Goal: Task Accomplishment & Management: Manage account settings

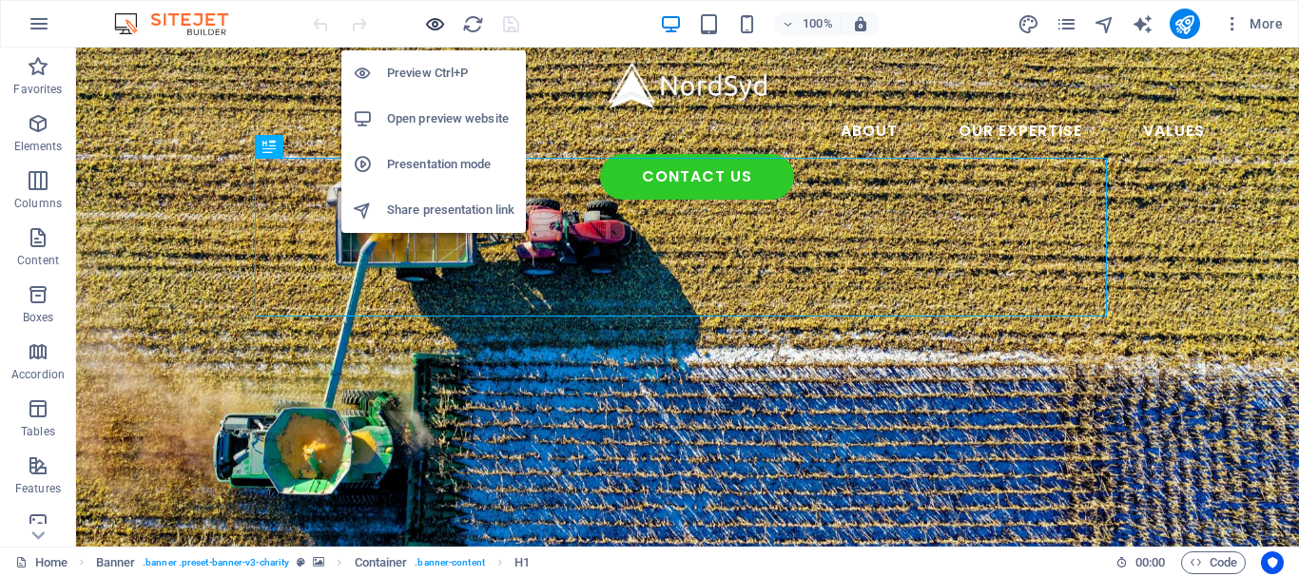
click at [432, 24] on icon "button" at bounding box center [435, 24] width 22 height 22
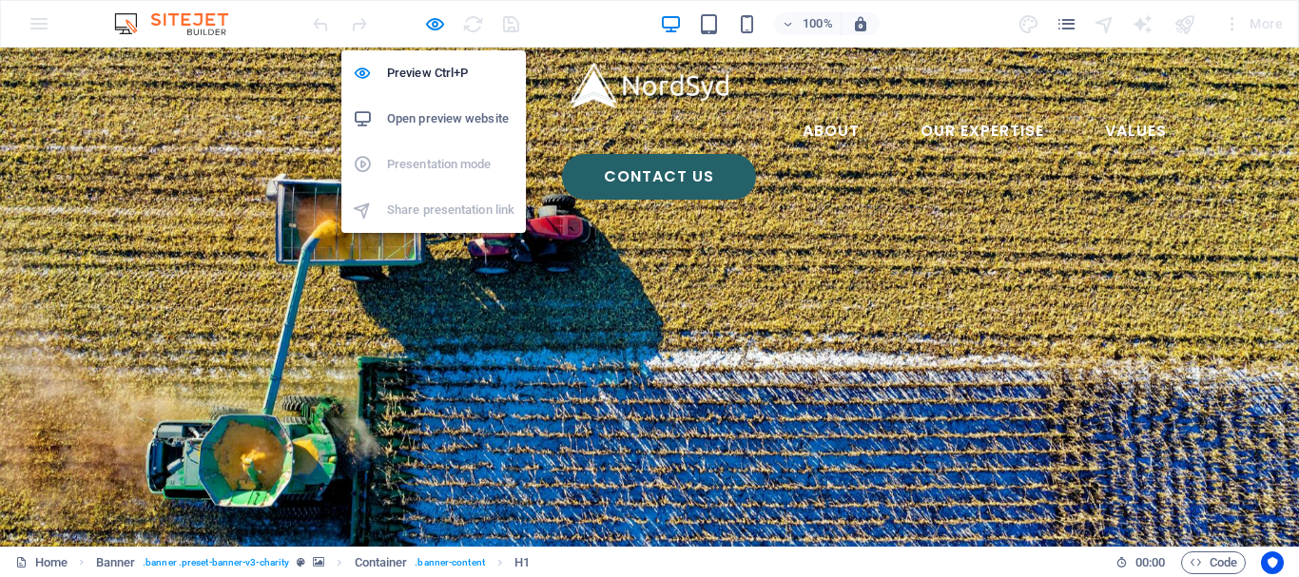
click at [432, 116] on h6 "Open preview website" at bounding box center [450, 118] width 127 height 23
click at [437, 20] on icon "button" at bounding box center [435, 24] width 22 height 22
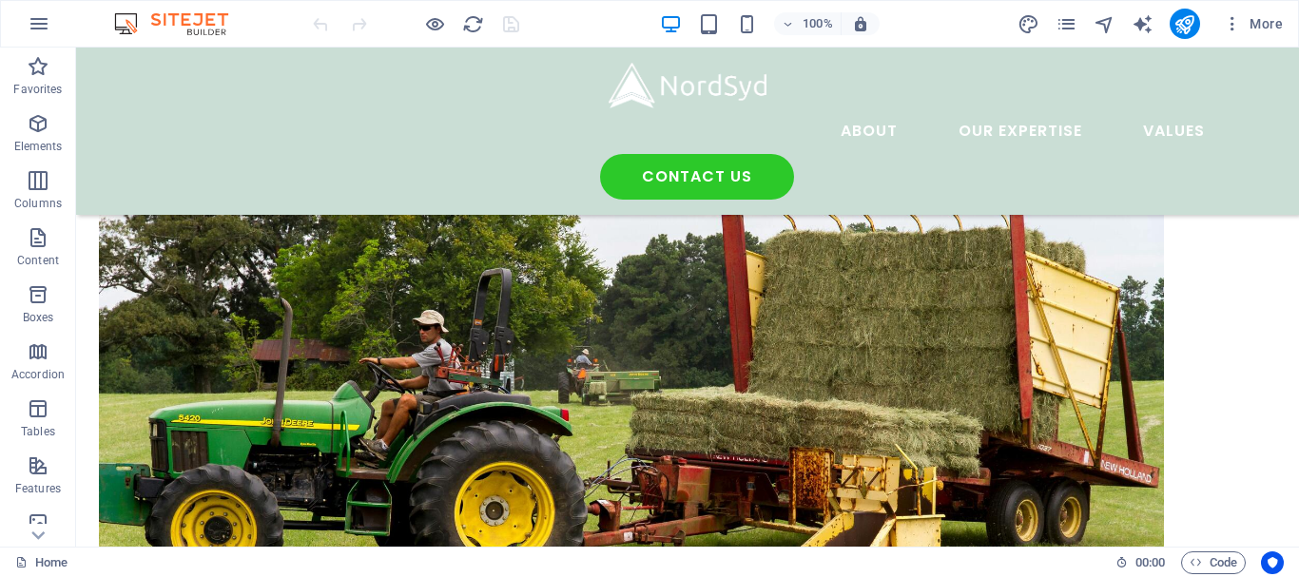
scroll to position [3971, 0]
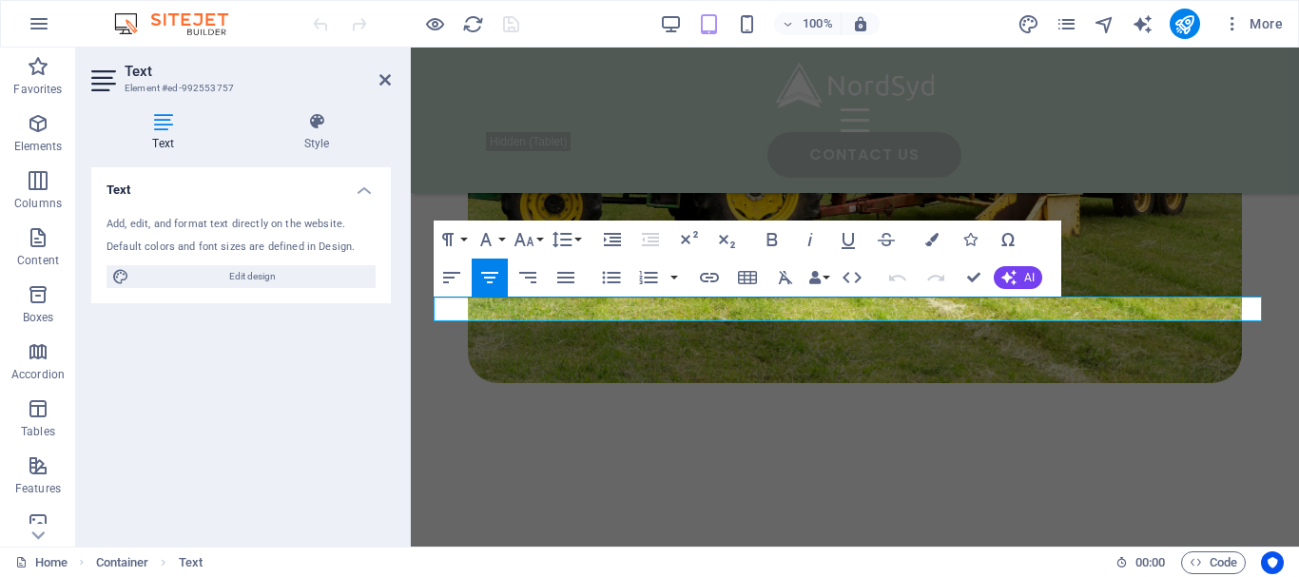
scroll to position [6713, 0]
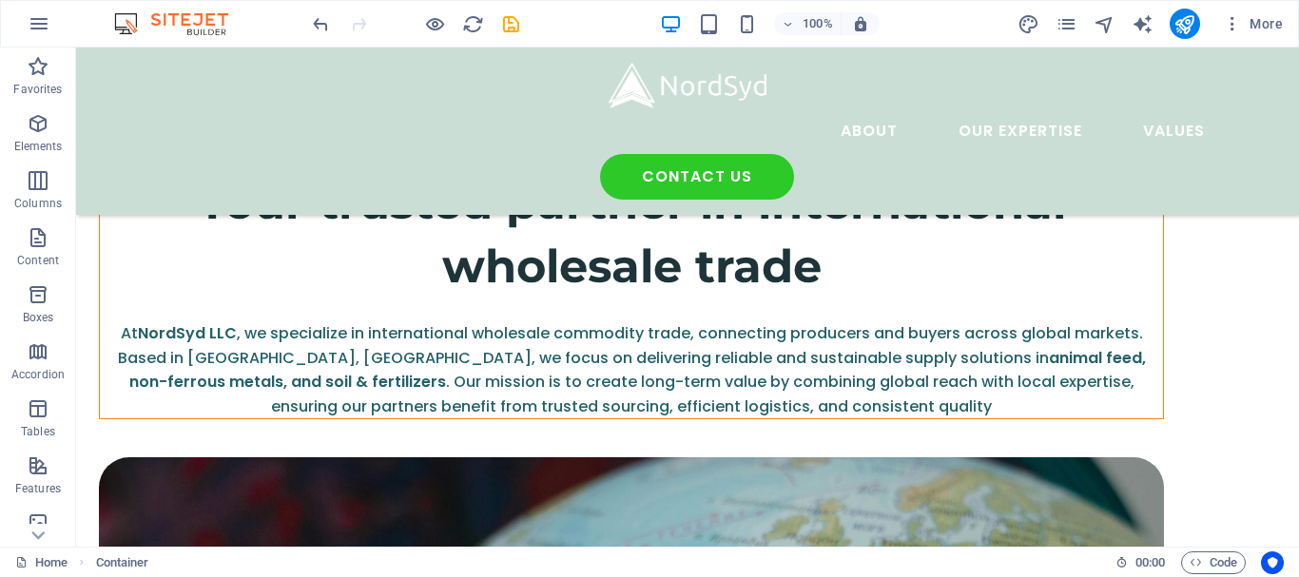
scroll to position [2002, 0]
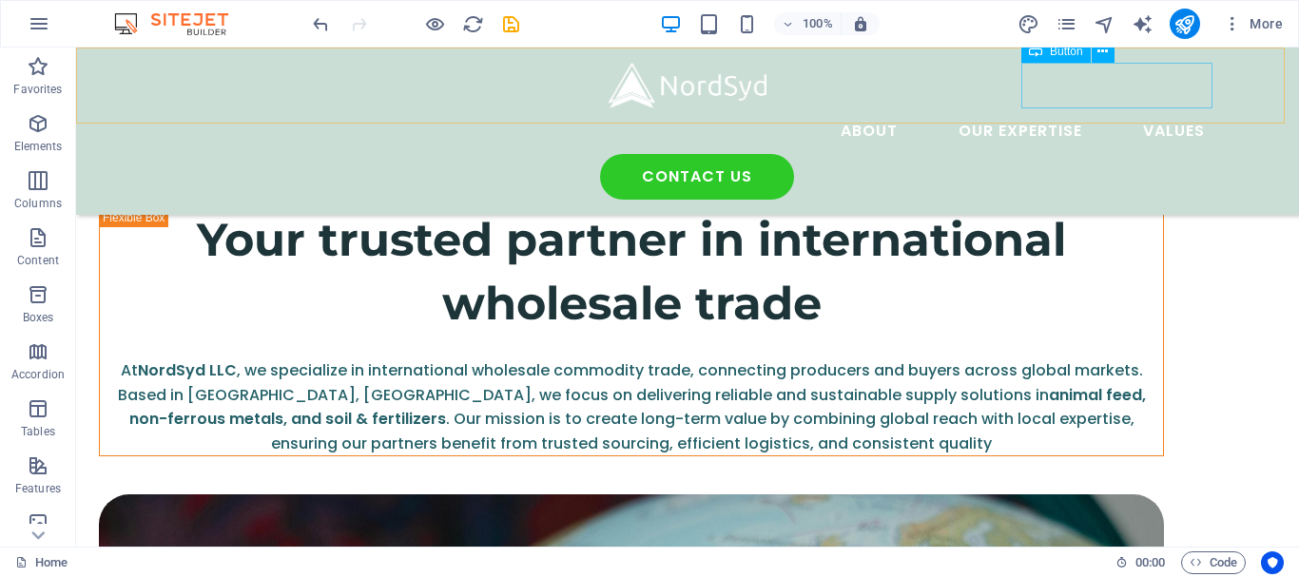
click at [1070, 154] on div "Contact us" at bounding box center [697, 177] width 1046 height 46
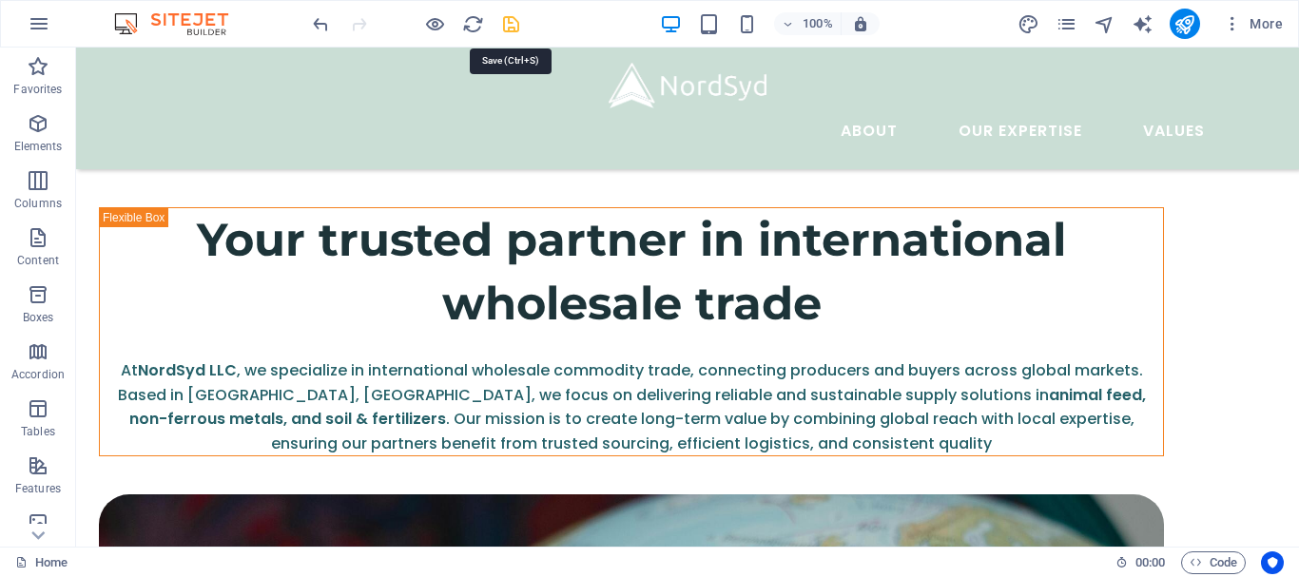
click at [514, 29] on icon "save" at bounding box center [511, 24] width 22 height 22
checkbox input "false"
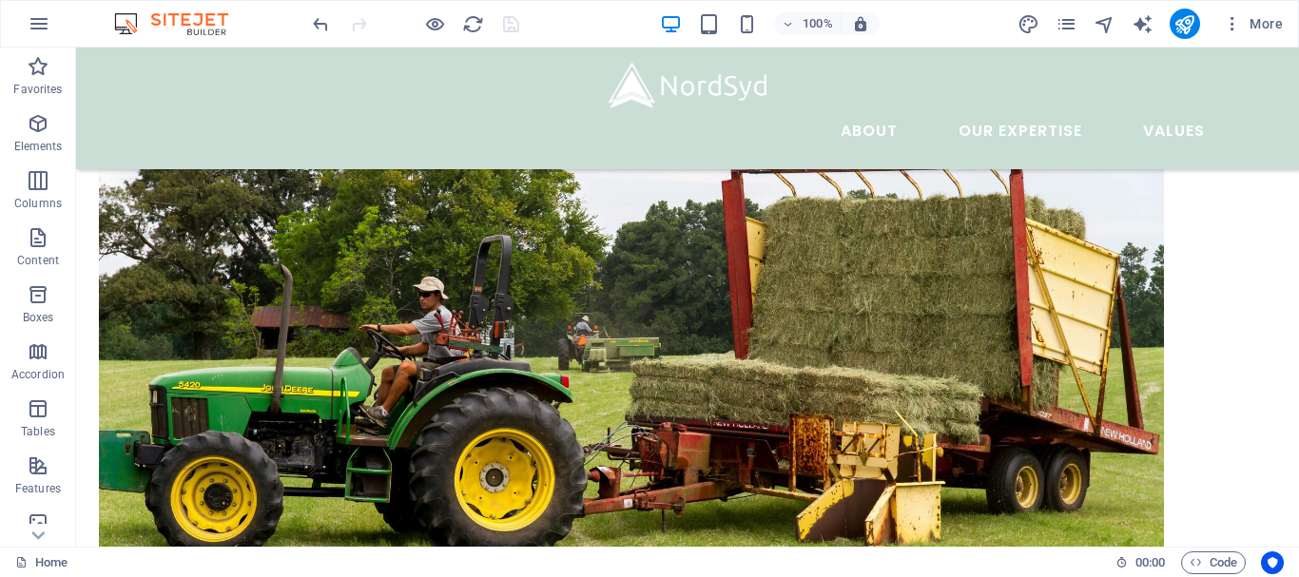
scroll to position [3996, 0]
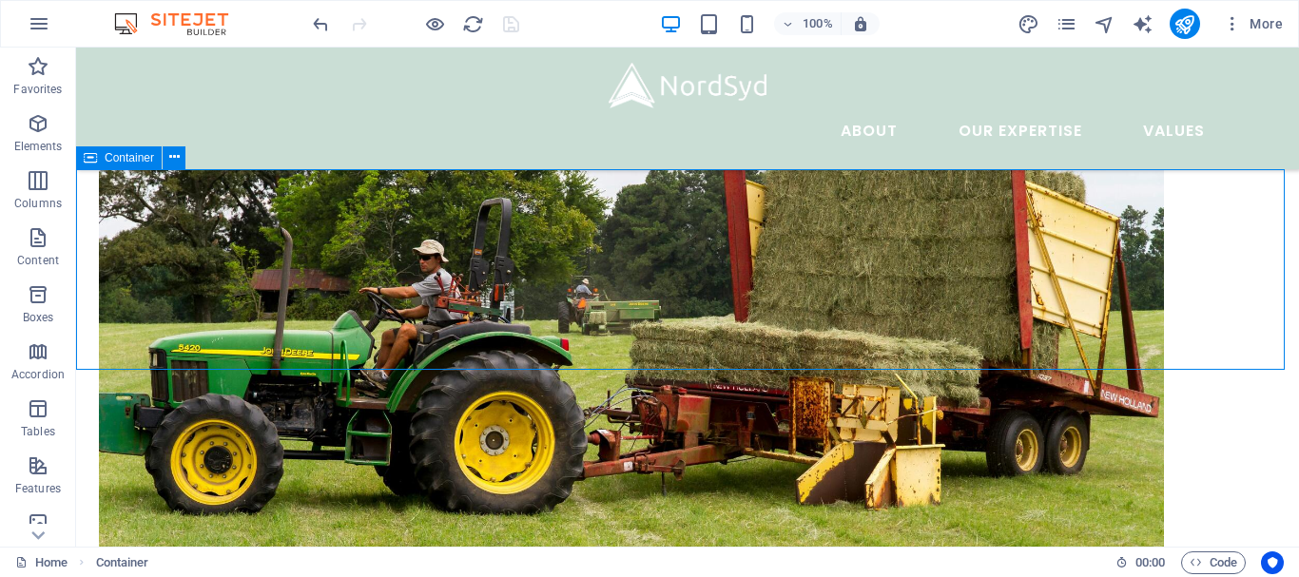
click at [88, 154] on icon at bounding box center [90, 157] width 13 height 23
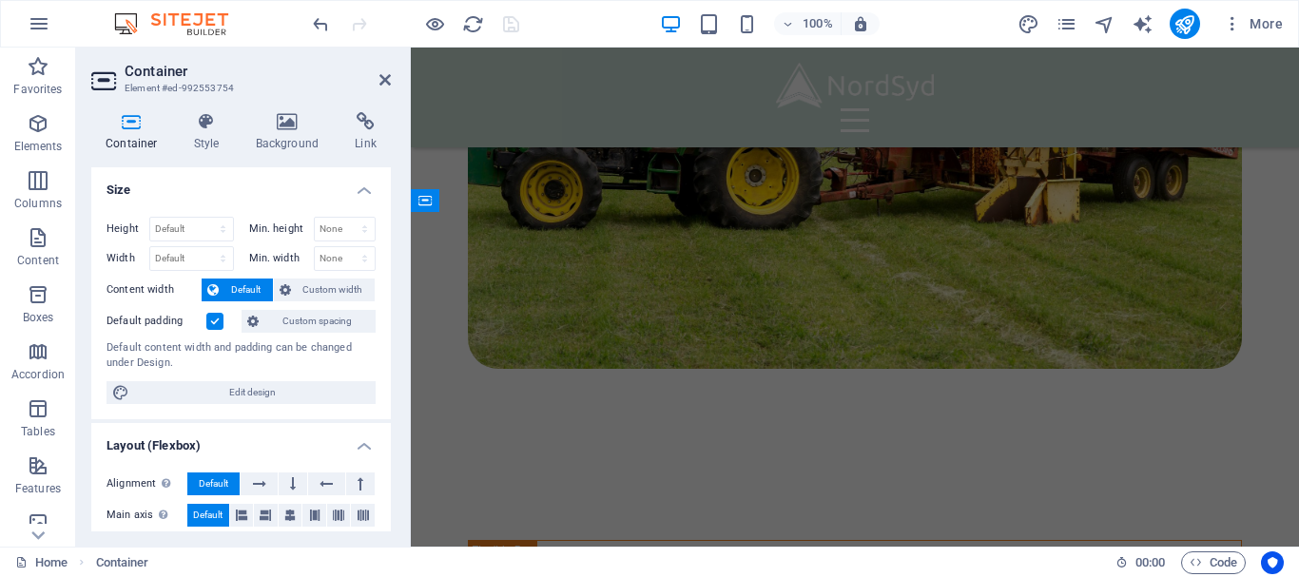
scroll to position [6737, 0]
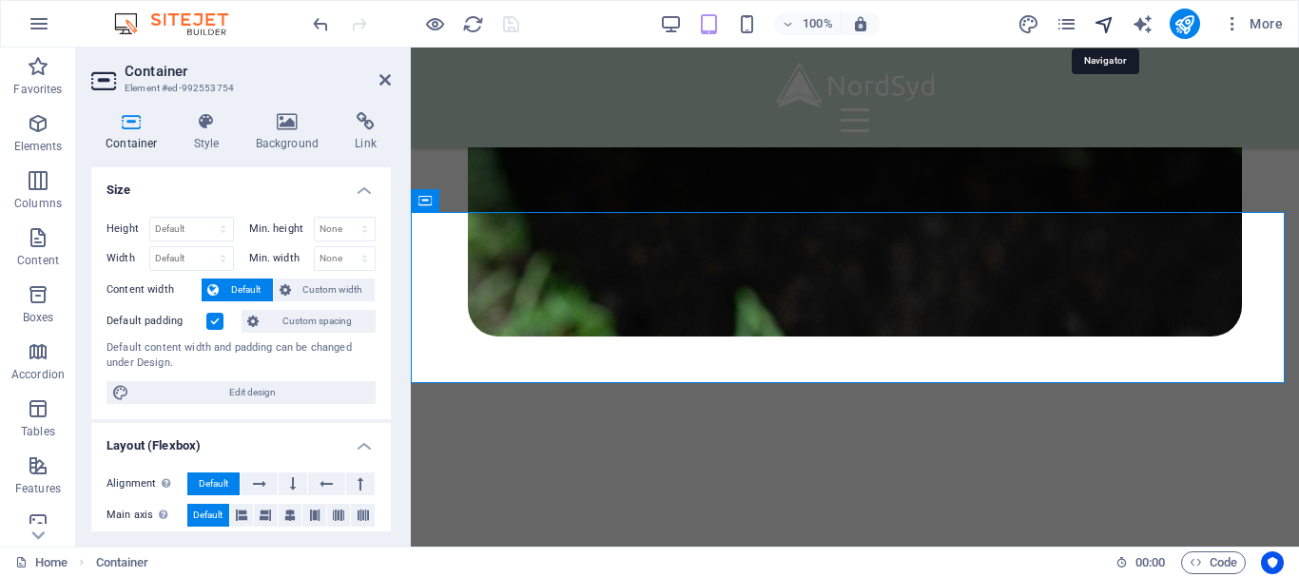
click at [1107, 27] on icon "navigator" at bounding box center [1105, 24] width 22 height 22
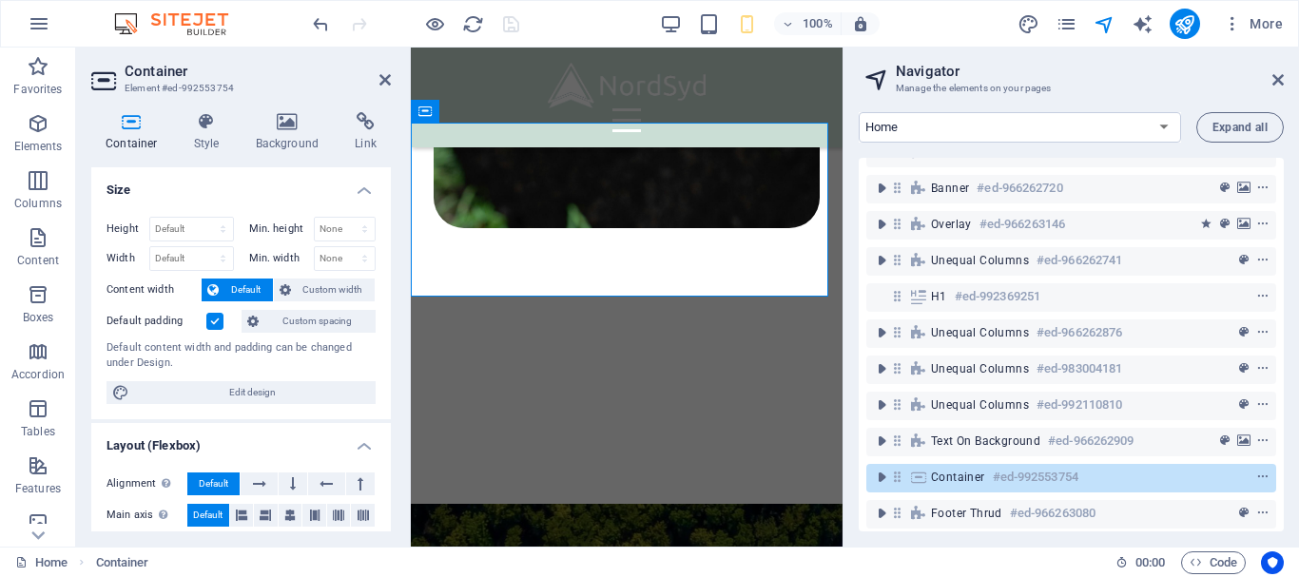
scroll to position [46, 0]
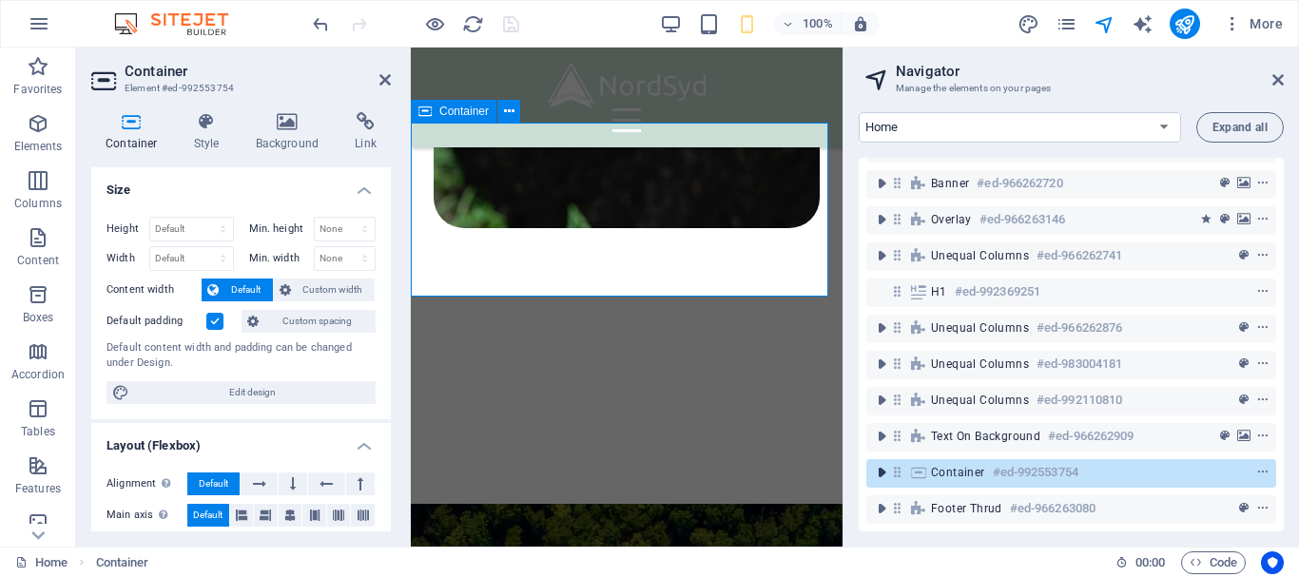
click at [878, 463] on icon "toggle-expand" at bounding box center [881, 472] width 19 height 19
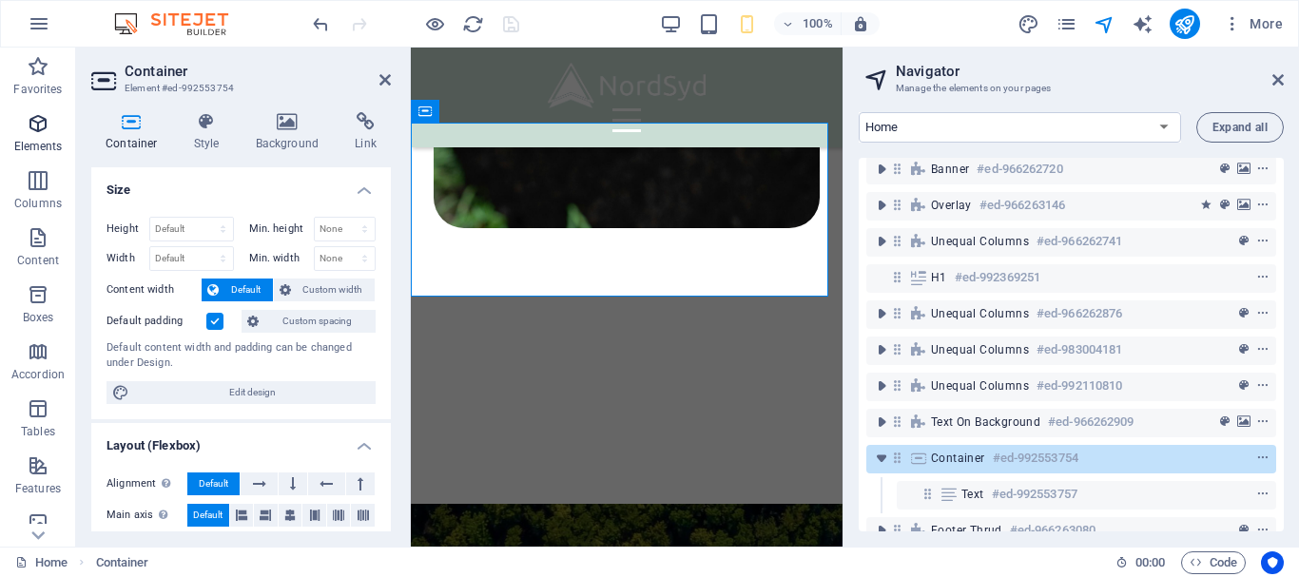
click at [13, 113] on span "Elements" at bounding box center [38, 135] width 76 height 46
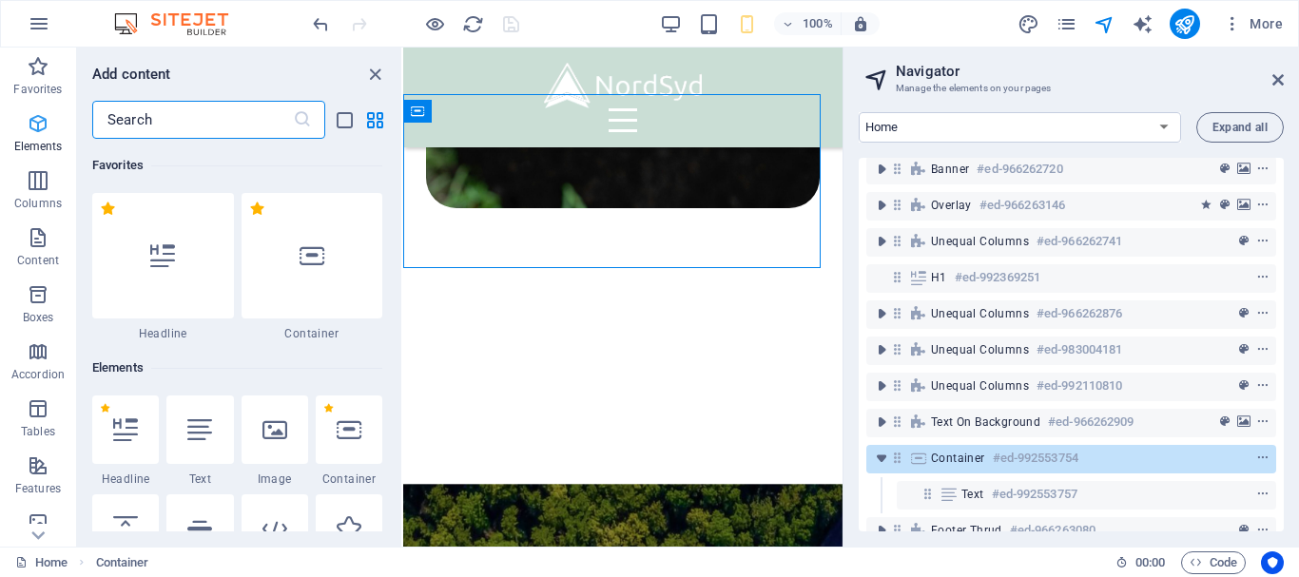
click at [49, 131] on icon "button" at bounding box center [38, 123] width 23 height 23
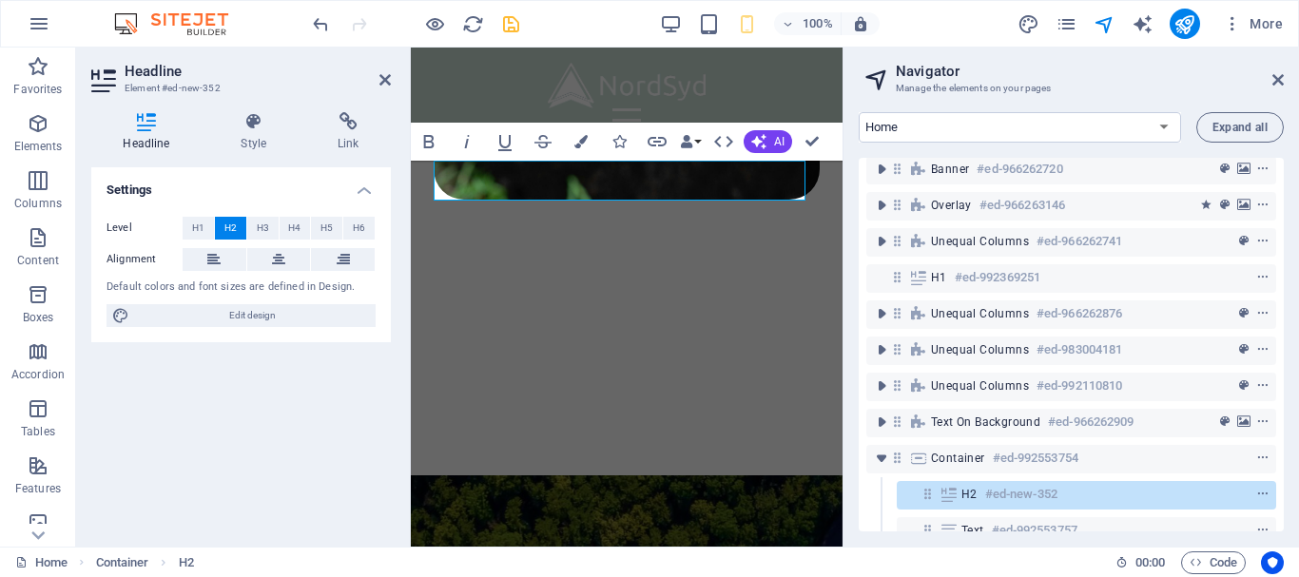
scroll to position [5341, 0]
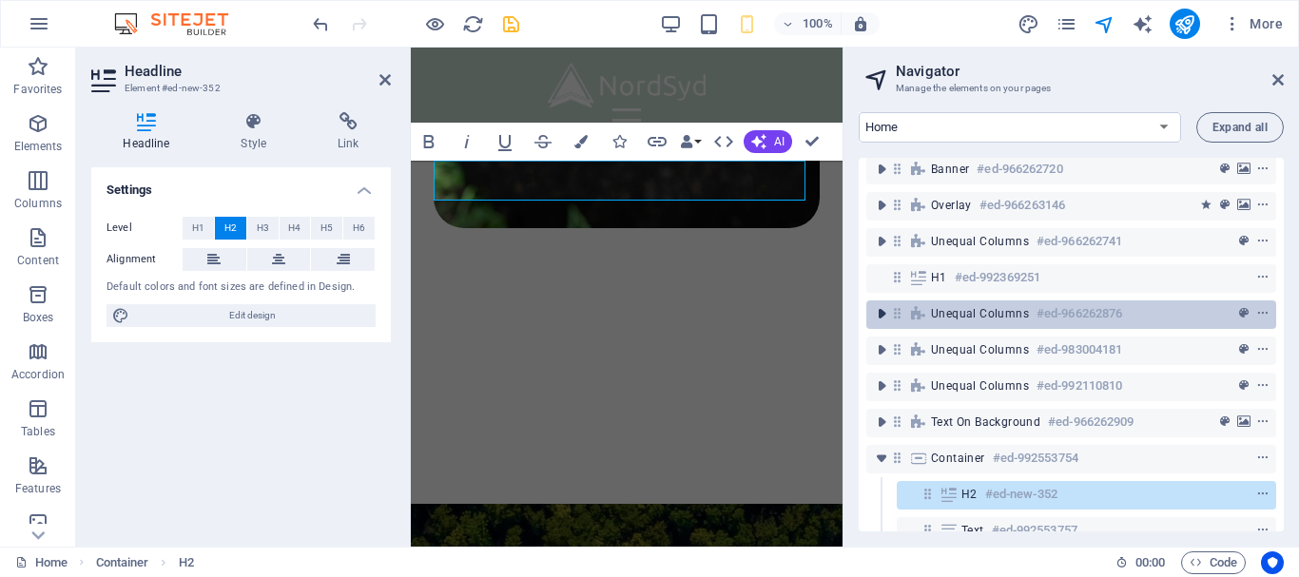
click at [877, 318] on icon "toggle-expand" at bounding box center [881, 313] width 19 height 19
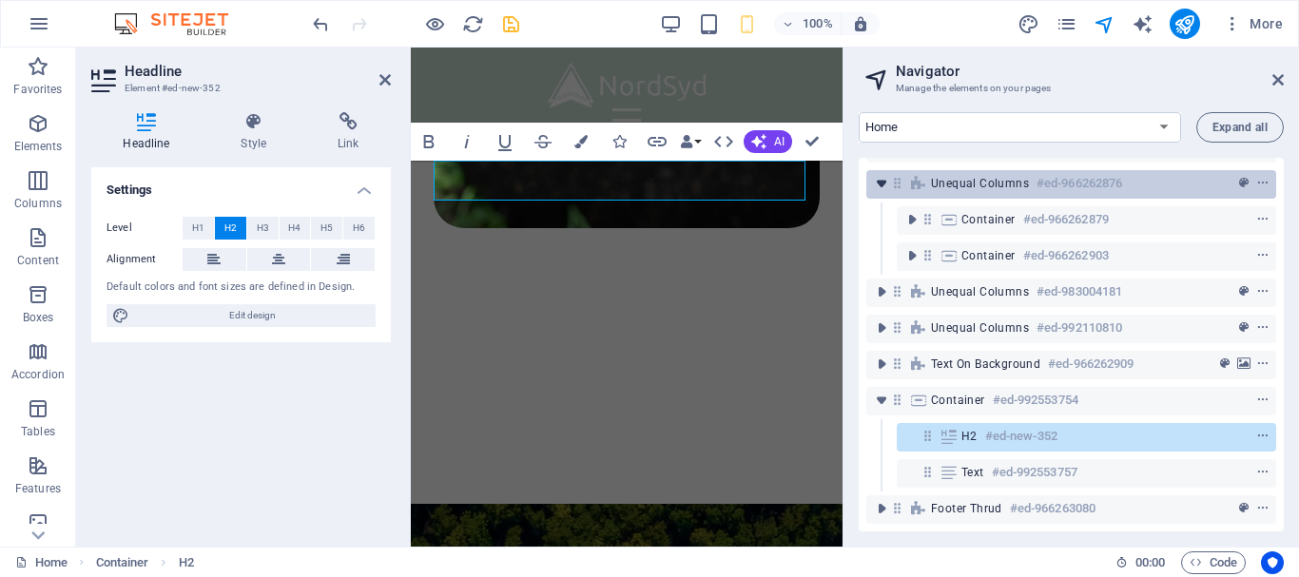
scroll to position [190, 0]
click at [881, 174] on icon "toggle-expand" at bounding box center [881, 183] width 19 height 19
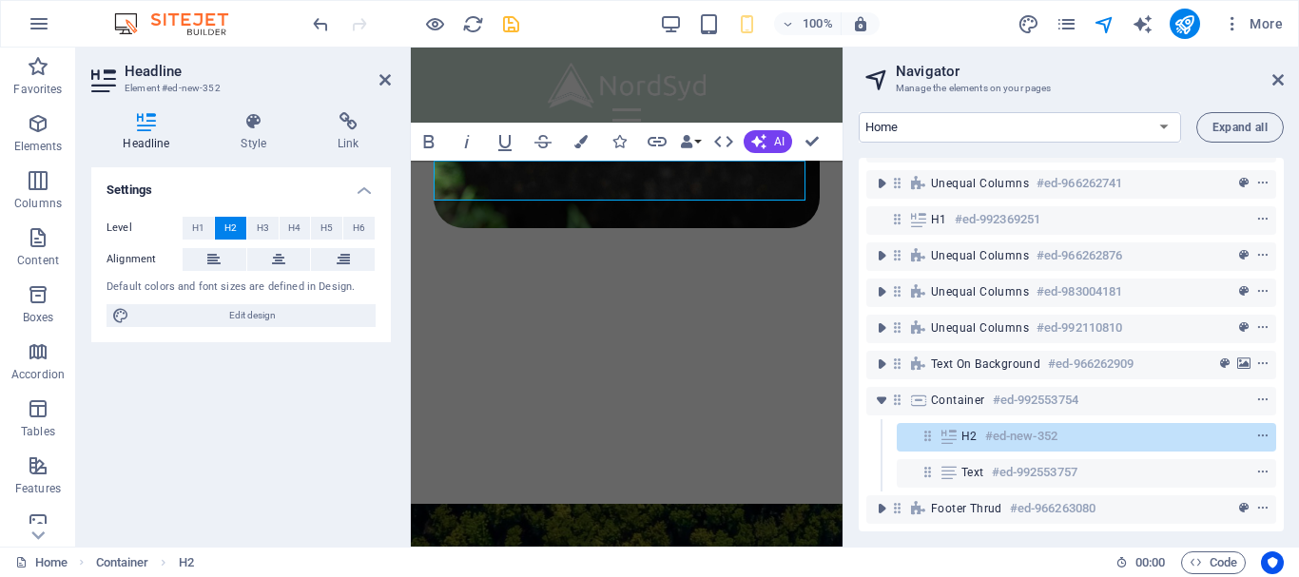
drag, startPoint x: 1284, startPoint y: 310, endPoint x: 1283, endPoint y: 250, distance: 59.9
click at [1283, 250] on div "Home Legal Notice Privacy Expand all Menu Bar #ed-966262699 Banner #ed-96626272…" at bounding box center [1072, 322] width 456 height 450
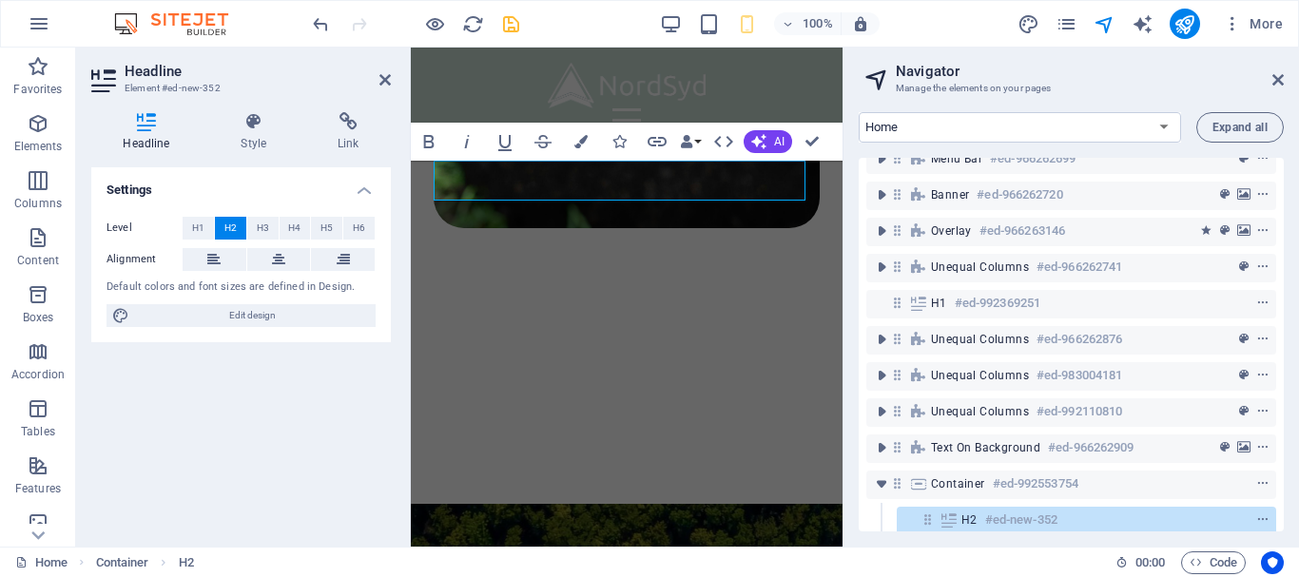
scroll to position [0, 0]
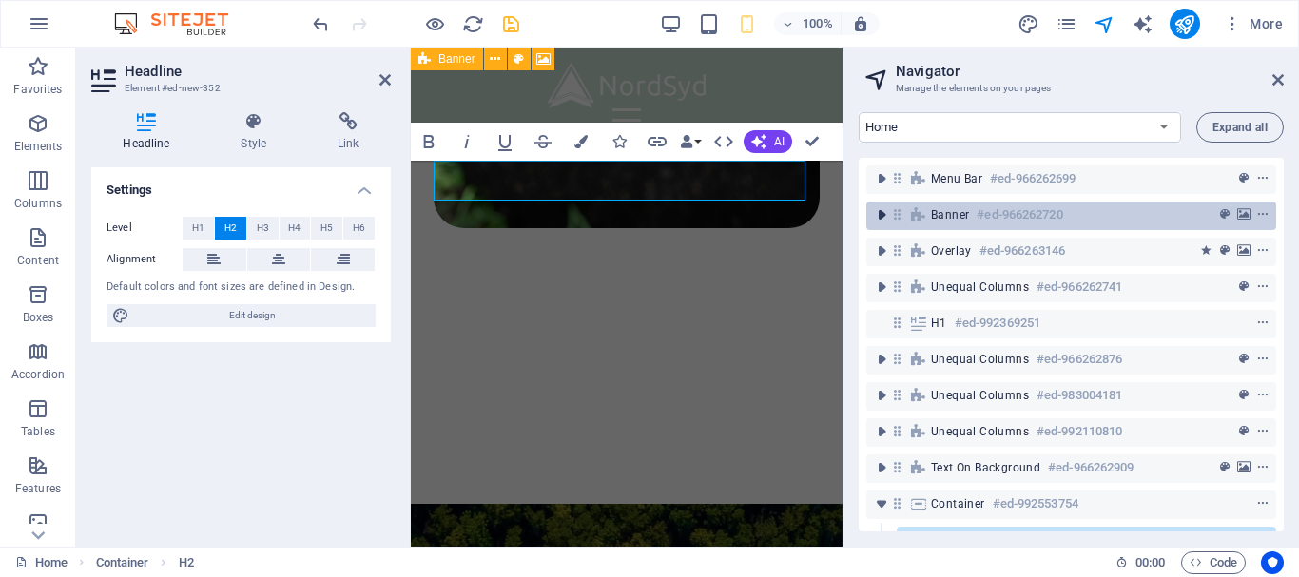
click at [881, 212] on icon "toggle-expand" at bounding box center [881, 214] width 19 height 19
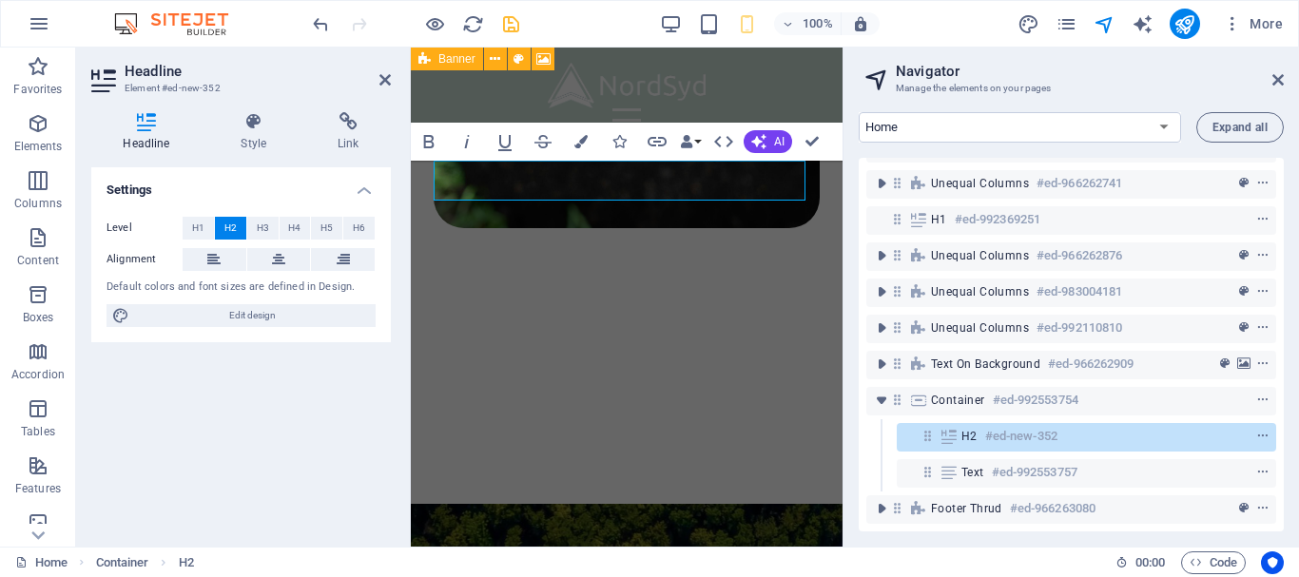
scroll to position [154, 0]
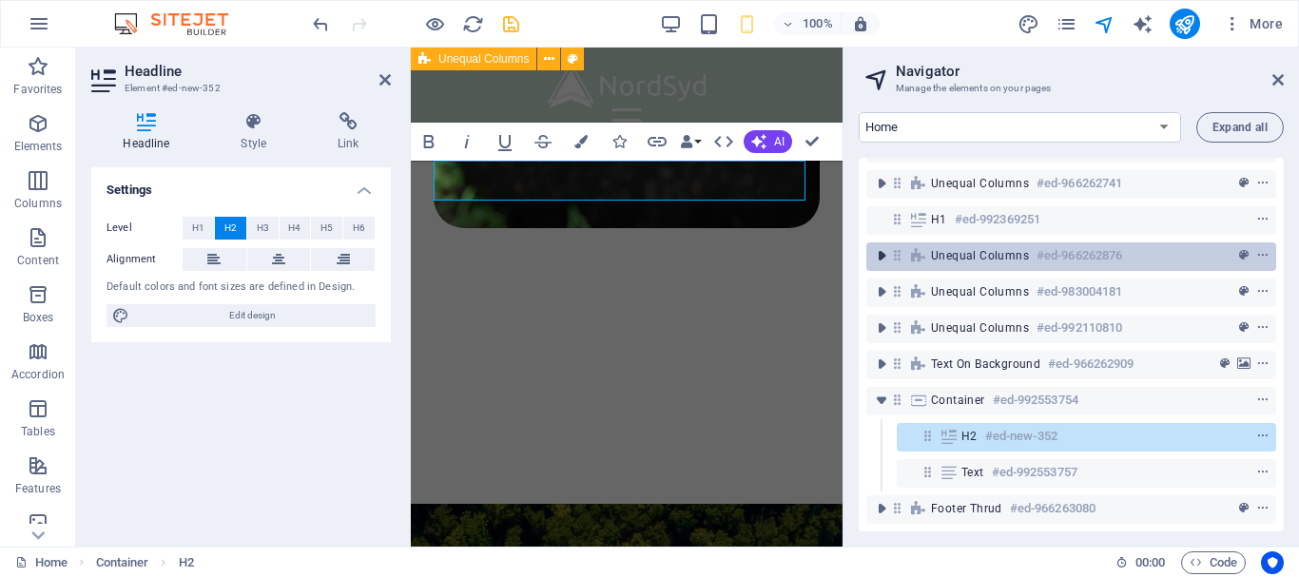
click at [878, 246] on icon "toggle-expand" at bounding box center [881, 255] width 19 height 19
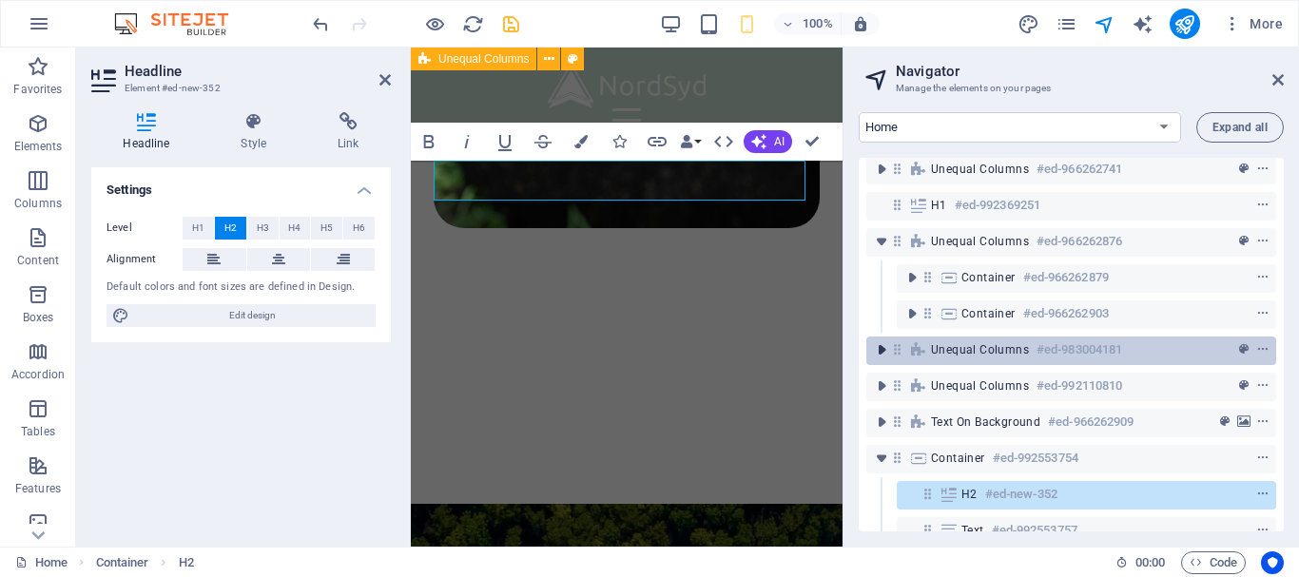
click at [879, 356] on icon "toggle-expand" at bounding box center [881, 350] width 19 height 19
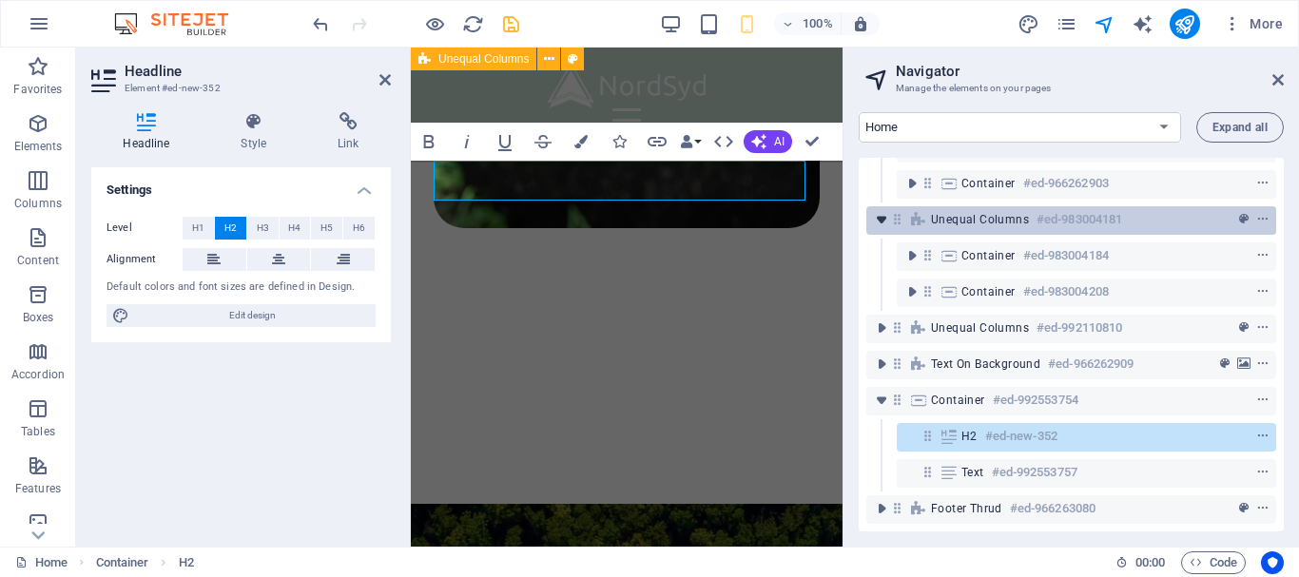
scroll to position [299, 0]
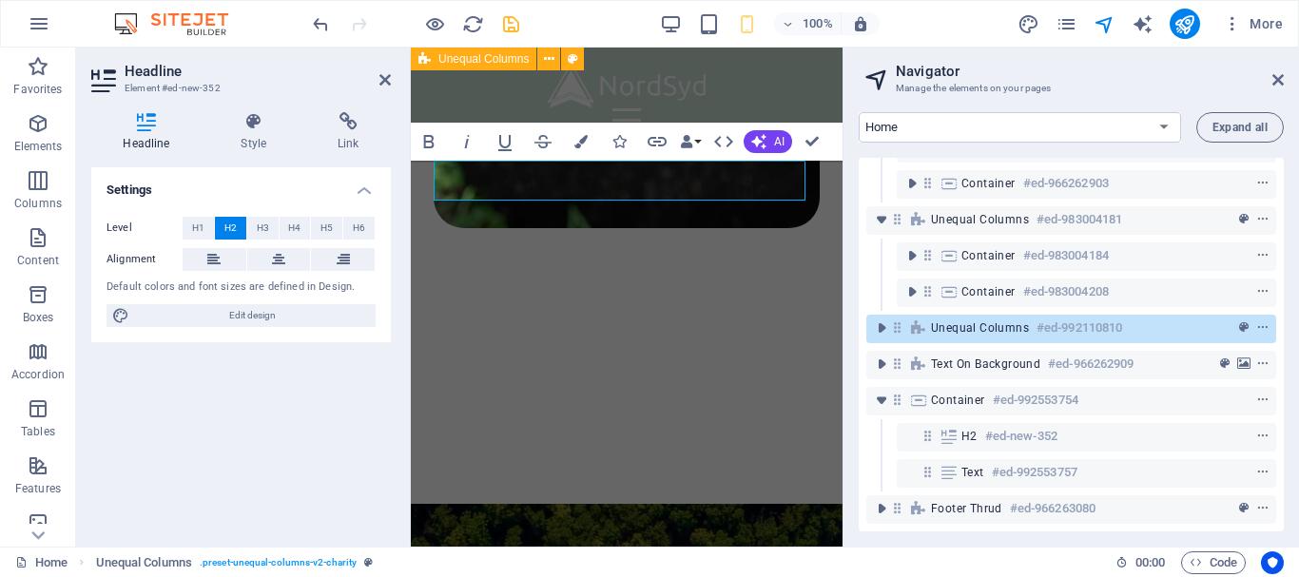
click at [893, 320] on icon at bounding box center [897, 328] width 16 height 16
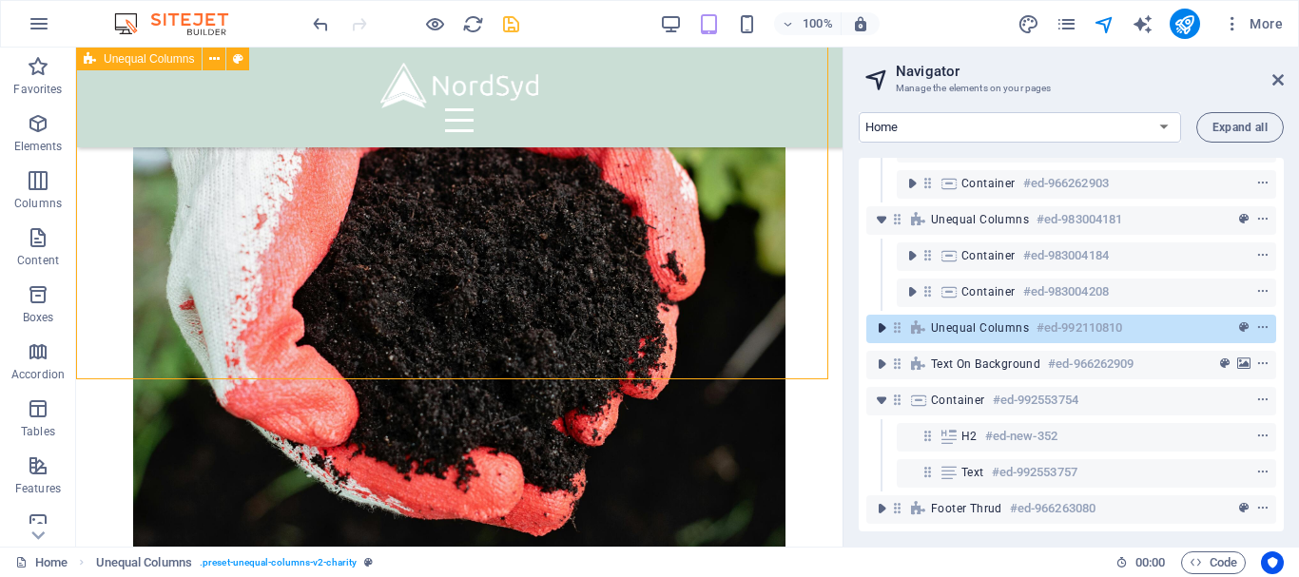
scroll to position [6381, 0]
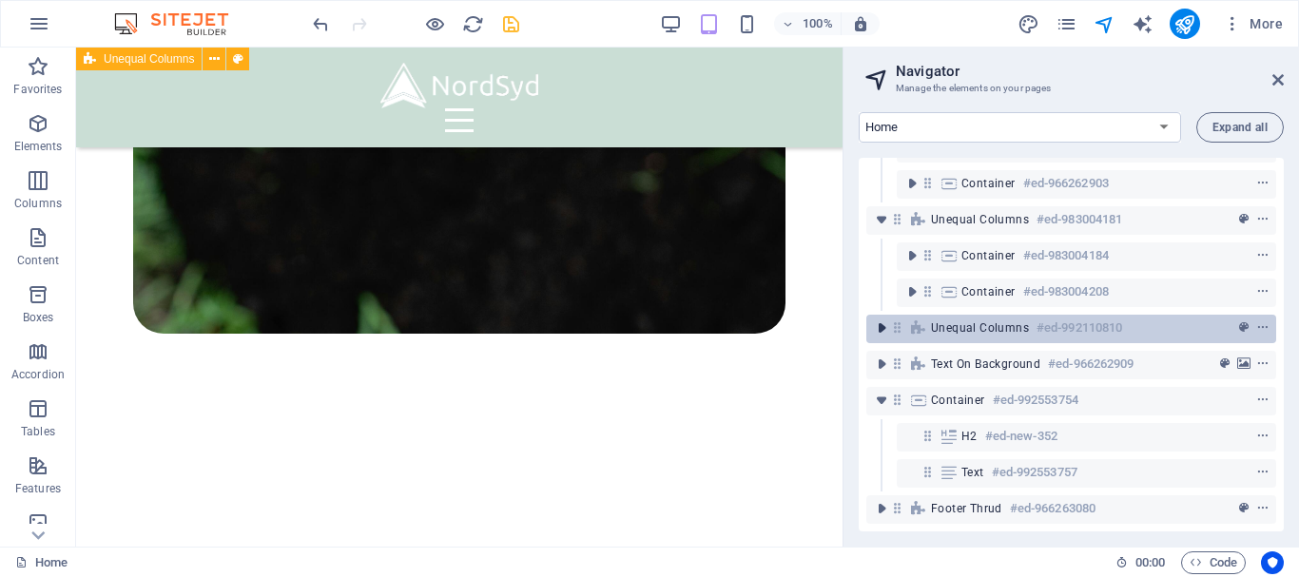
click at [889, 319] on icon "toggle-expand" at bounding box center [881, 328] width 19 height 19
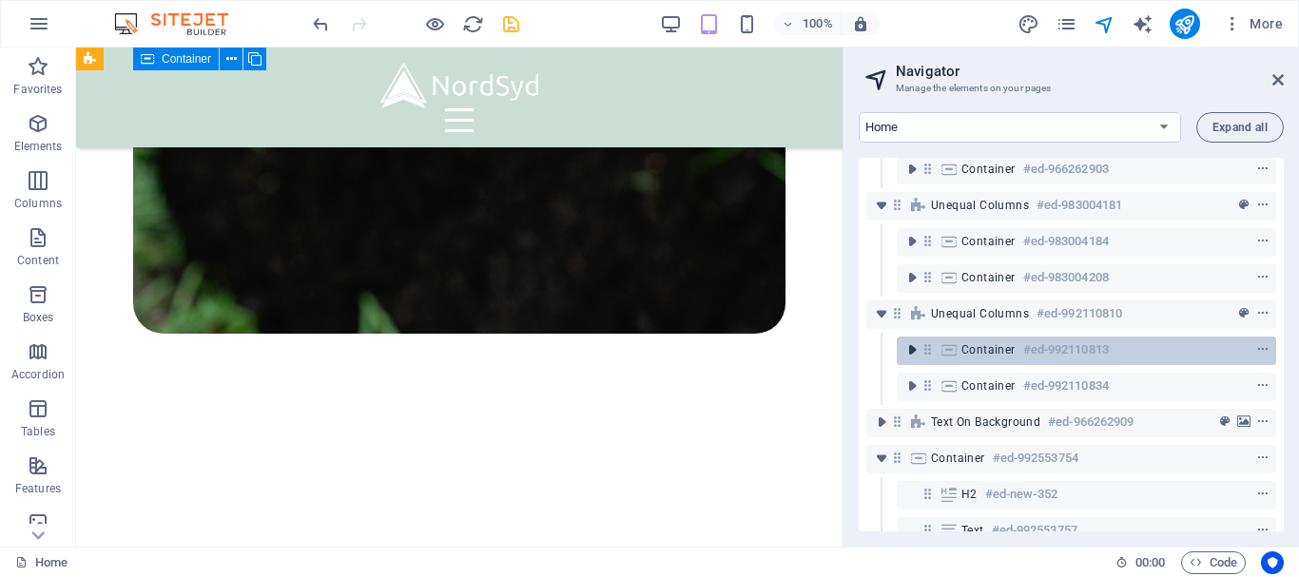
click at [911, 350] on icon "toggle-expand" at bounding box center [912, 350] width 19 height 19
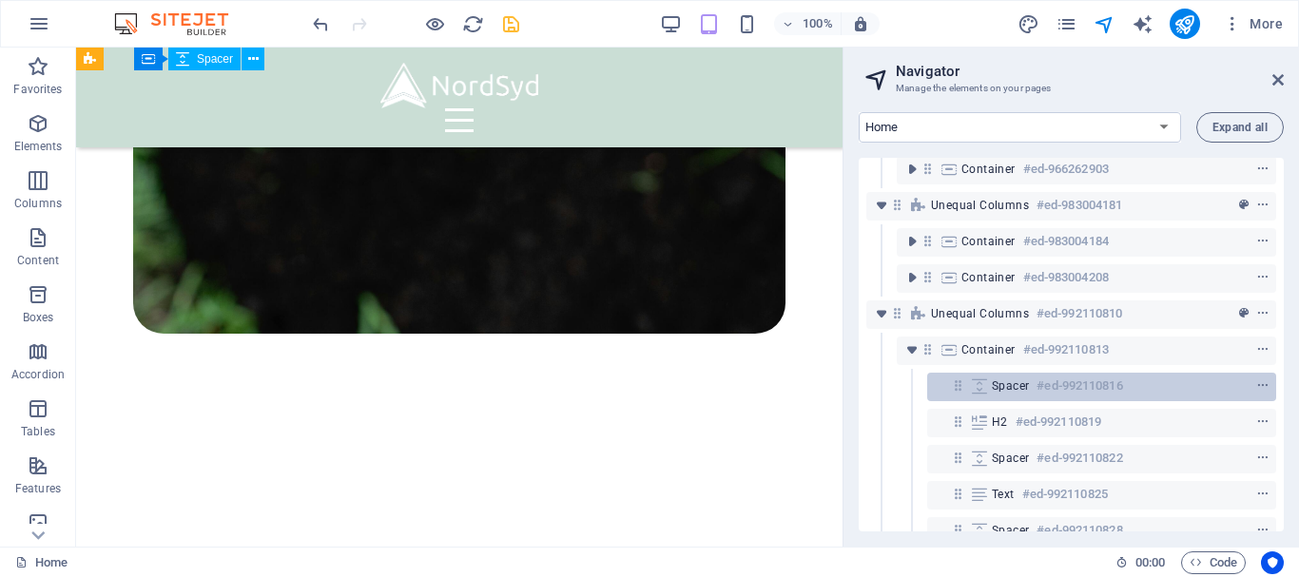
click at [985, 383] on icon at bounding box center [979, 386] width 21 height 15
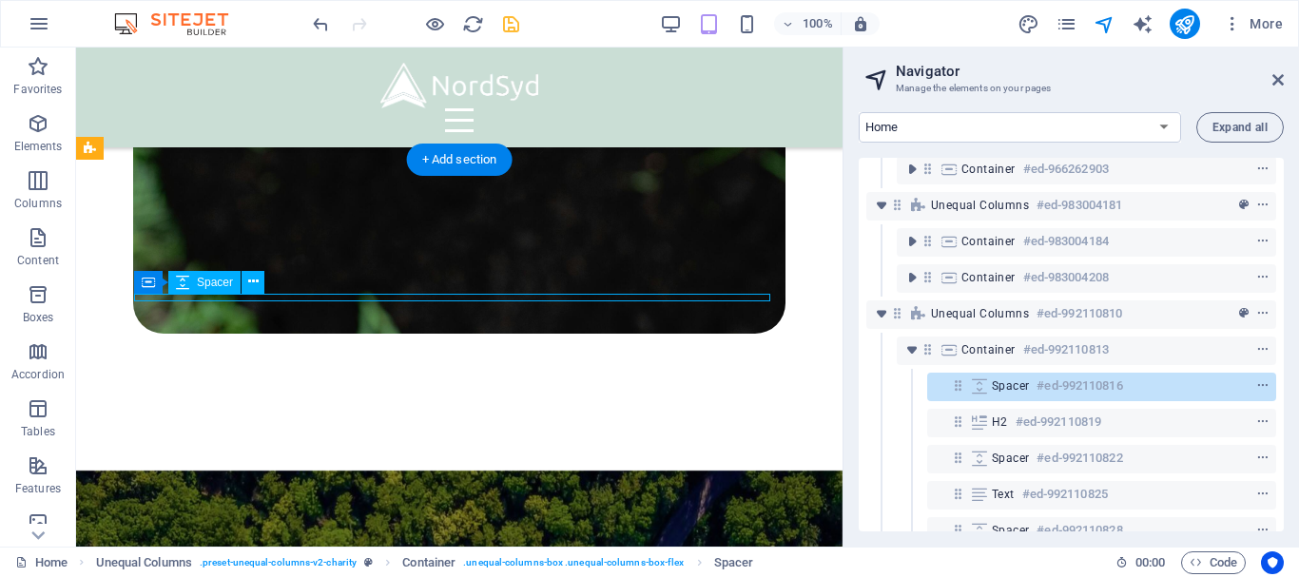
scroll to position [4523, 0]
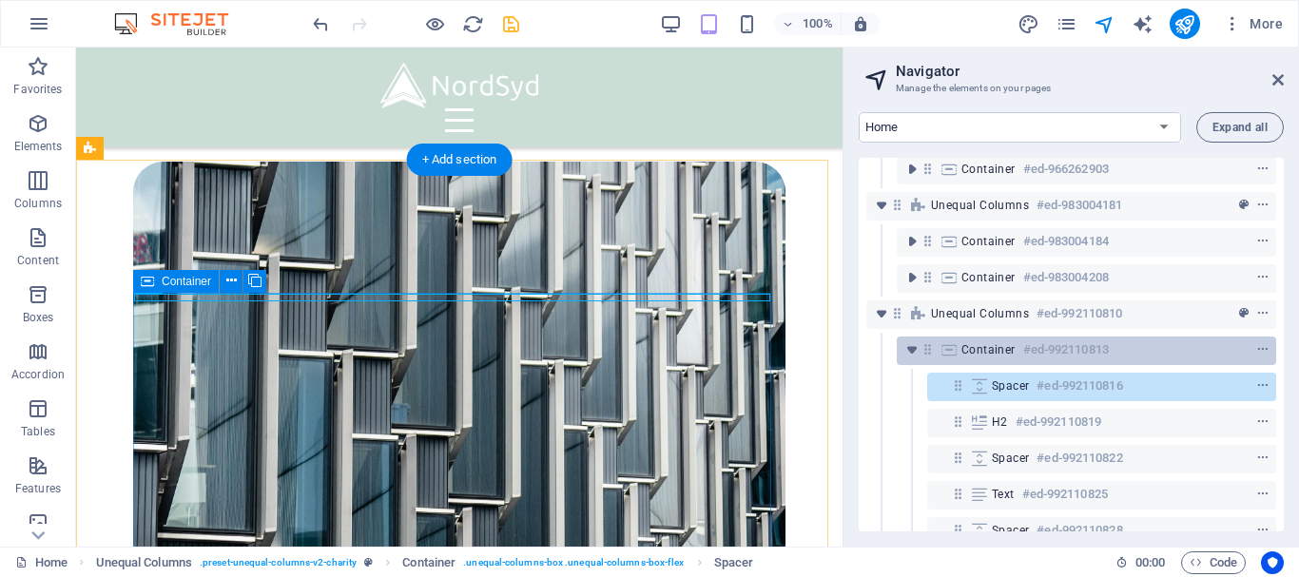
click at [991, 356] on span "Container" at bounding box center [989, 349] width 54 height 15
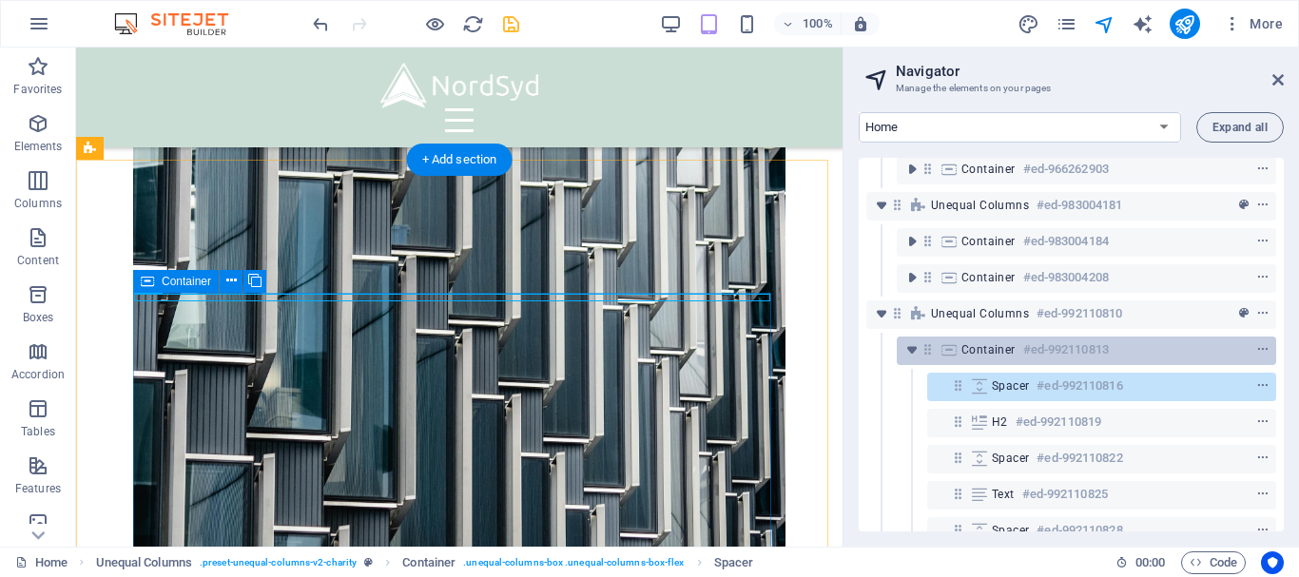
click at [991, 356] on span "Container" at bounding box center [989, 349] width 54 height 15
select select "%"
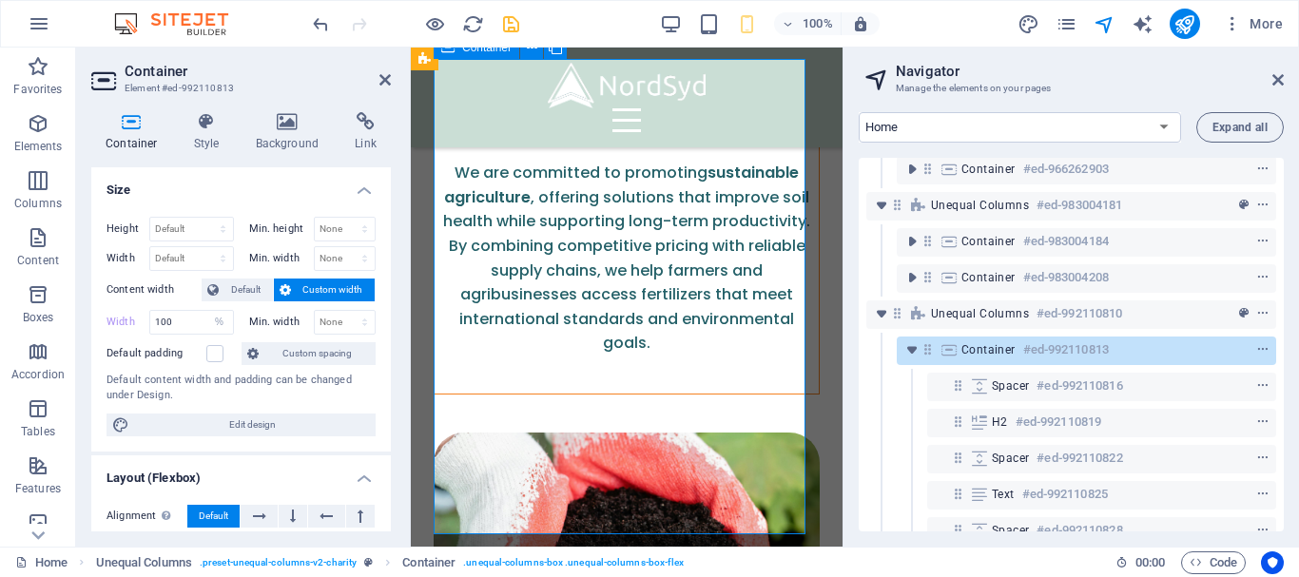
scroll to position [3882, 0]
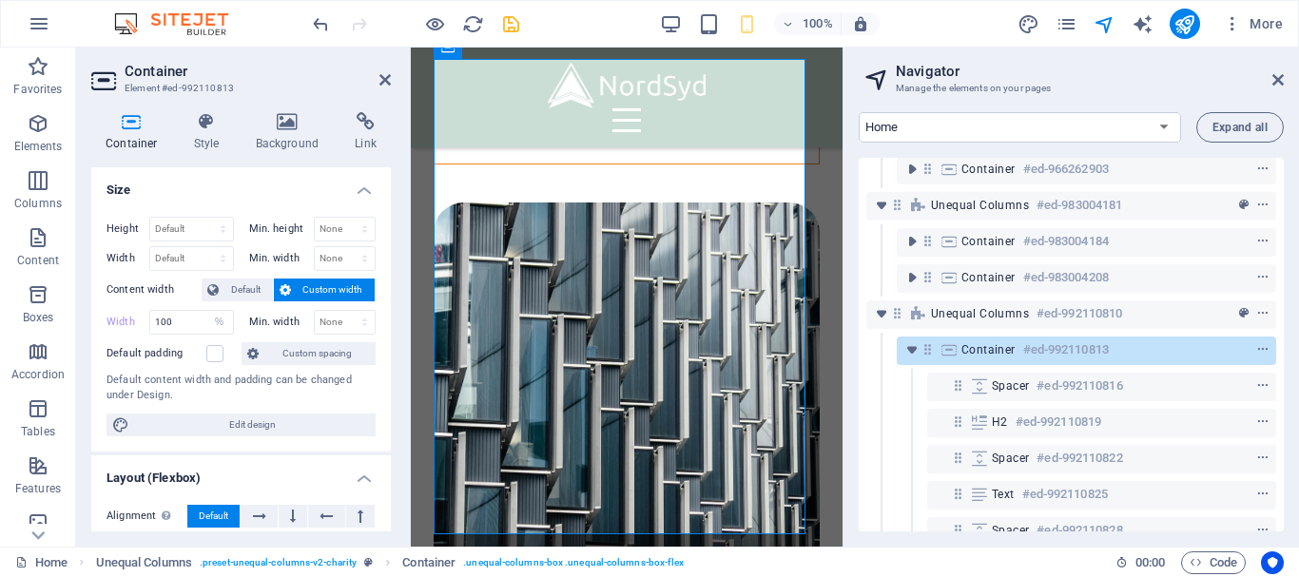
drag, startPoint x: 1279, startPoint y: 374, endPoint x: 1287, endPoint y: 434, distance: 60.4
click at [1287, 434] on div "Home Legal Notice Privacy Expand all Menu Bar #ed-966262699 Banner #ed-96626272…" at bounding box center [1072, 322] width 456 height 450
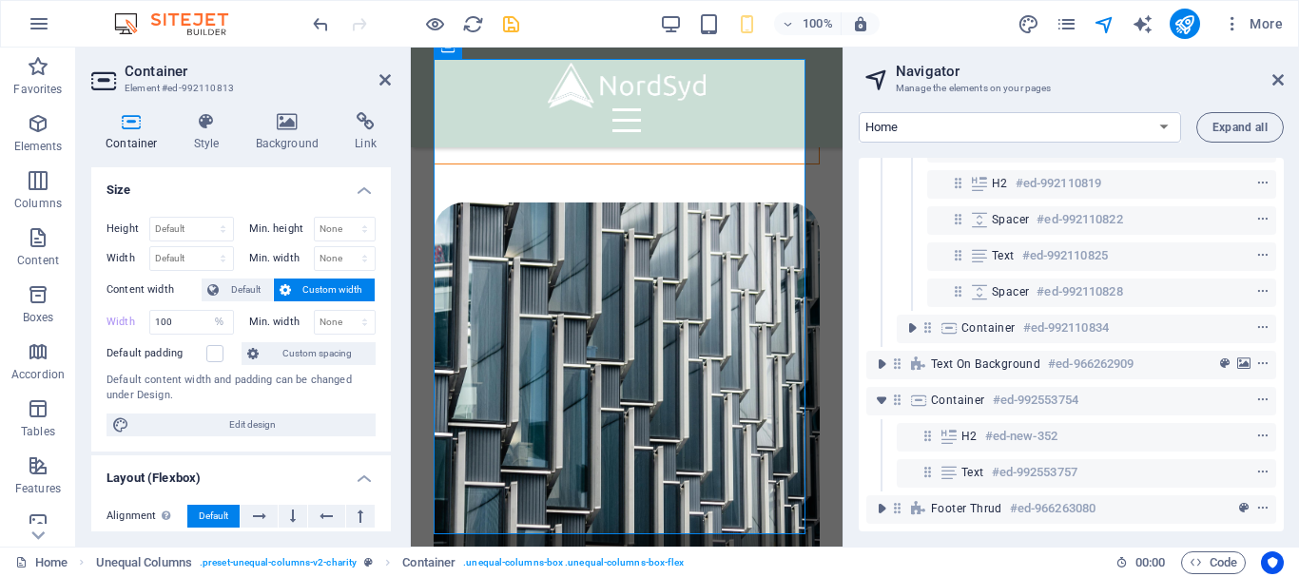
scroll to position [552, 0]
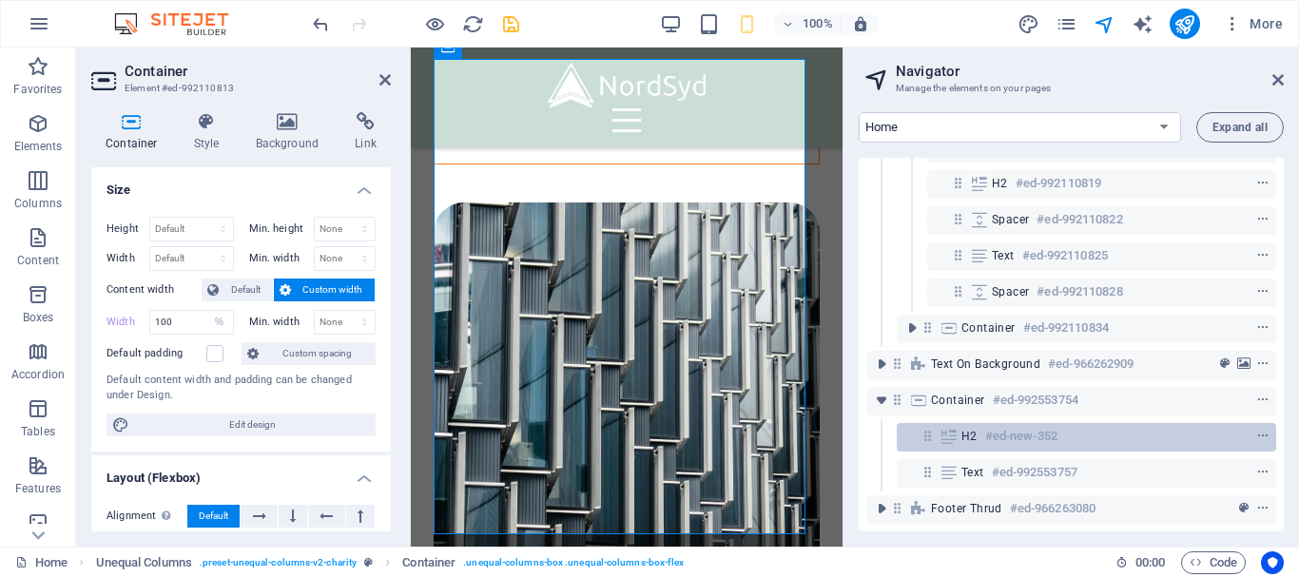
click at [1044, 425] on h6 "#ed-new-352" at bounding box center [1021, 436] width 72 height 23
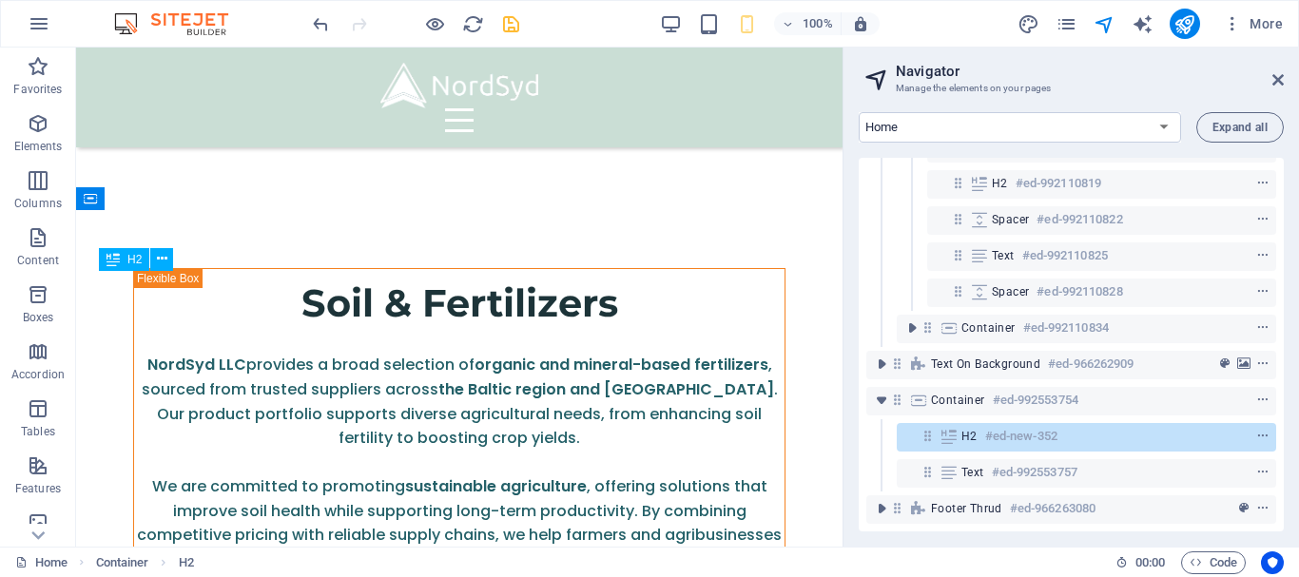
scroll to position [6381, 0]
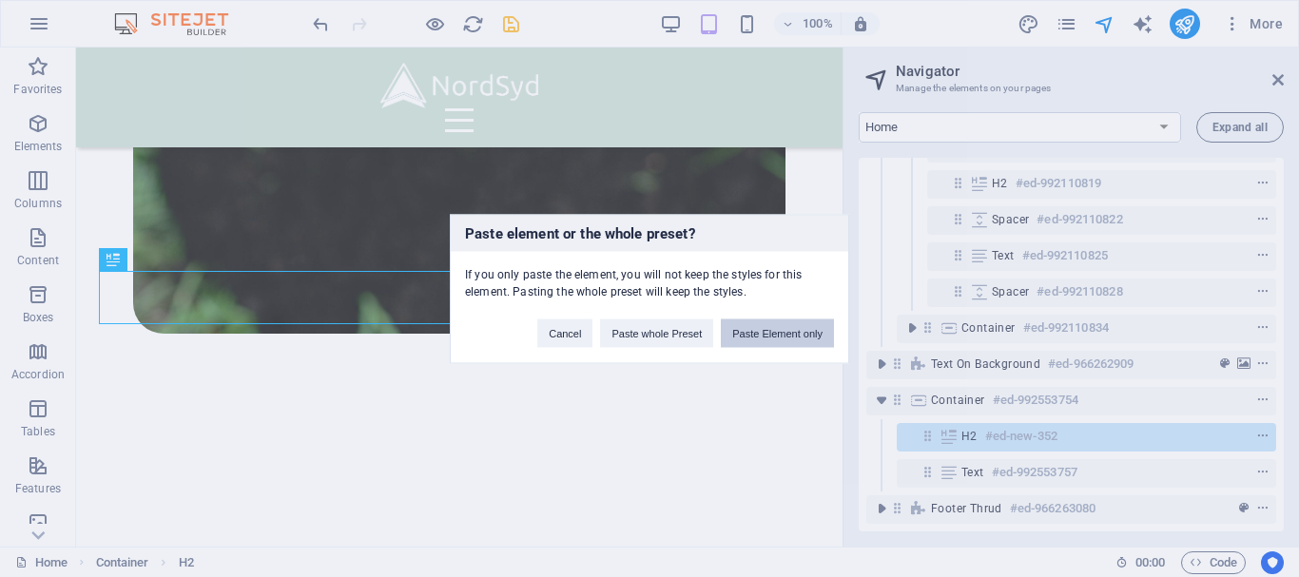
click at [788, 339] on button "Paste Element only" at bounding box center [777, 333] width 113 height 29
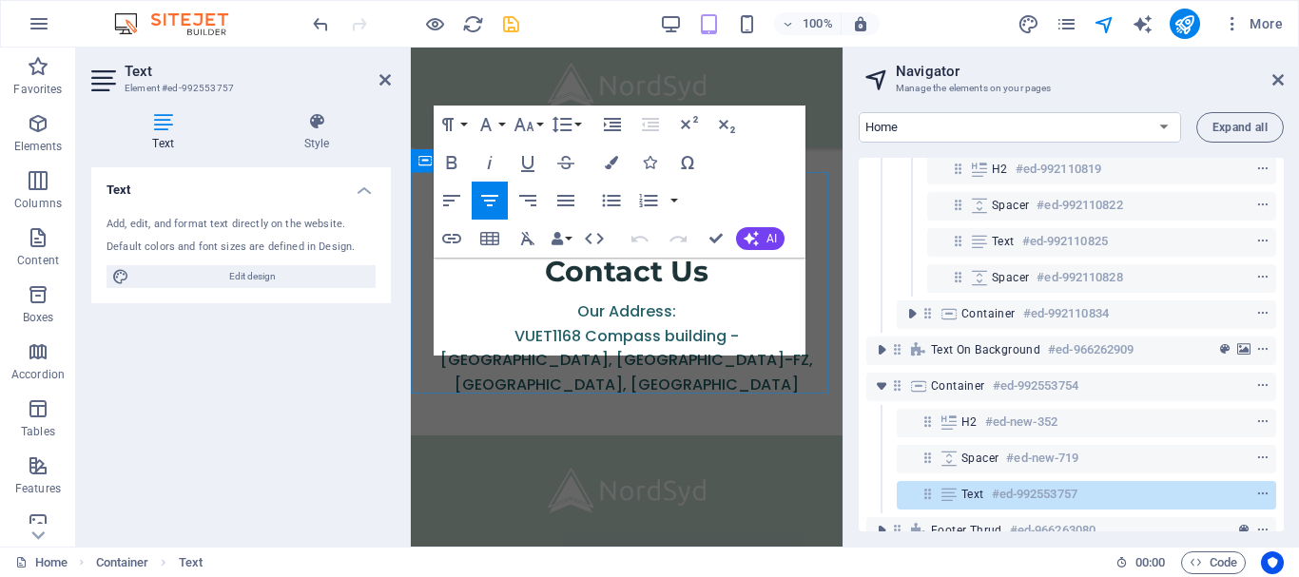
scroll to position [5292, 0]
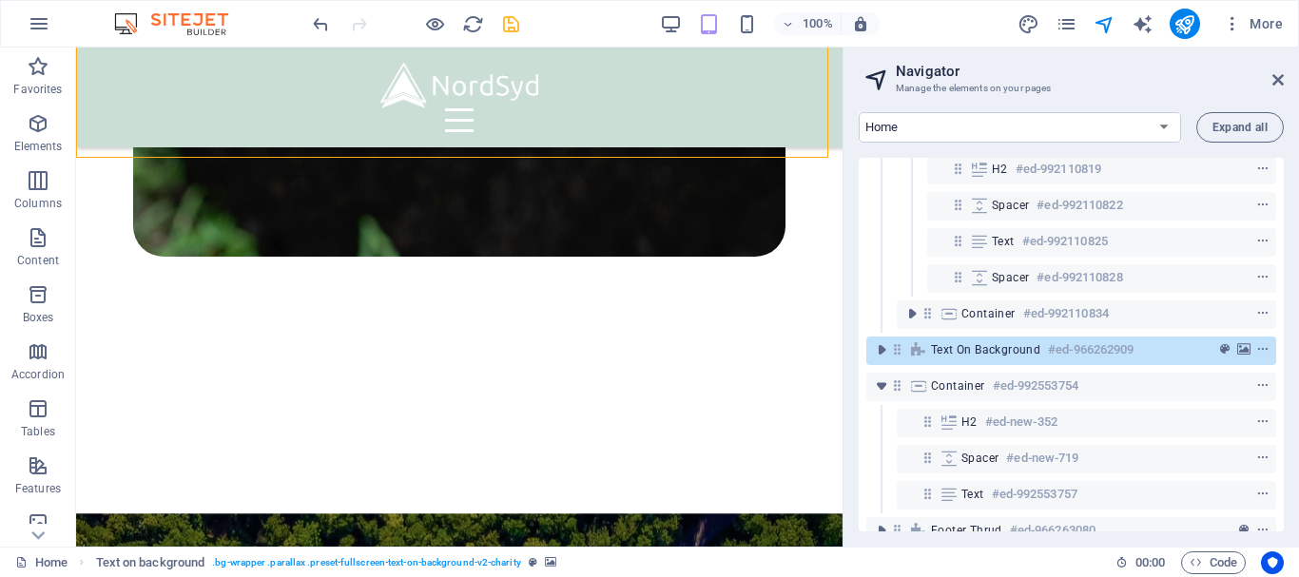
scroll to position [6476, 0]
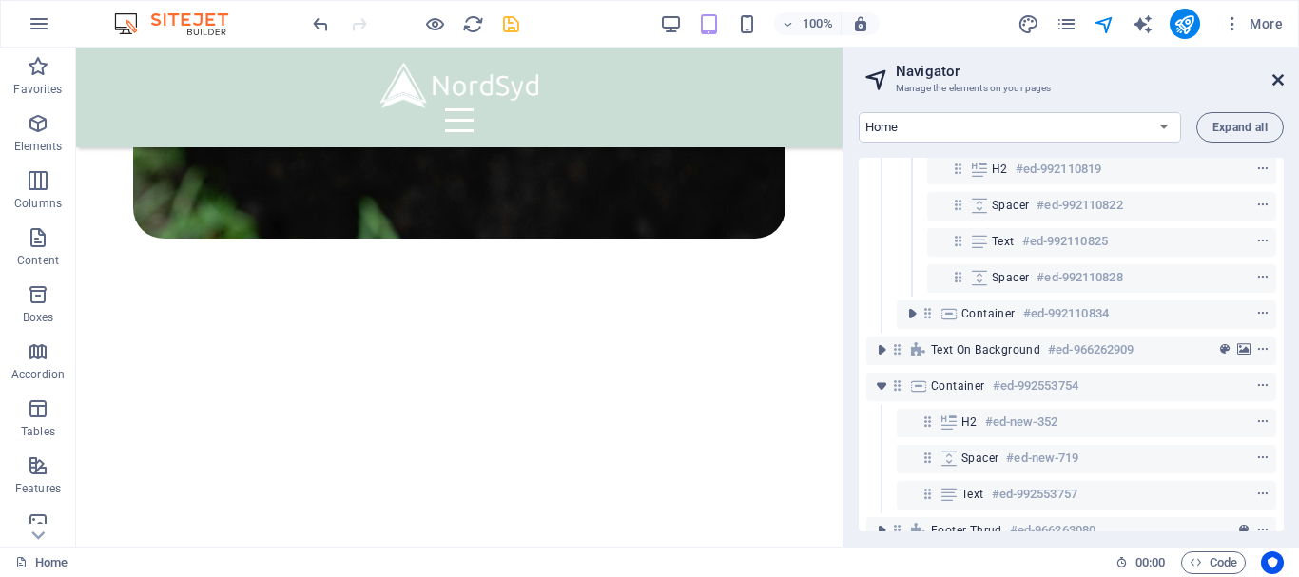
click at [1274, 84] on icon at bounding box center [1278, 79] width 11 height 15
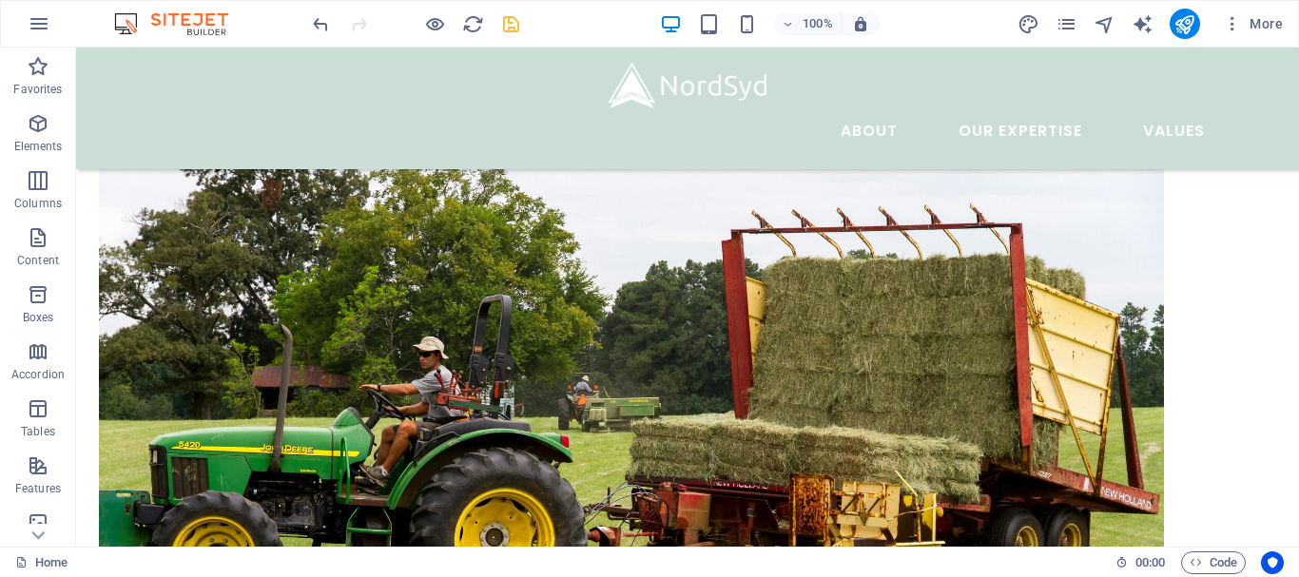
scroll to position [3889, 0]
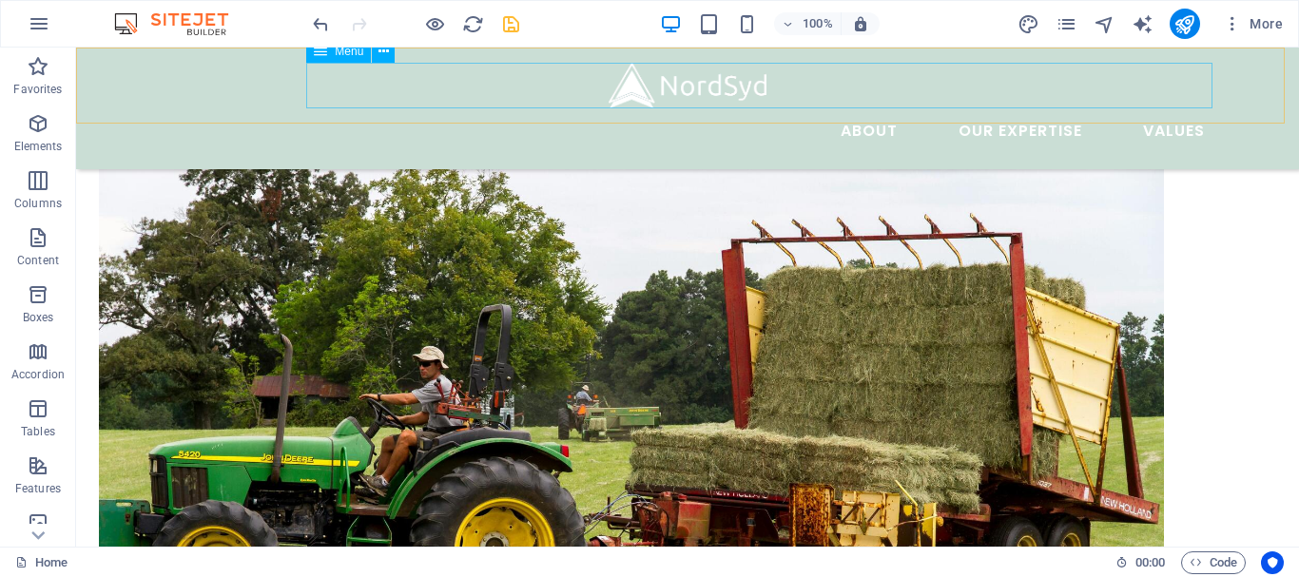
click at [1064, 108] on nav "About Our Expertise Animal Feed Non-ferrous Metals Fertilizer and soil Values" at bounding box center [687, 131] width 1065 height 46
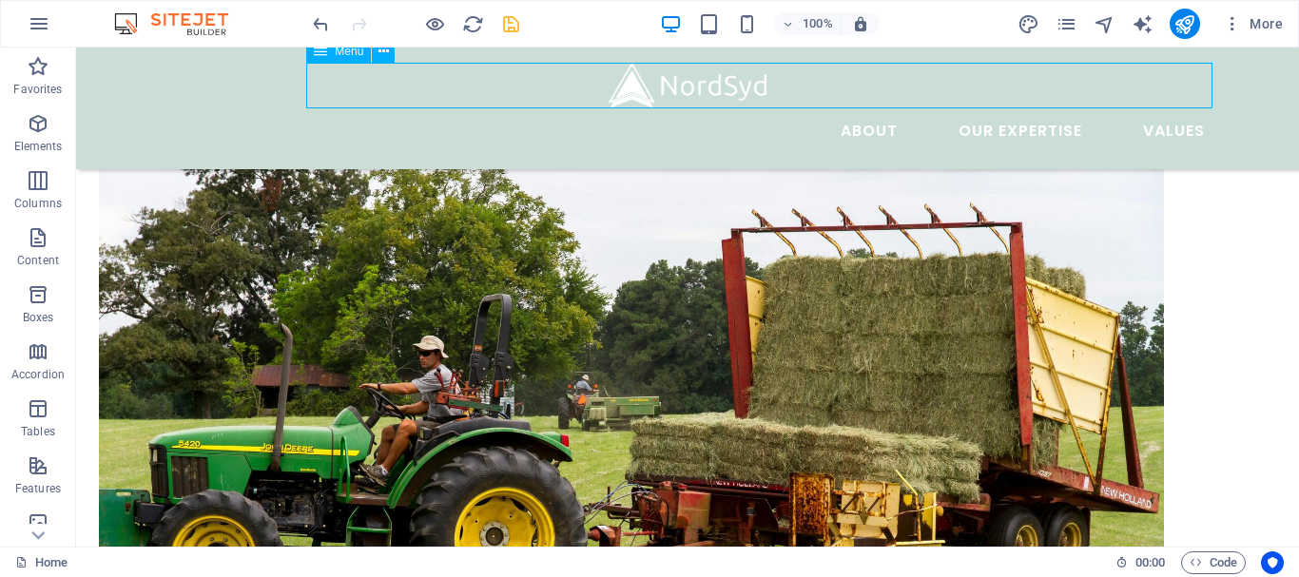
select select
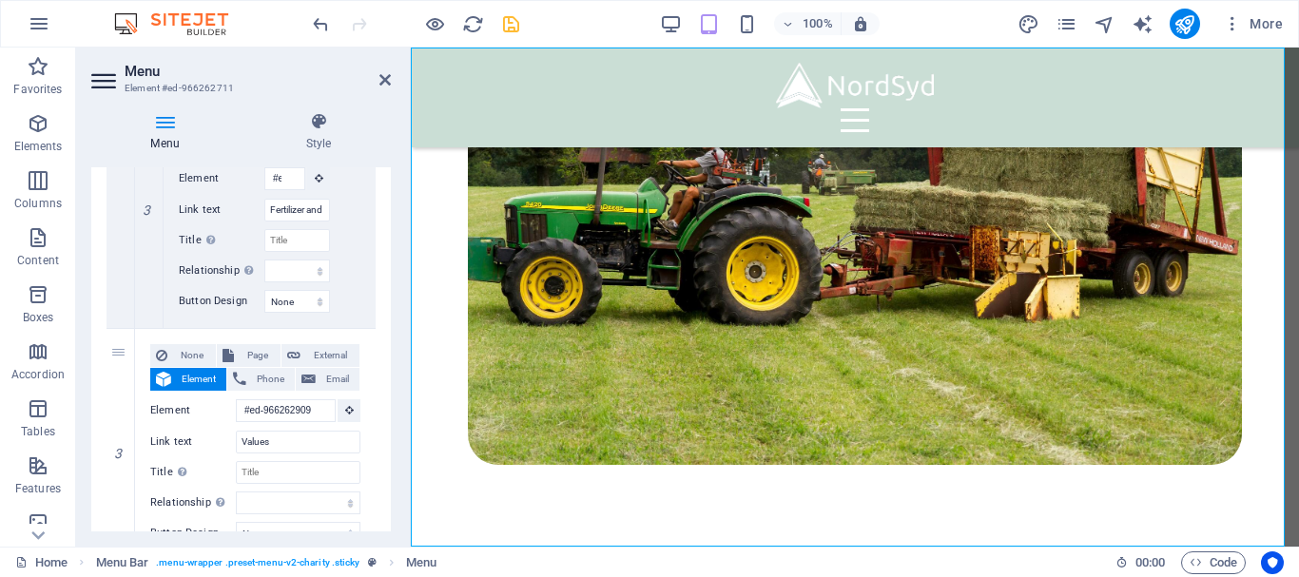
scroll to position [1362, 0]
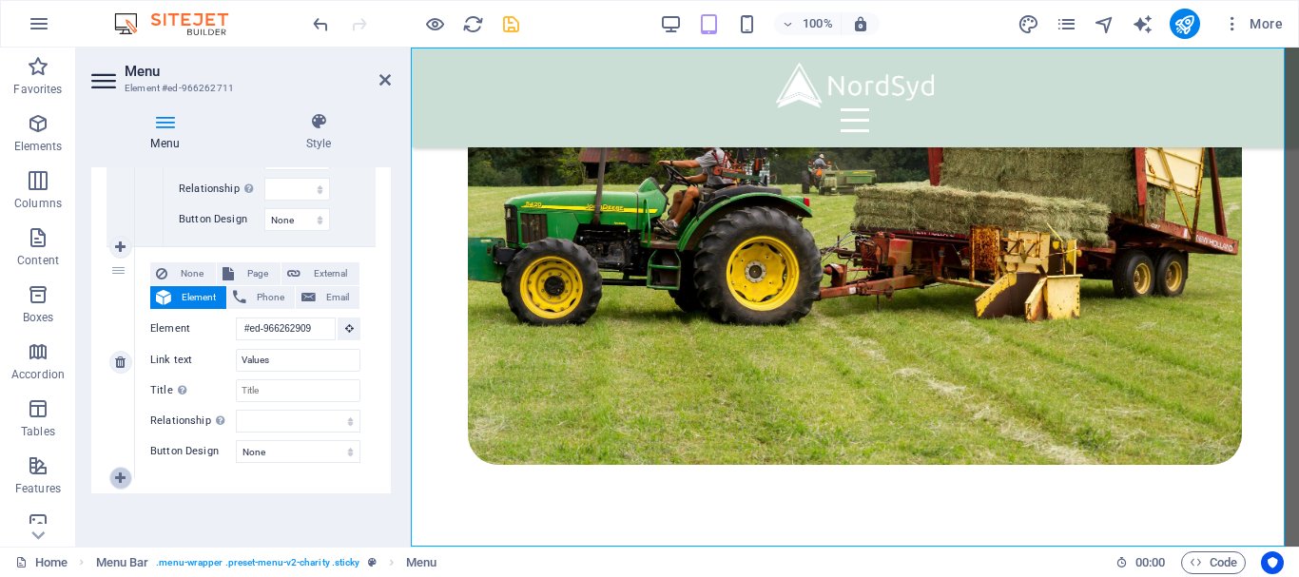
click at [119, 484] on icon at bounding box center [120, 478] width 10 height 13
select select
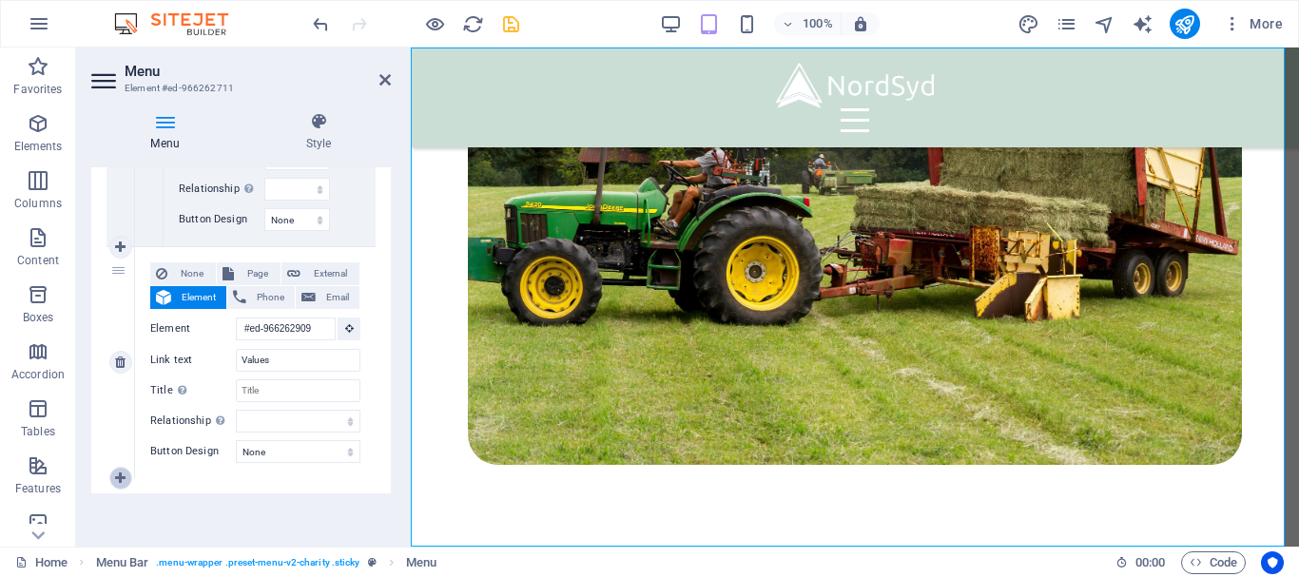
select select
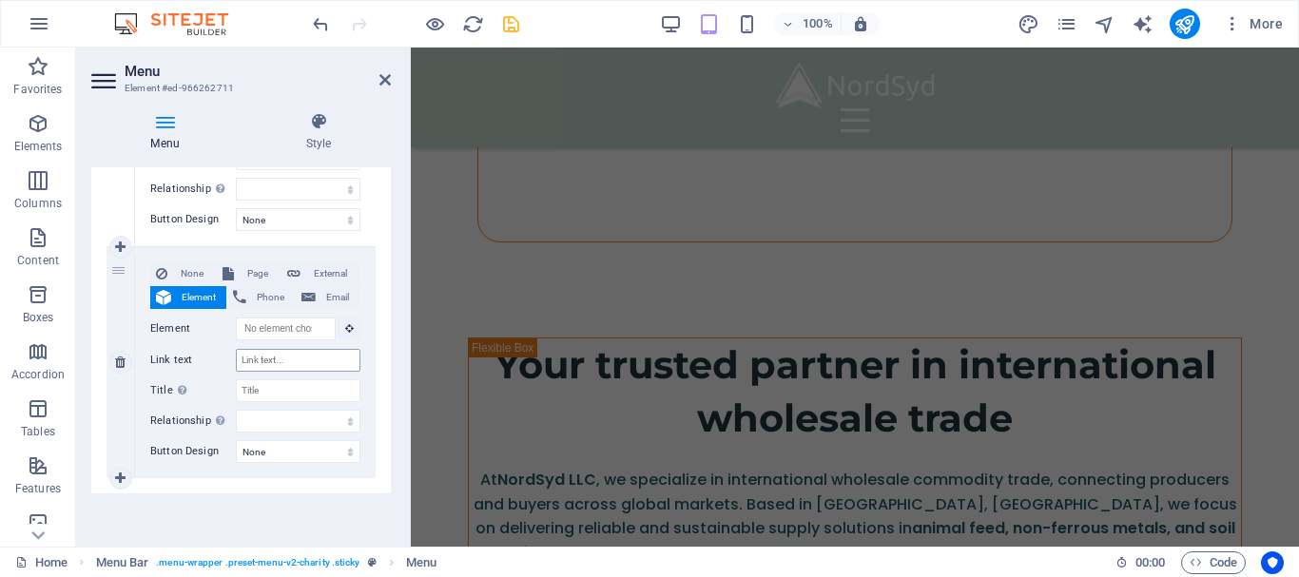
scroll to position [3737, 0]
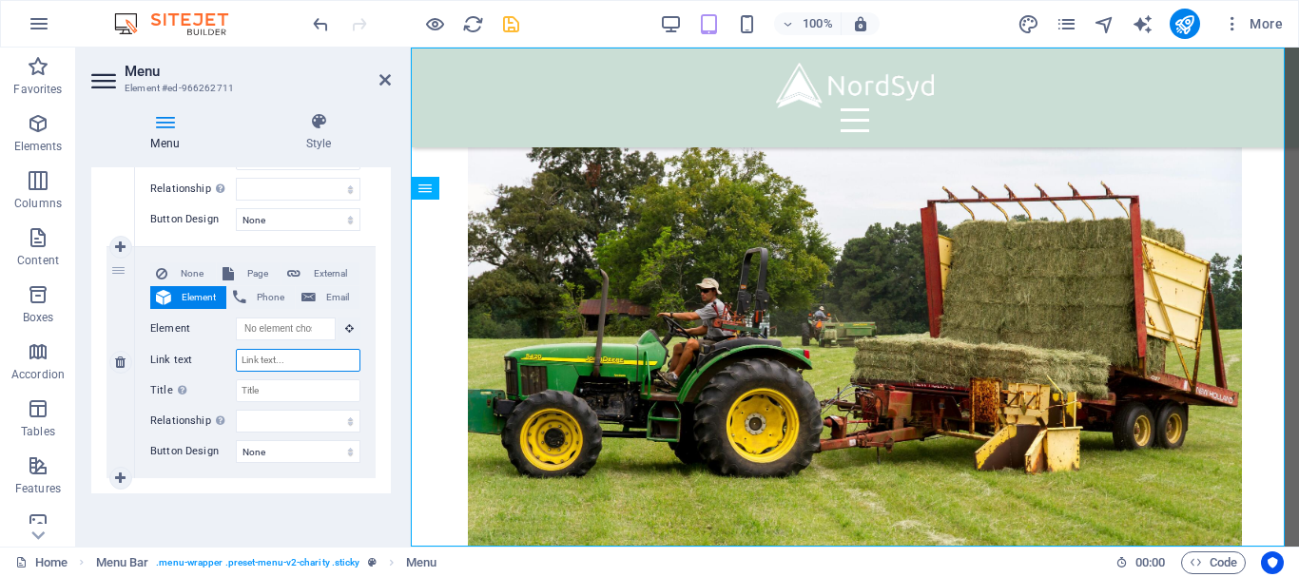
click at [267, 359] on input "Link text" at bounding box center [298, 360] width 125 height 23
type input "Cont"
select select
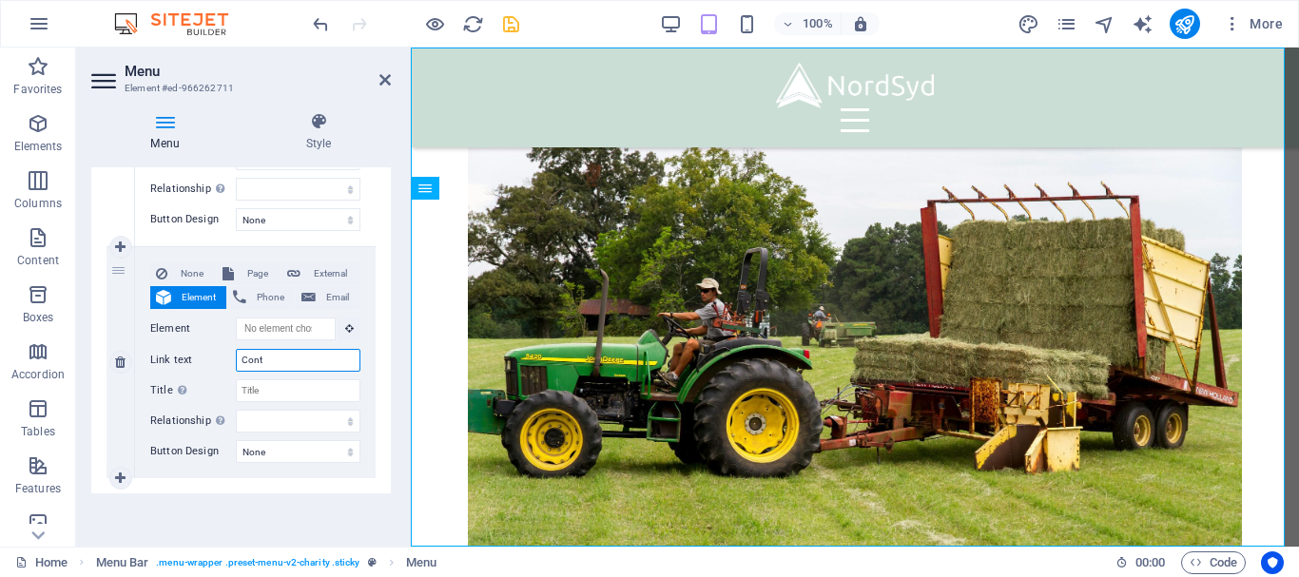
select select
type input "Contacs U"
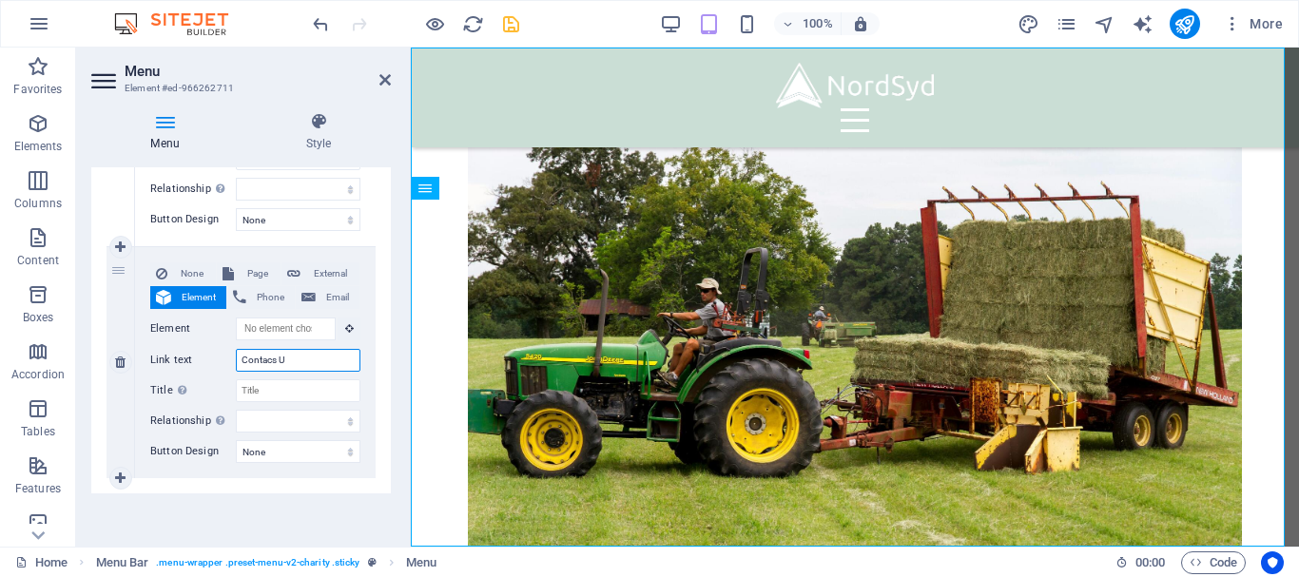
select select
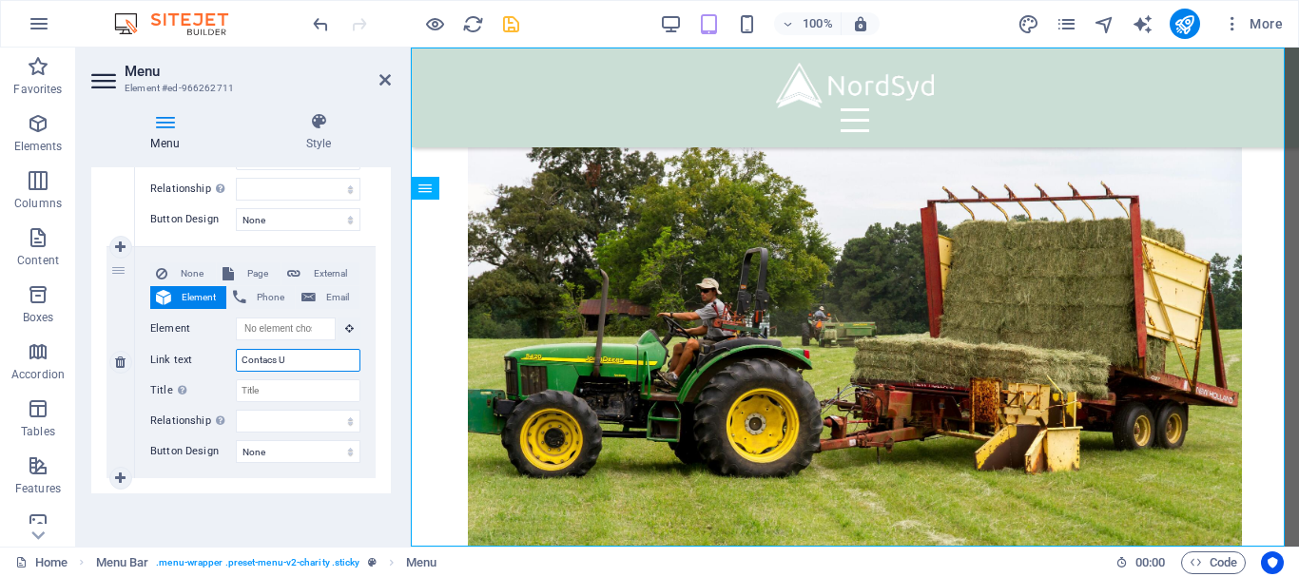
select select
type input "Contac"
select select
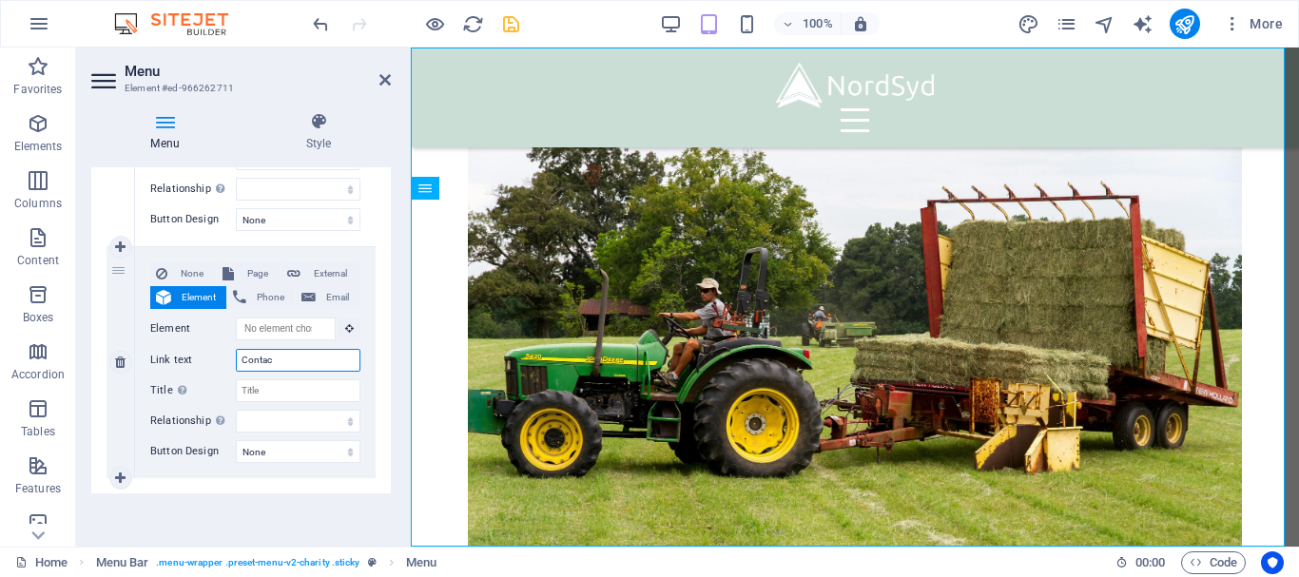
select select
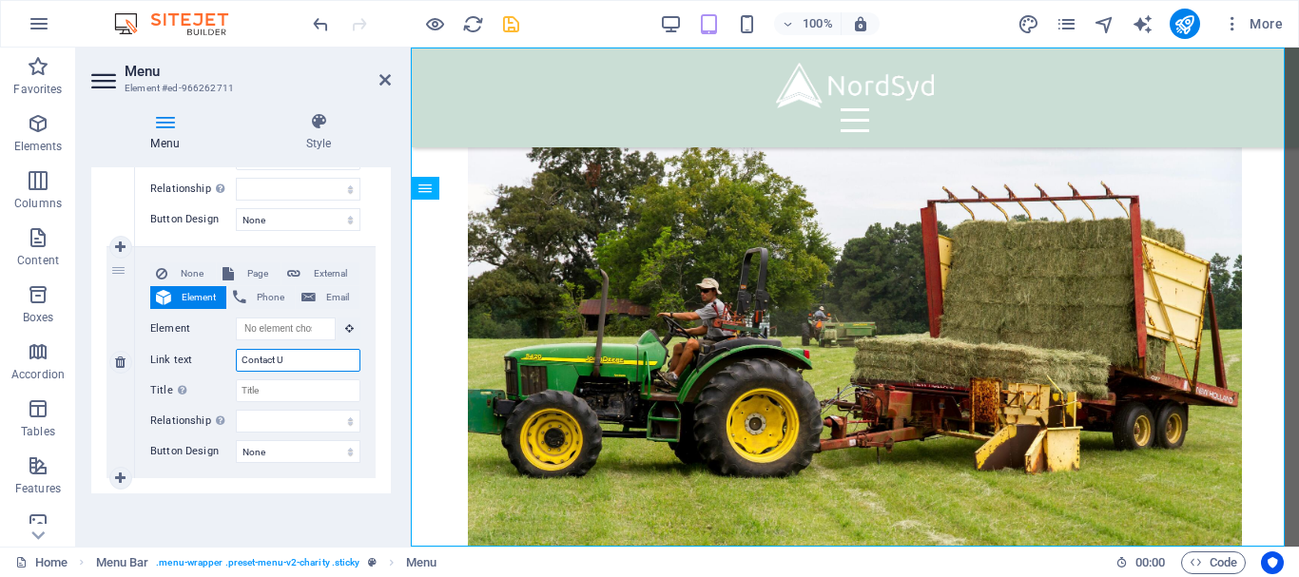
type input "Contact Us"
select select
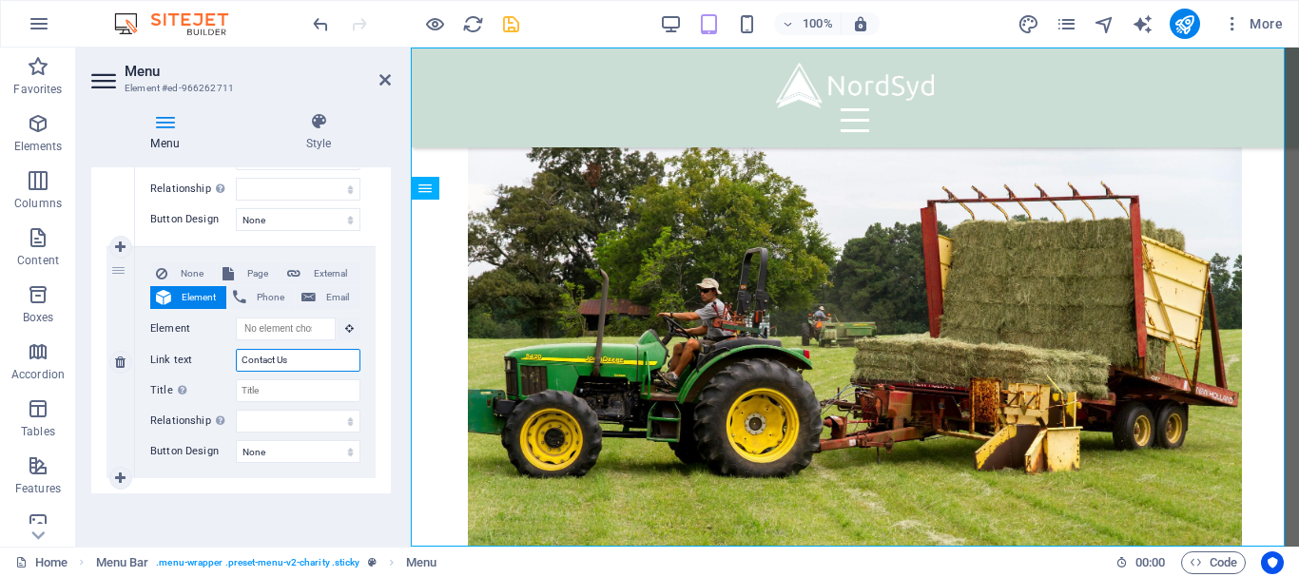
select select
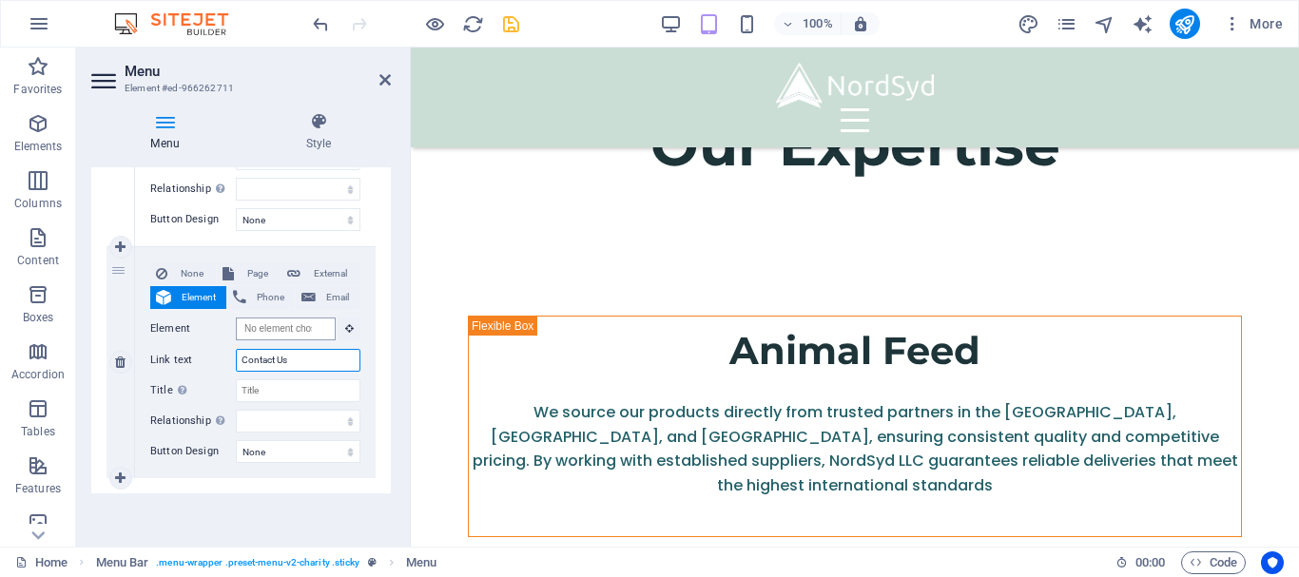
scroll to position [0, 0]
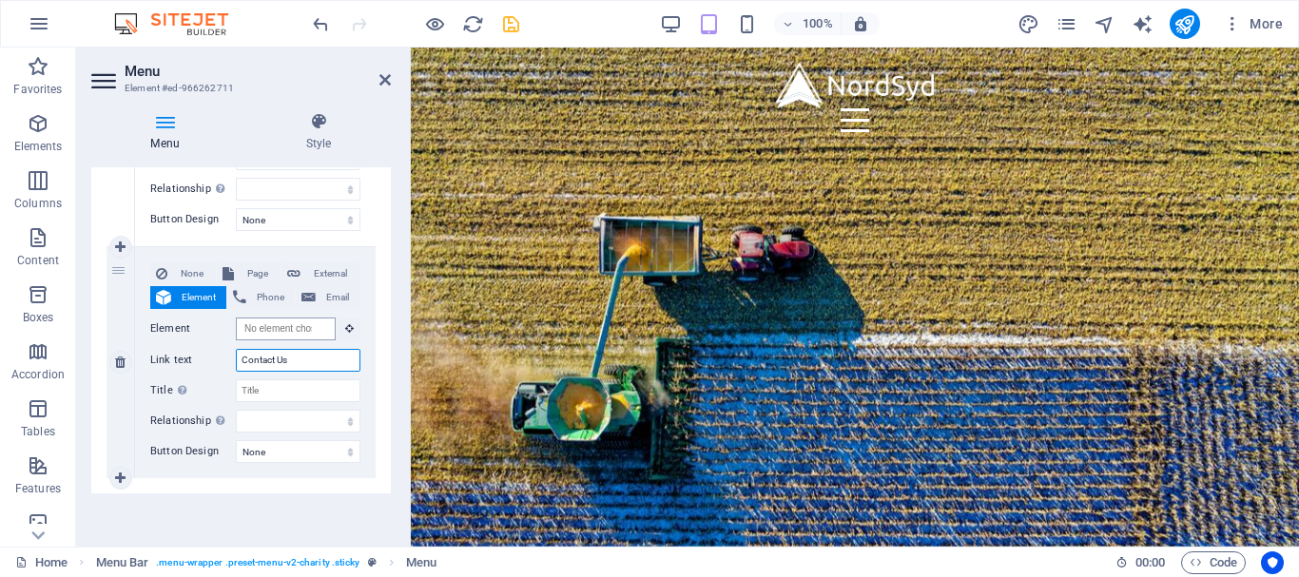
type input "Contact Us"
click at [278, 332] on input "Element" at bounding box center [286, 329] width 100 height 23
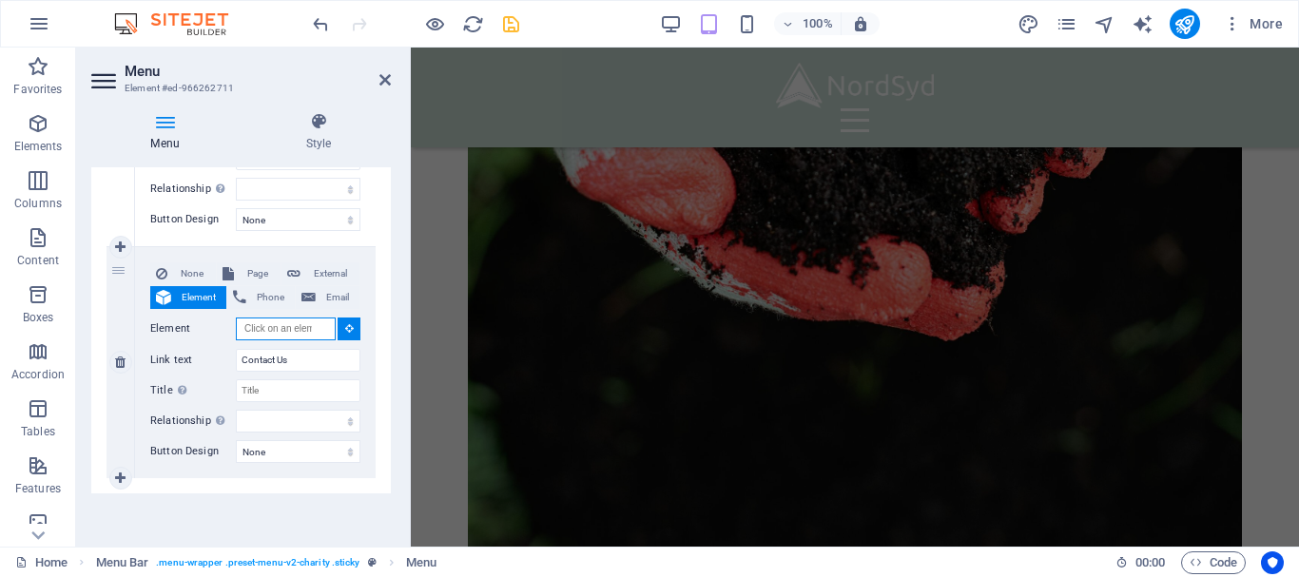
scroll to position [6613, 0]
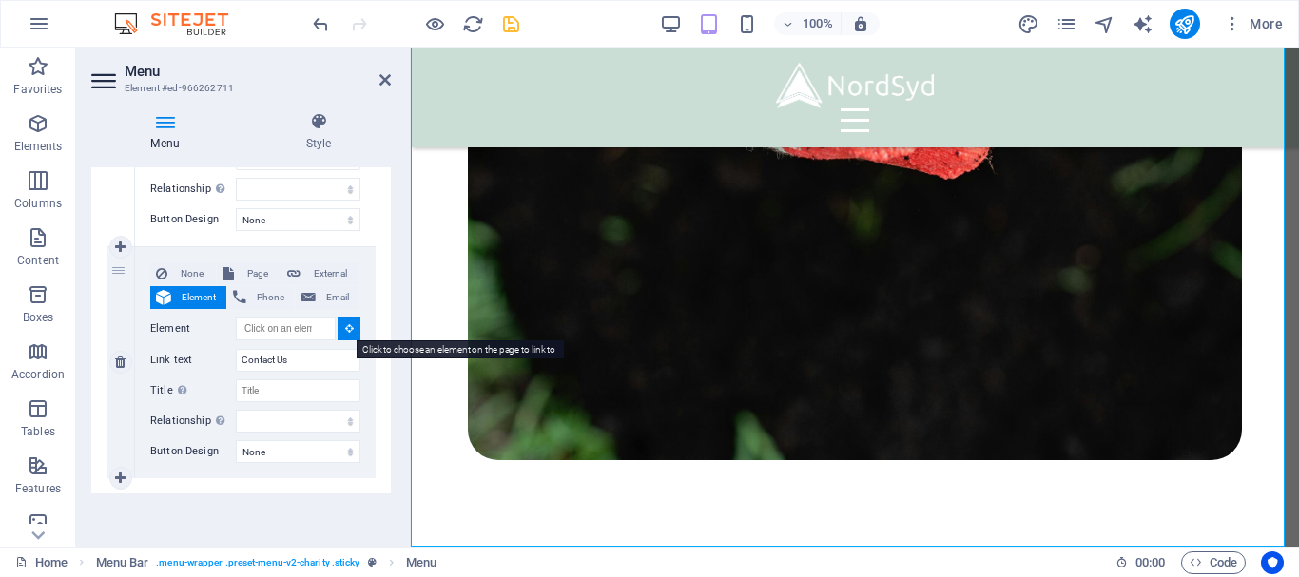
click at [354, 330] on button at bounding box center [349, 329] width 23 height 23
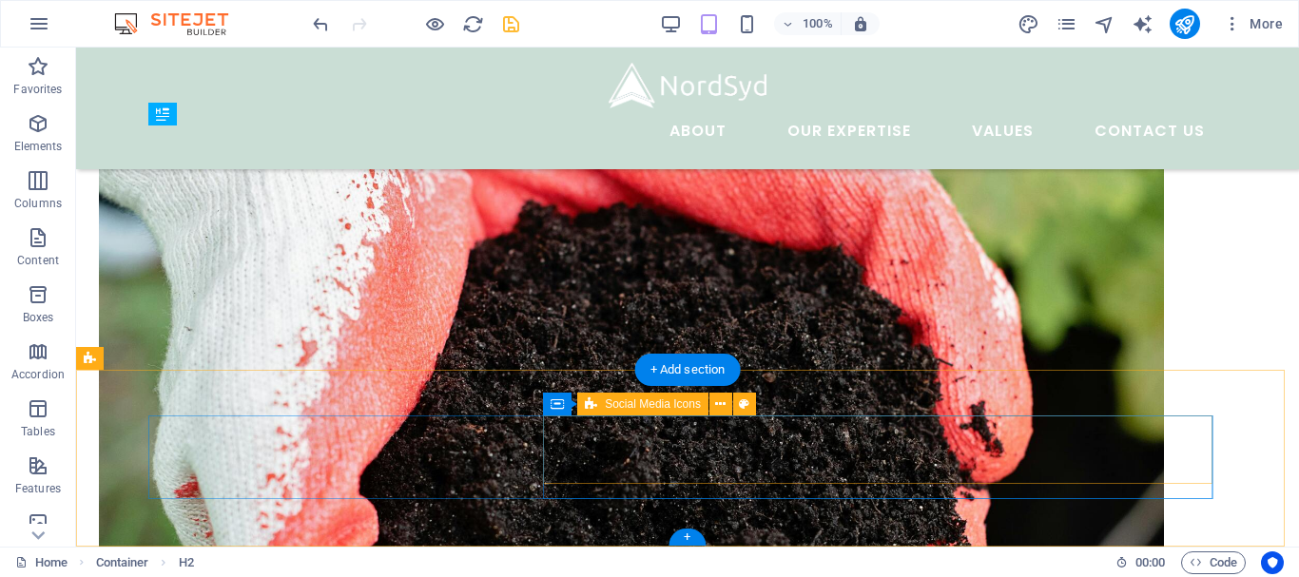
scroll to position [4115, 0]
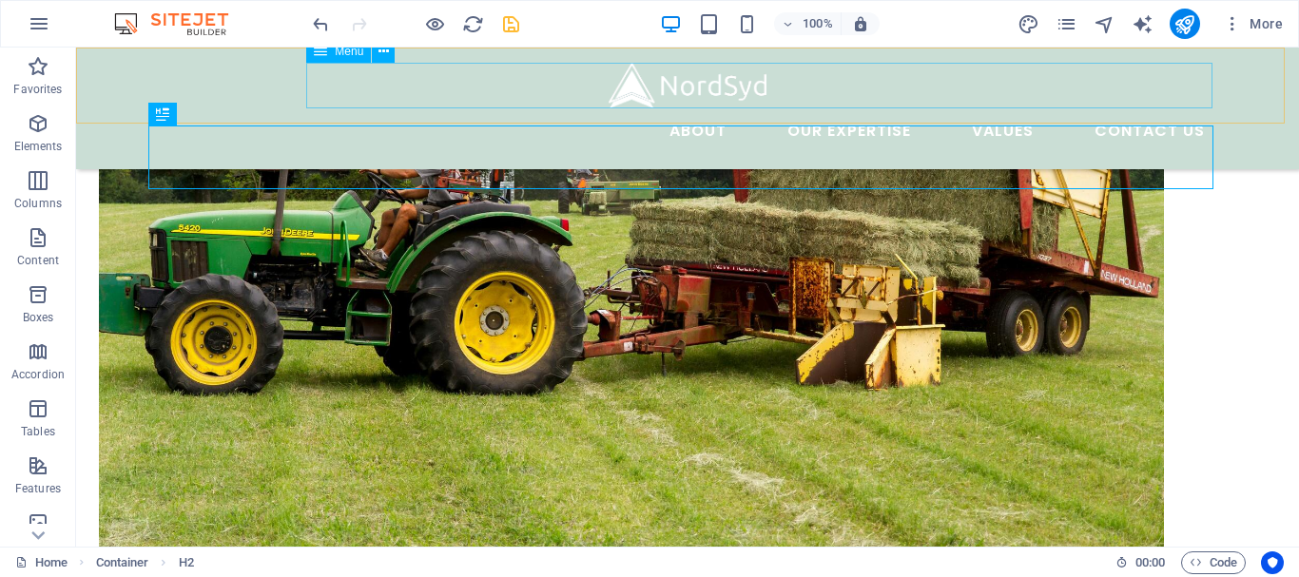
click at [1088, 108] on nav "About Our Expertise Animal Feed Non-ferrous Metals Fertilizer and soil Values C…" at bounding box center [687, 131] width 1065 height 46
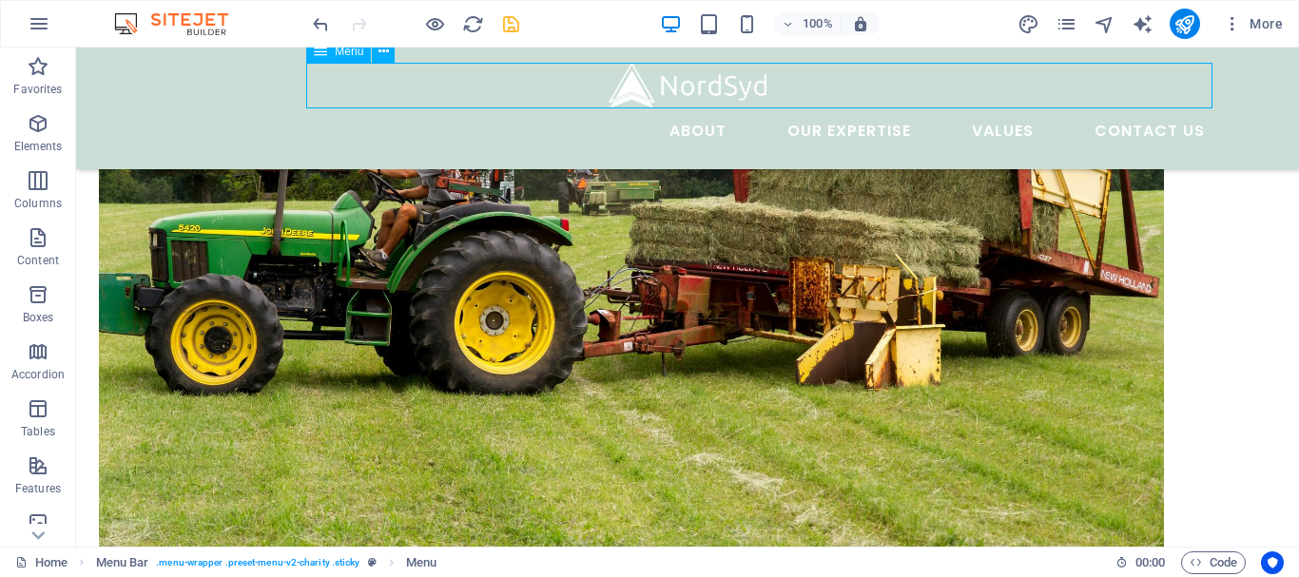
click at [1088, 108] on nav "About Our Expertise Animal Feed Non-ferrous Metals Fertilizer and soil Values C…" at bounding box center [687, 131] width 1065 height 46
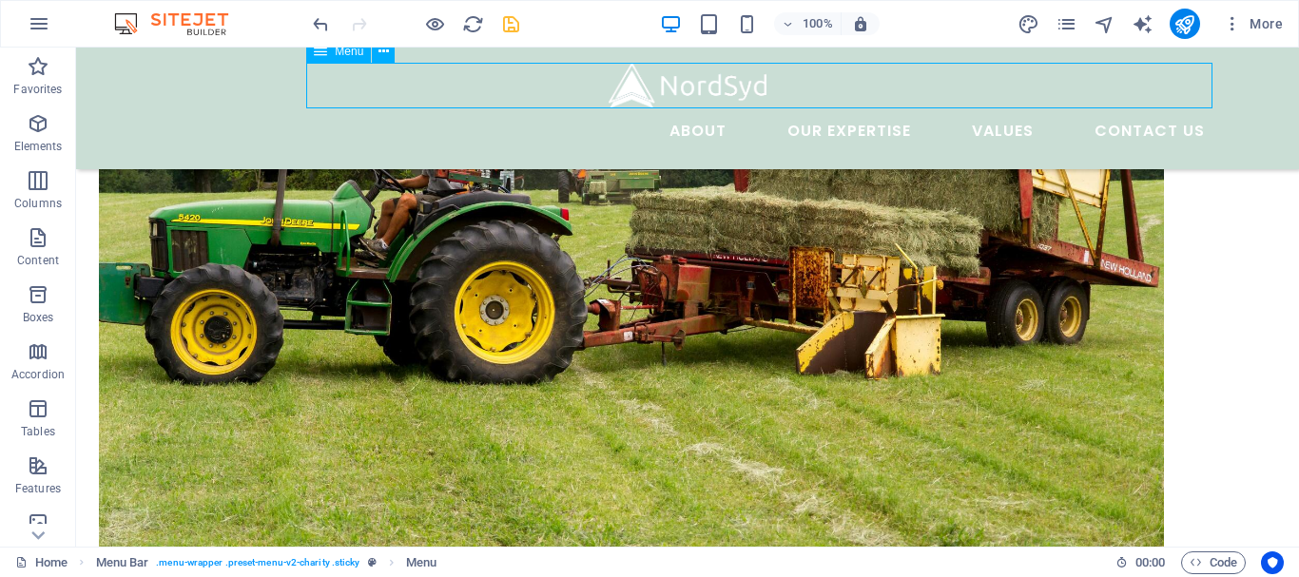
select select
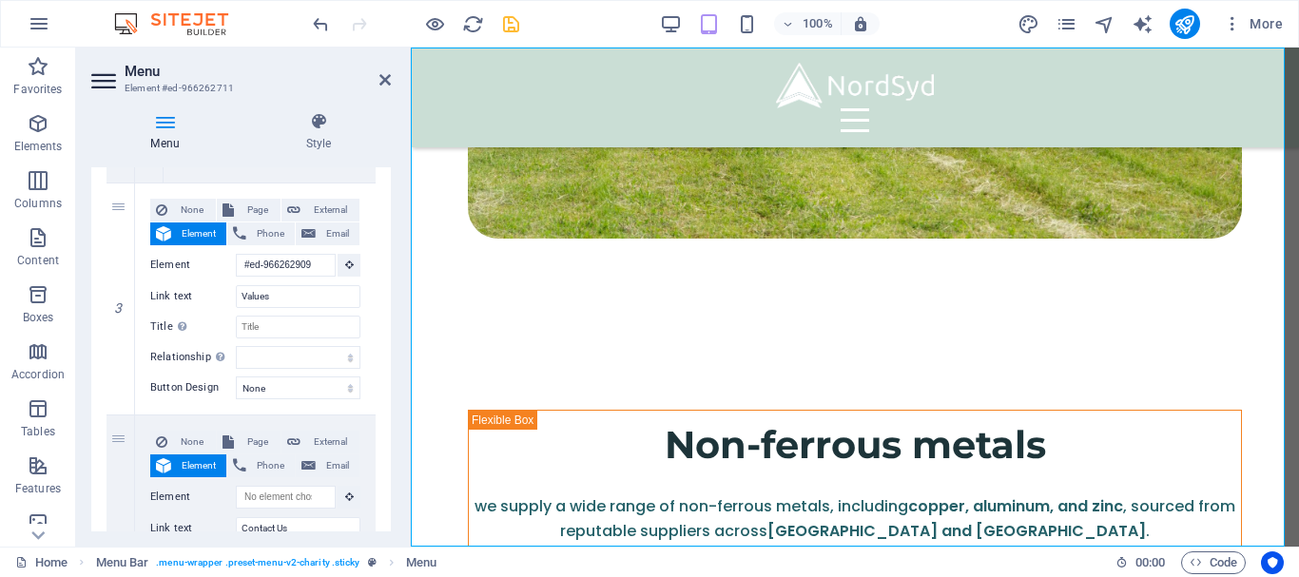
scroll to position [1594, 0]
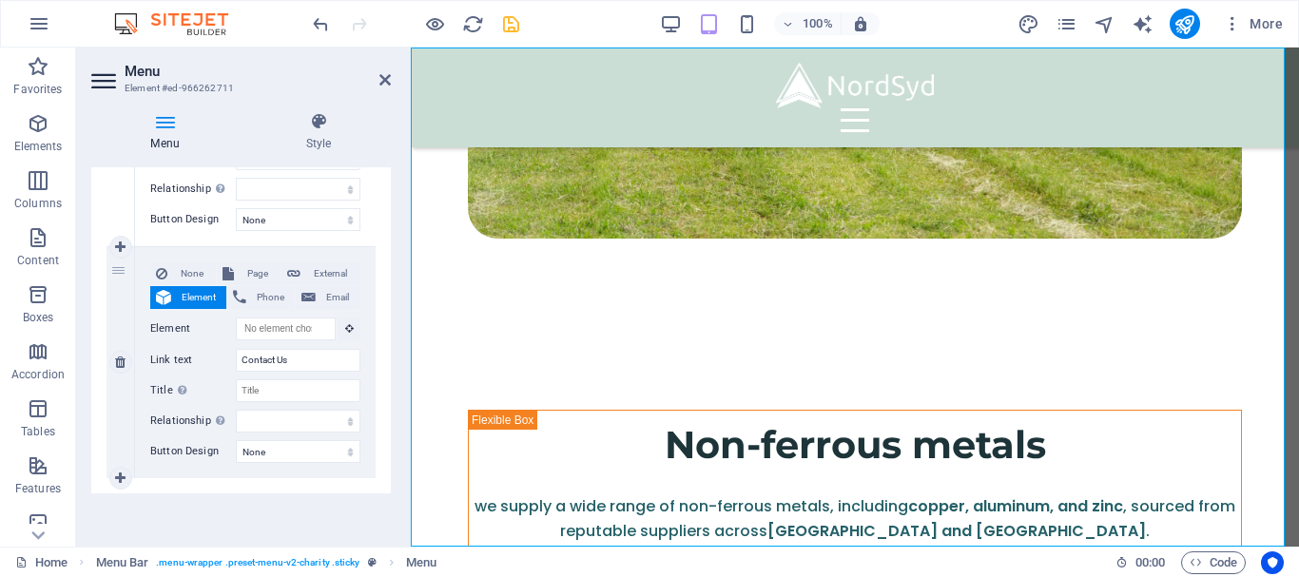
click at [263, 346] on div "None Page External Element Phone Email Page Home Legal Notice Privacy Element U…" at bounding box center [255, 348] width 210 height 170
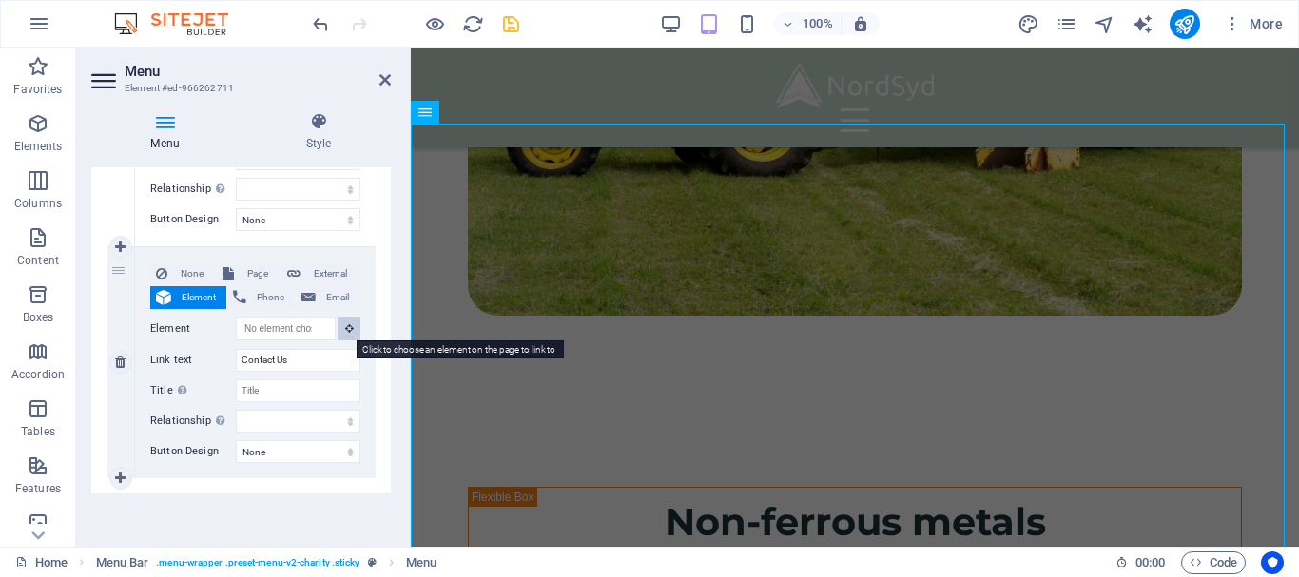
scroll to position [4039, 0]
click at [345, 326] on icon at bounding box center [349, 328] width 9 height 10
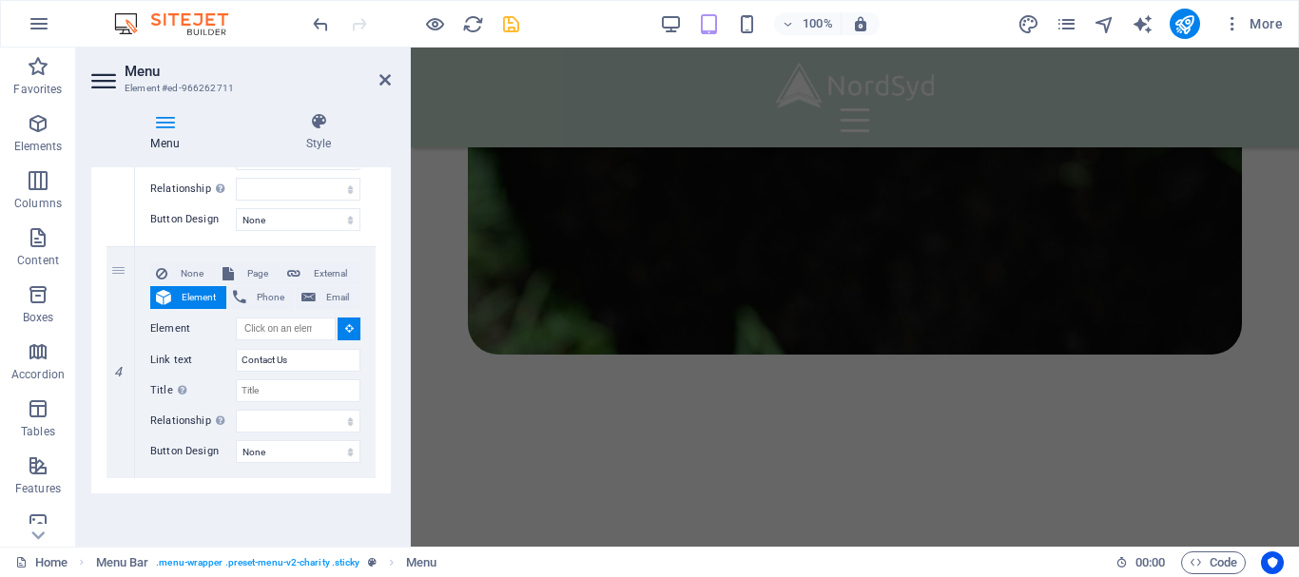
scroll to position [6735, 0]
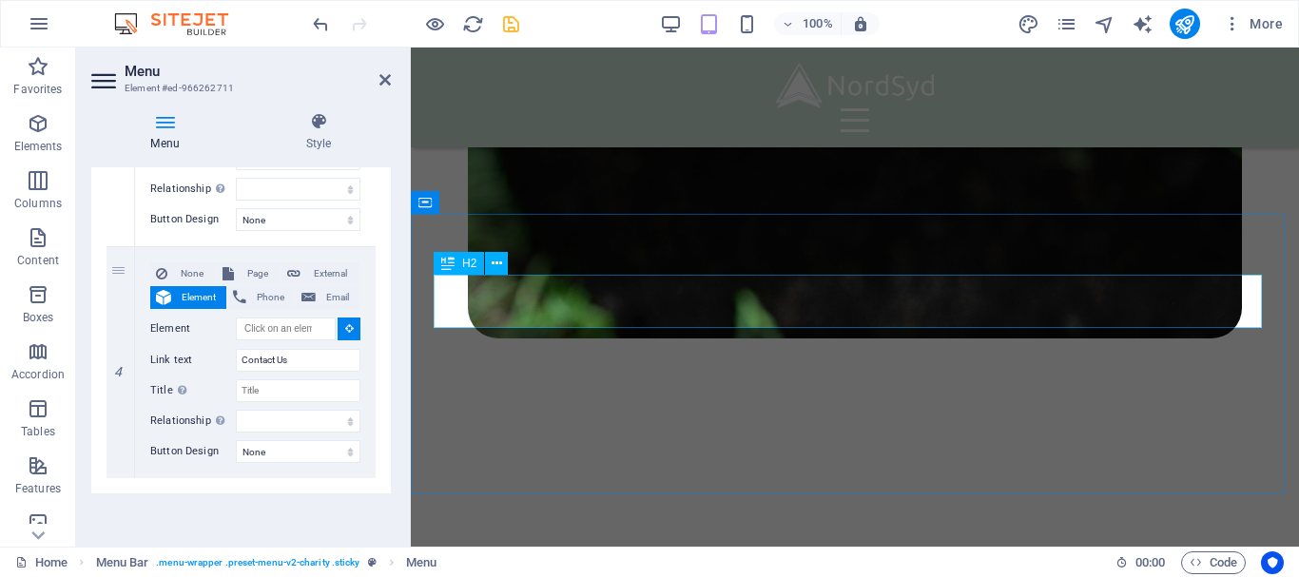
select select
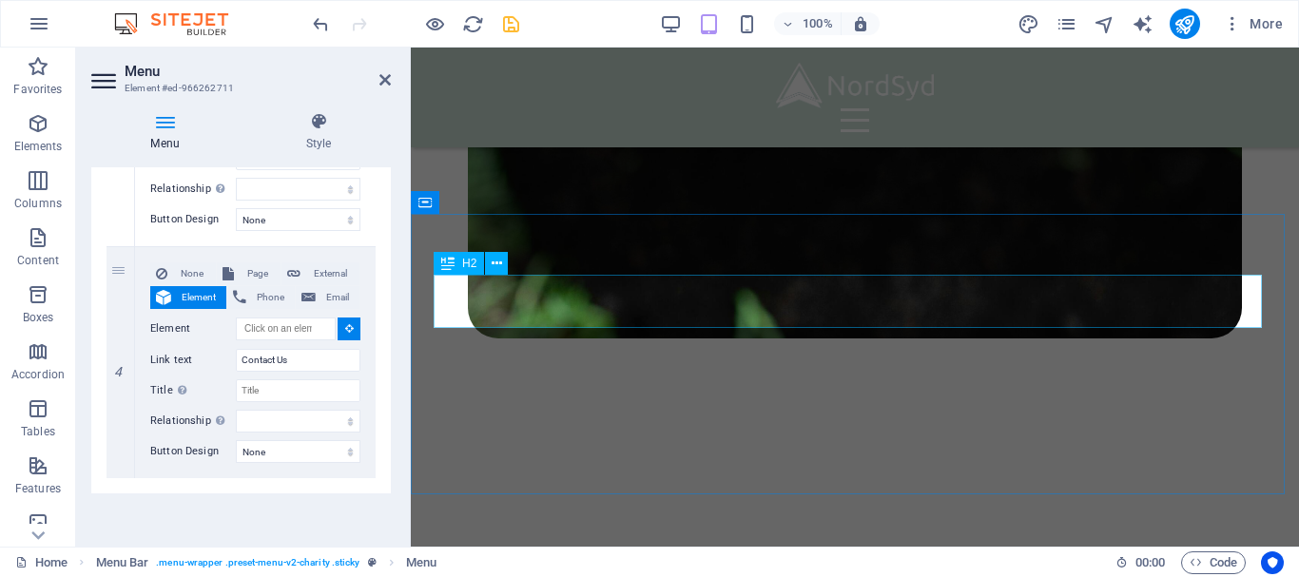
select select
type input "#ed-new-352"
select select
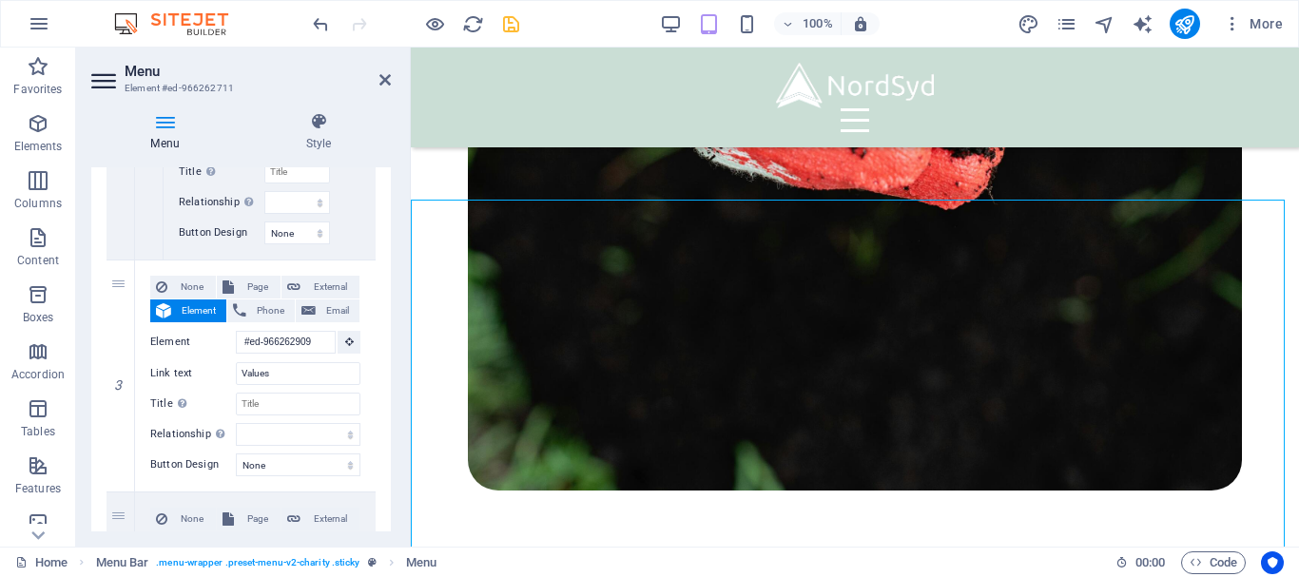
scroll to position [1232, 0]
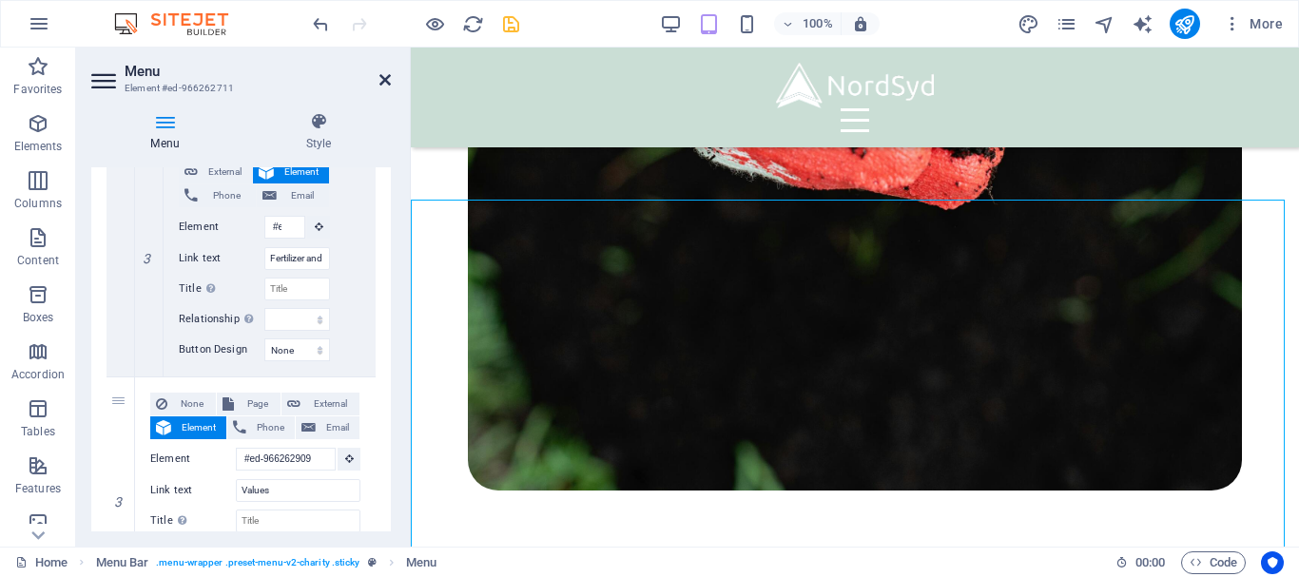
click at [382, 78] on icon at bounding box center [384, 79] width 11 height 15
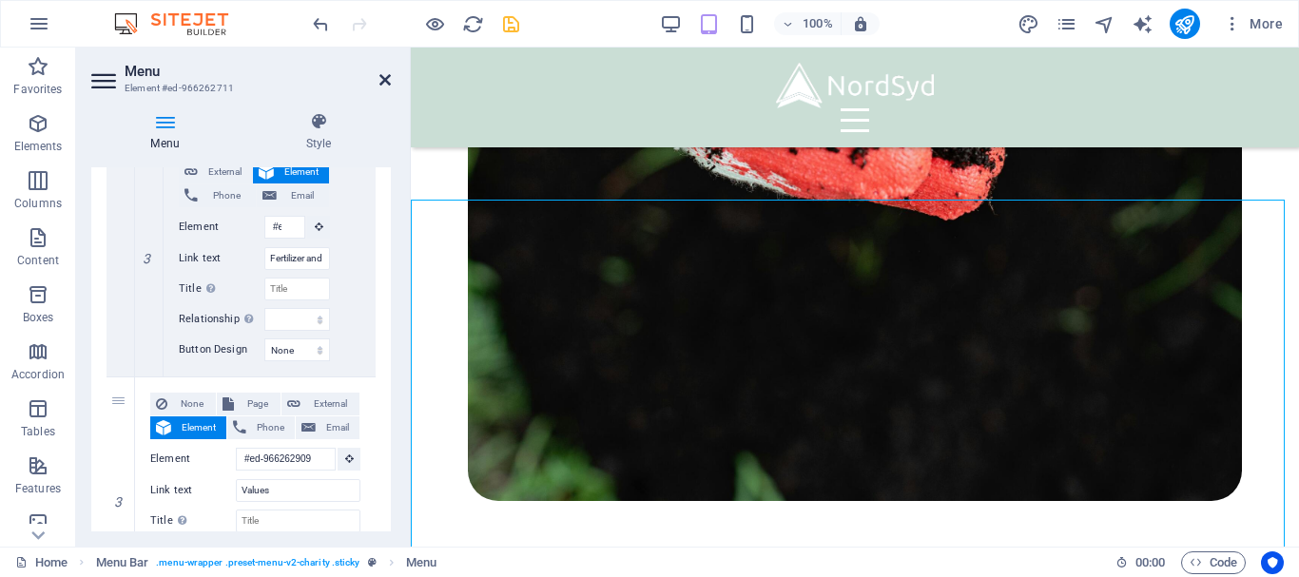
scroll to position [4115, 0]
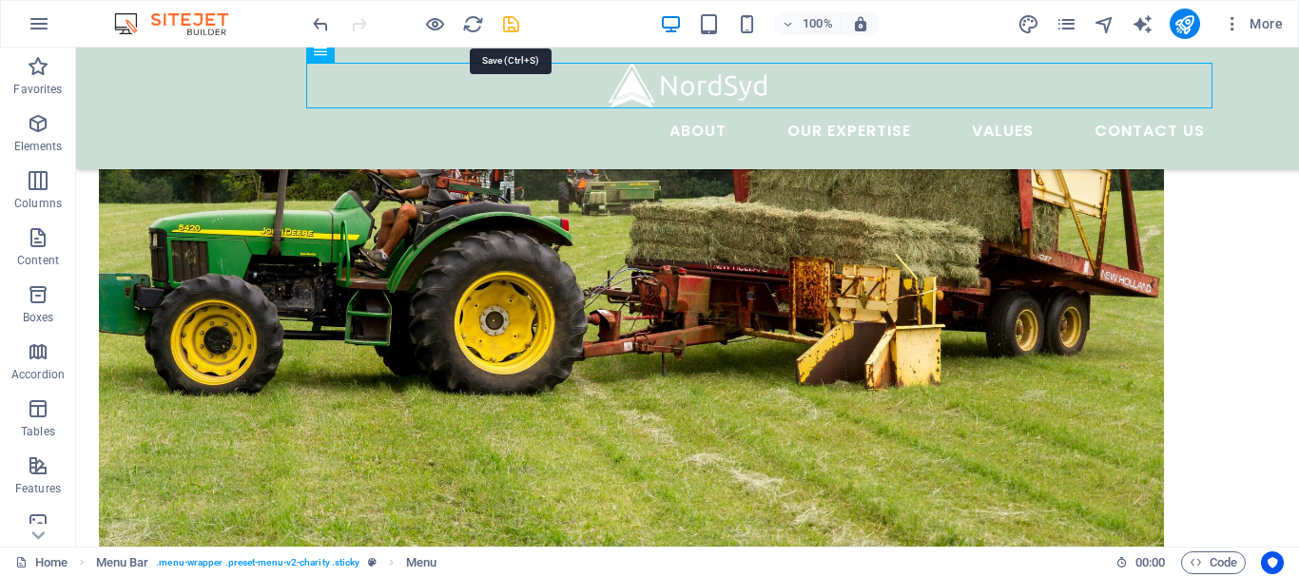
click at [511, 27] on icon "save" at bounding box center [511, 24] width 22 height 22
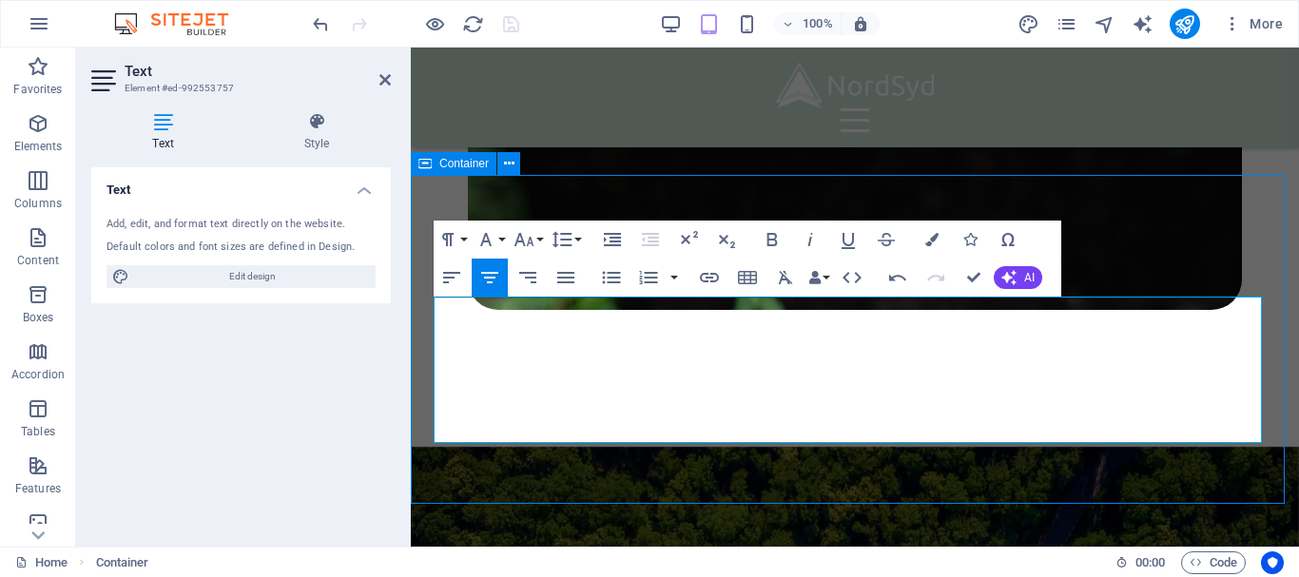
scroll to position [4164, 0]
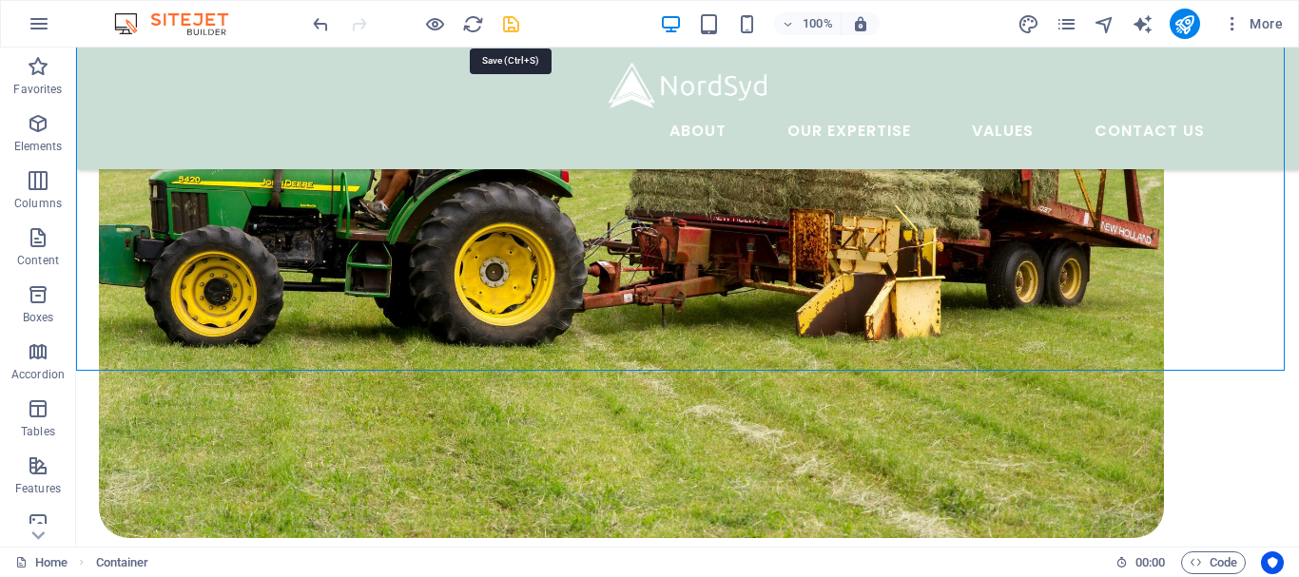
click at [511, 29] on icon "save" at bounding box center [511, 24] width 22 height 22
checkbox input "false"
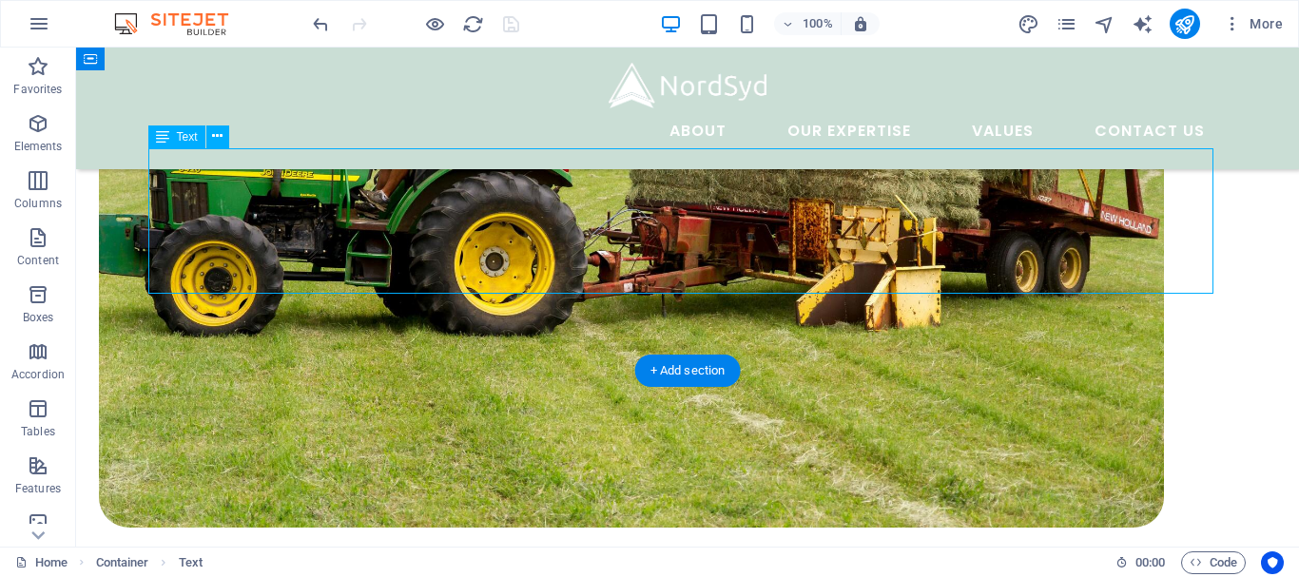
scroll to position [6774, 0]
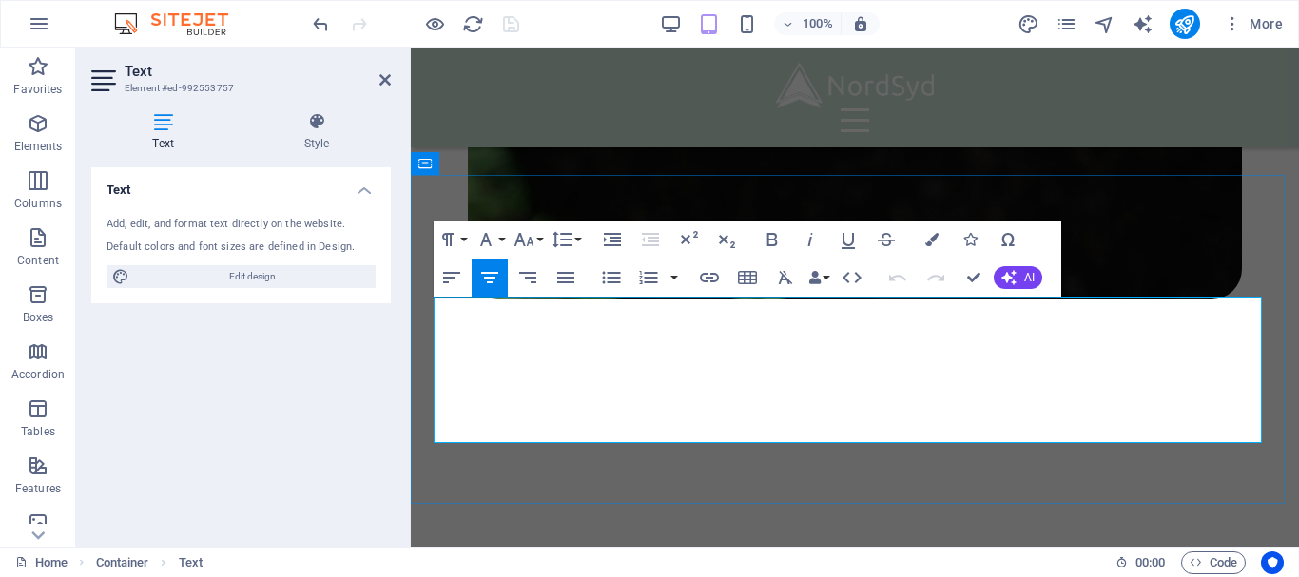
drag, startPoint x: 815, startPoint y: 329, endPoint x: 744, endPoint y: 328, distance: 71.3
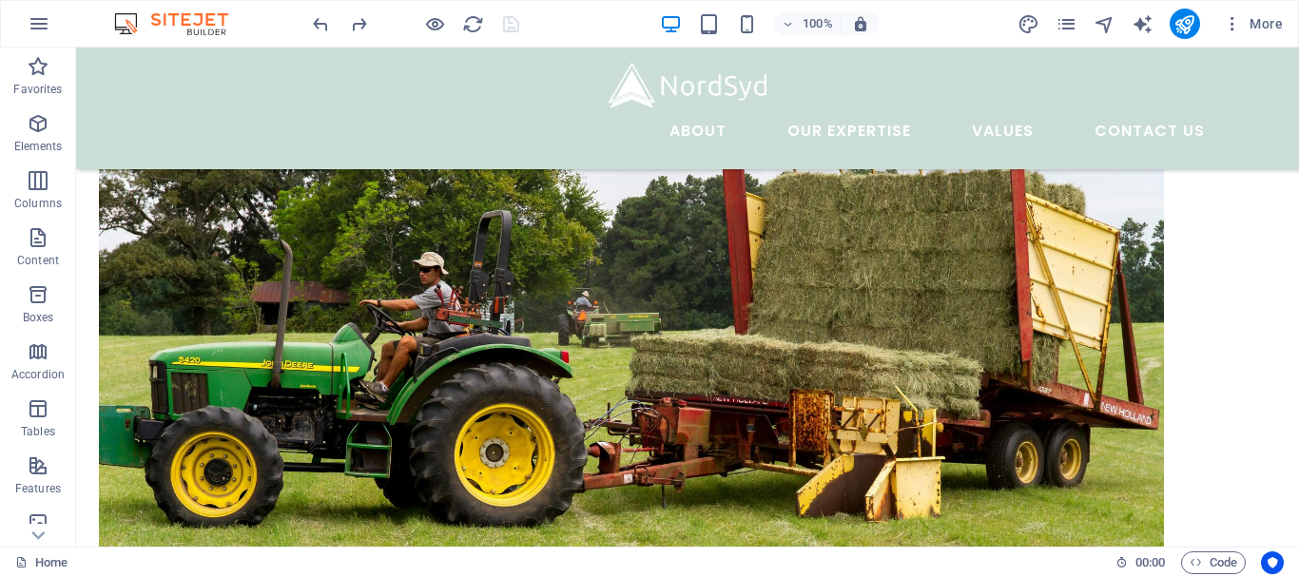
scroll to position [4164, 0]
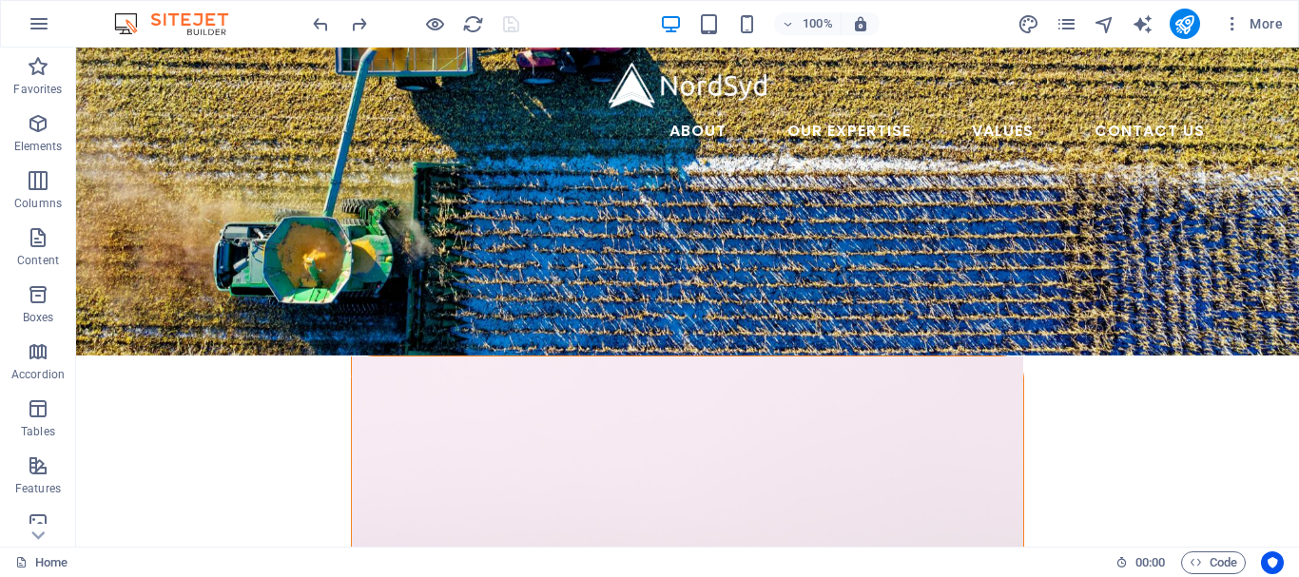
scroll to position [0, 0]
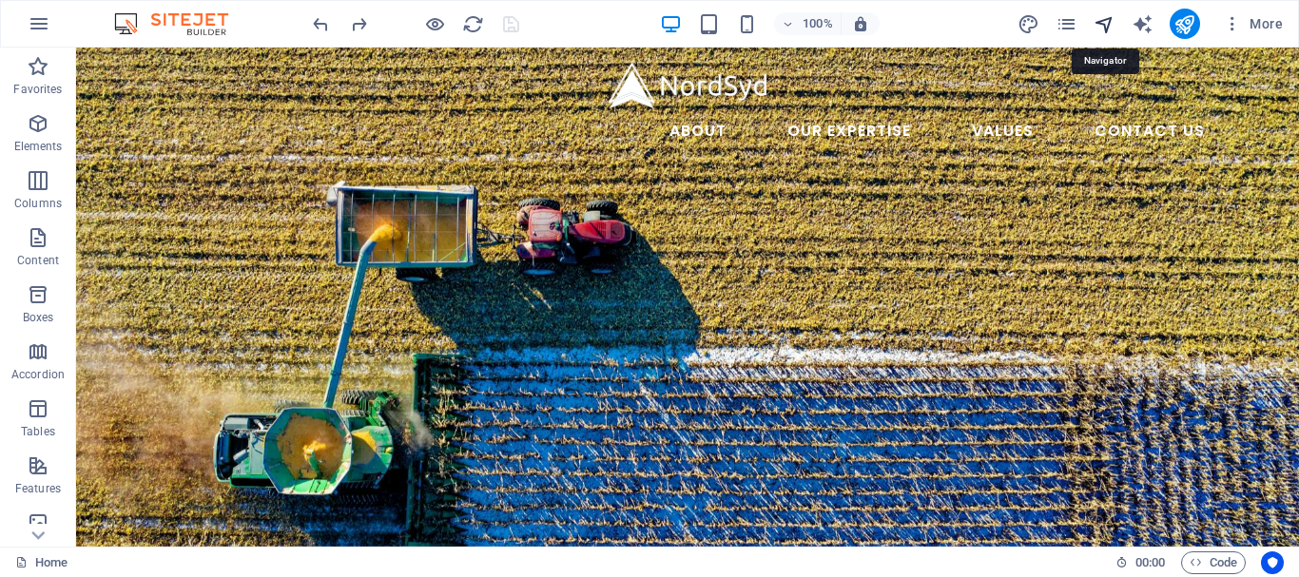
click at [1098, 29] on icon "navigator" at bounding box center [1105, 24] width 22 height 22
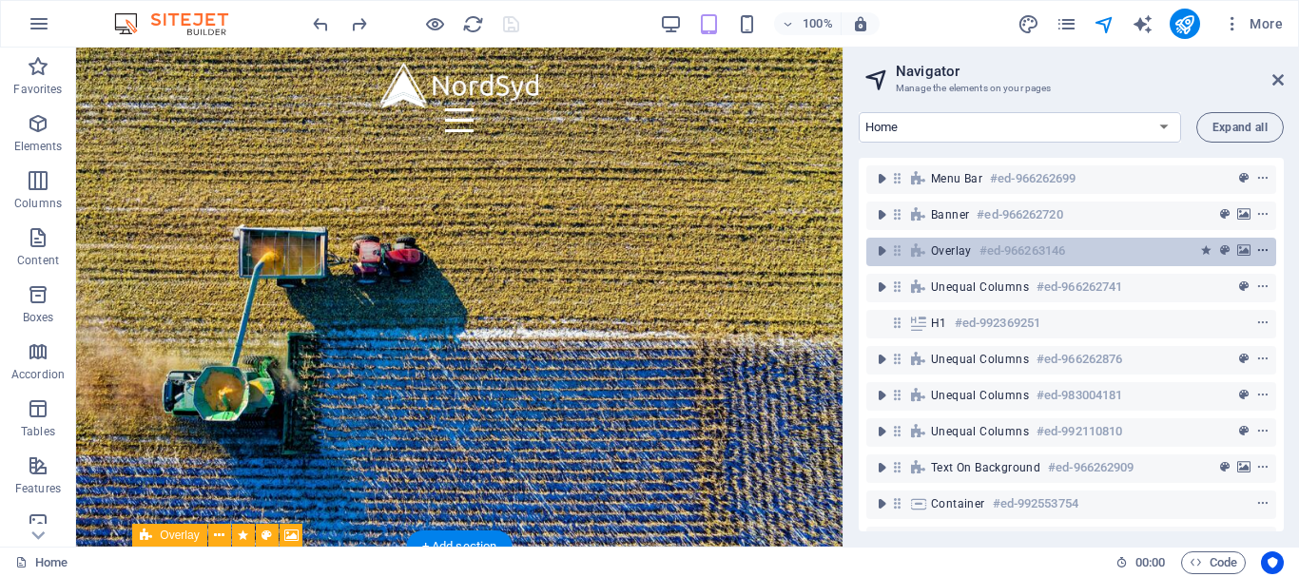
click at [1264, 243] on button "context-menu" at bounding box center [1263, 251] width 19 height 23
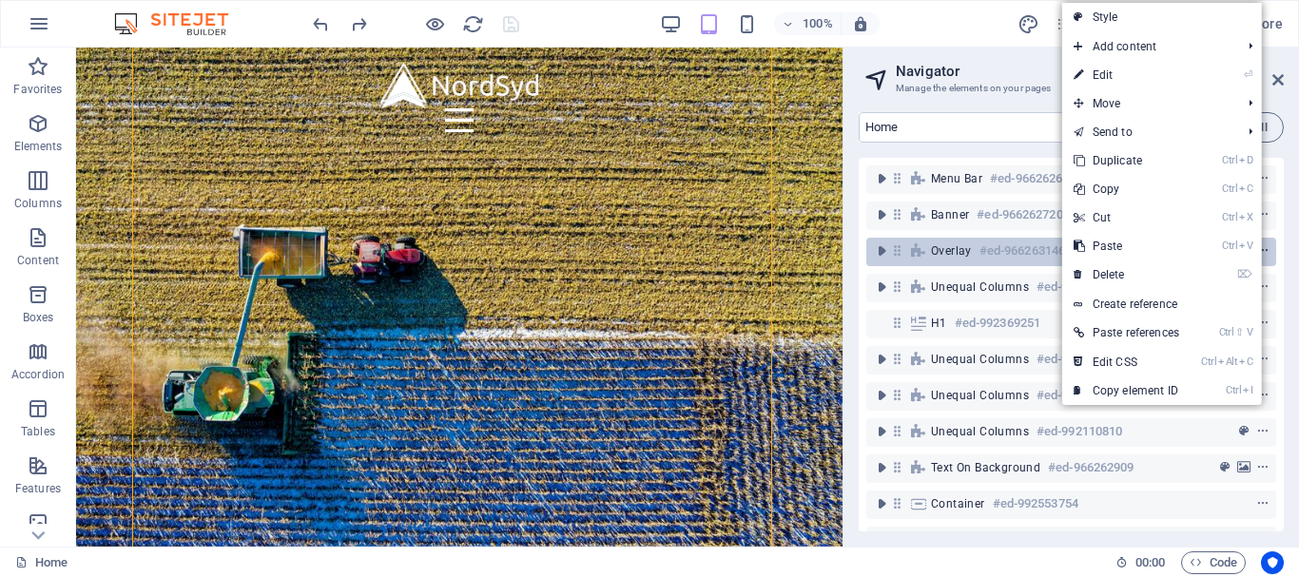
scroll to position [615, 0]
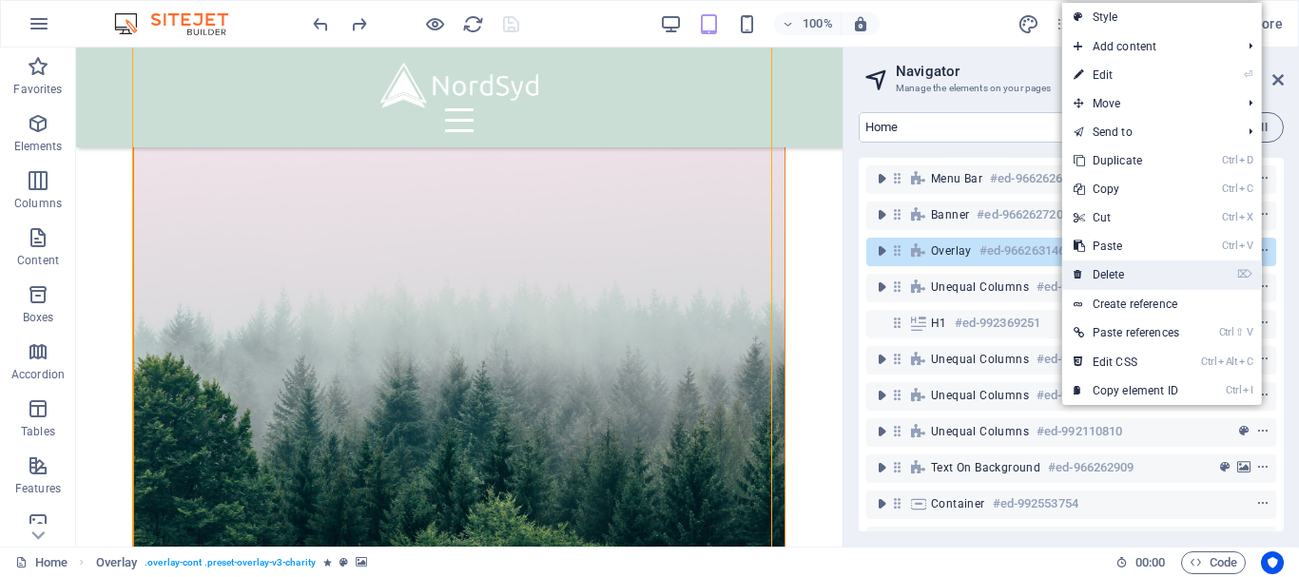
click at [1159, 275] on link "⌦ Delete" at bounding box center [1126, 275] width 128 height 29
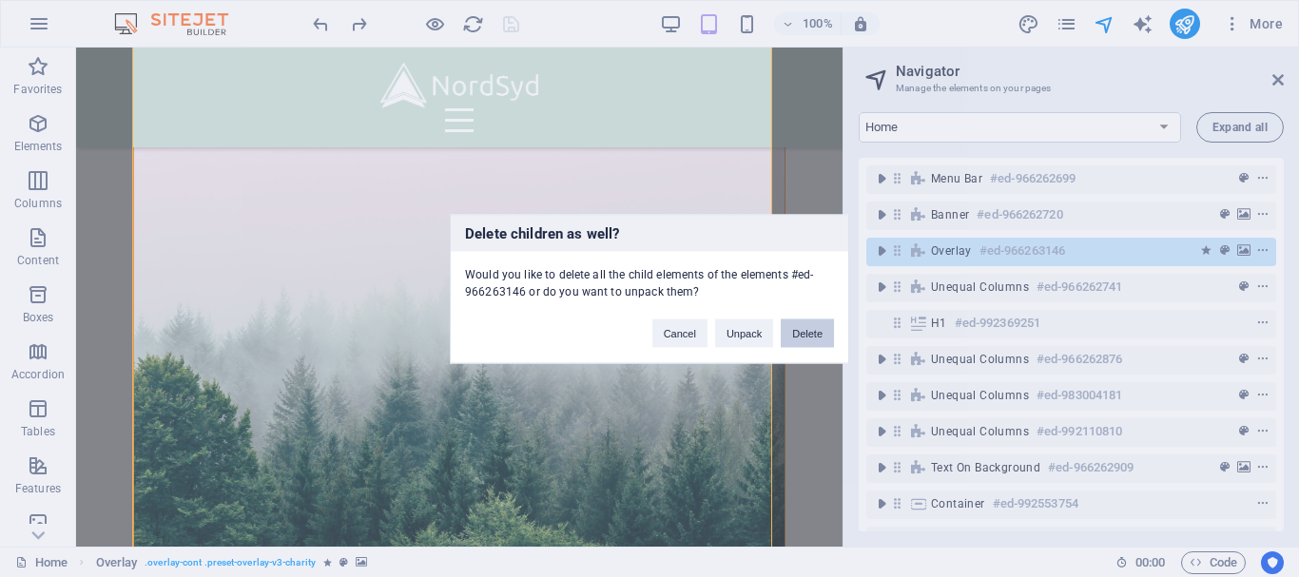
click at [807, 325] on button "Delete" at bounding box center [807, 333] width 53 height 29
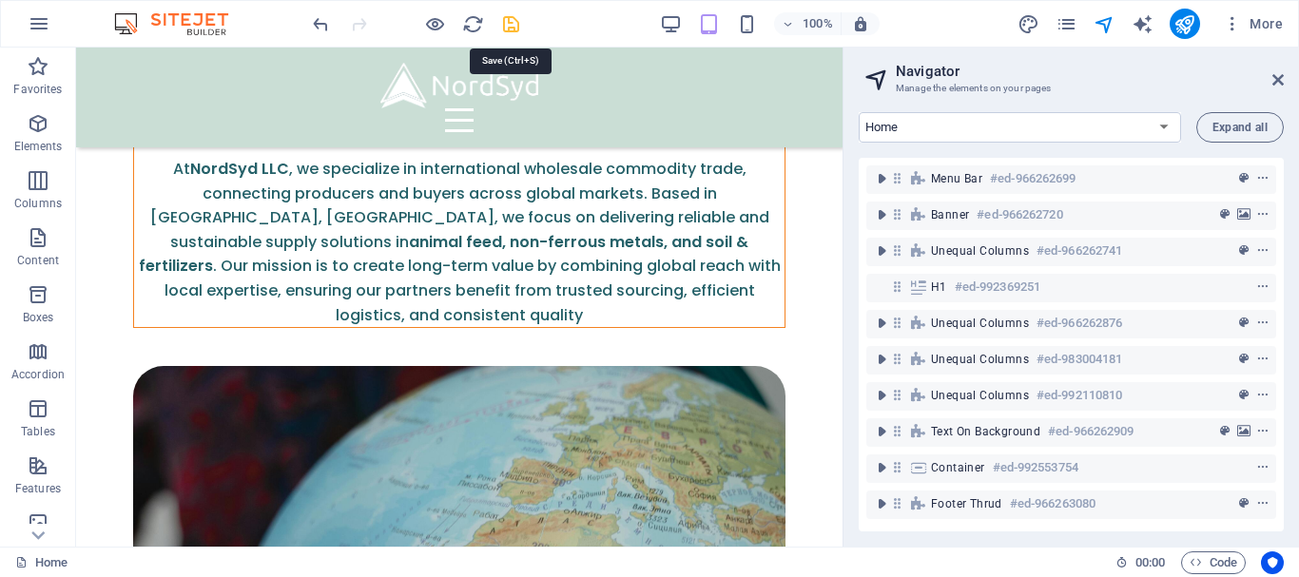
click at [516, 24] on icon "save" at bounding box center [511, 24] width 22 height 22
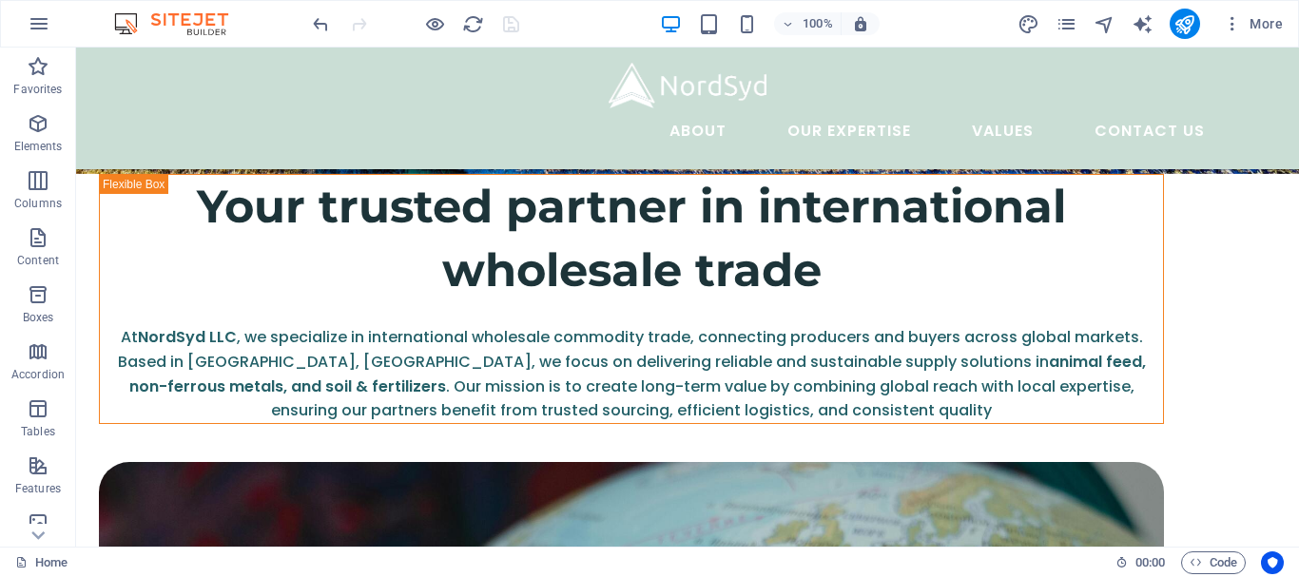
scroll to position [473, 0]
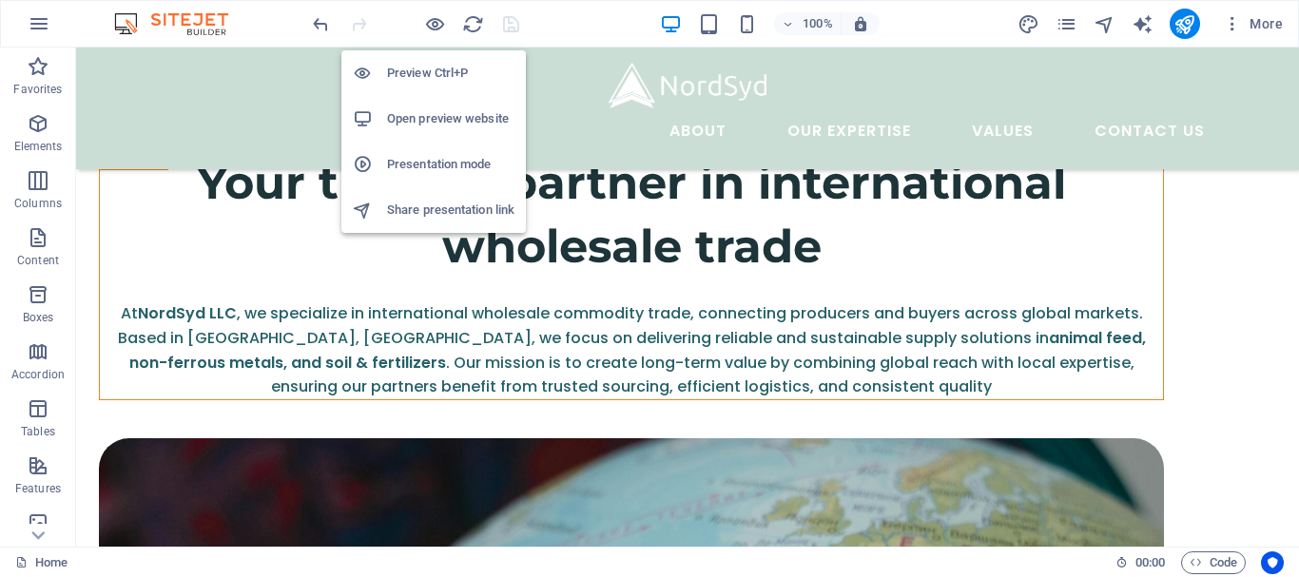
click at [443, 121] on h6 "Open preview website" at bounding box center [450, 118] width 127 height 23
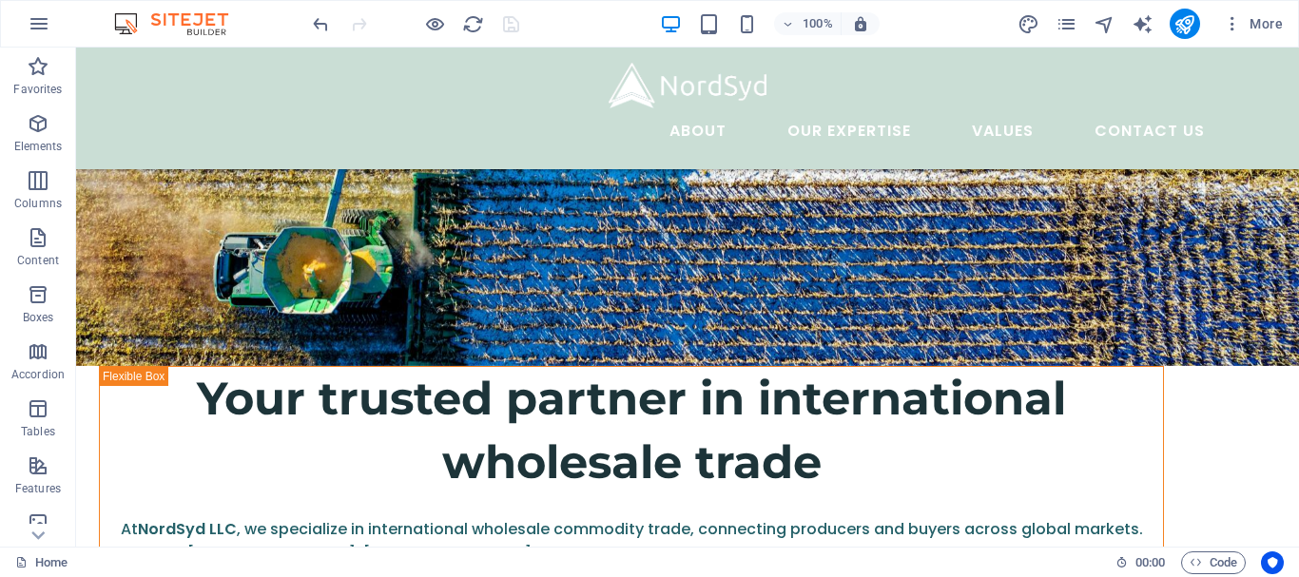
scroll to position [0, 0]
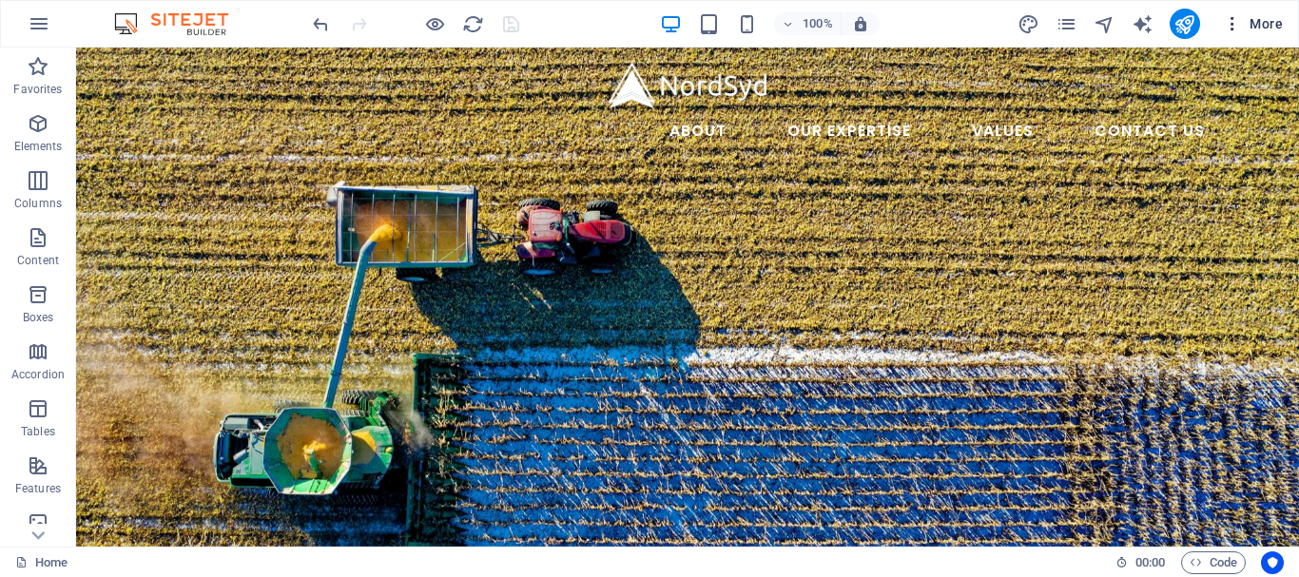
click at [1268, 29] on span "More" at bounding box center [1253, 23] width 60 height 19
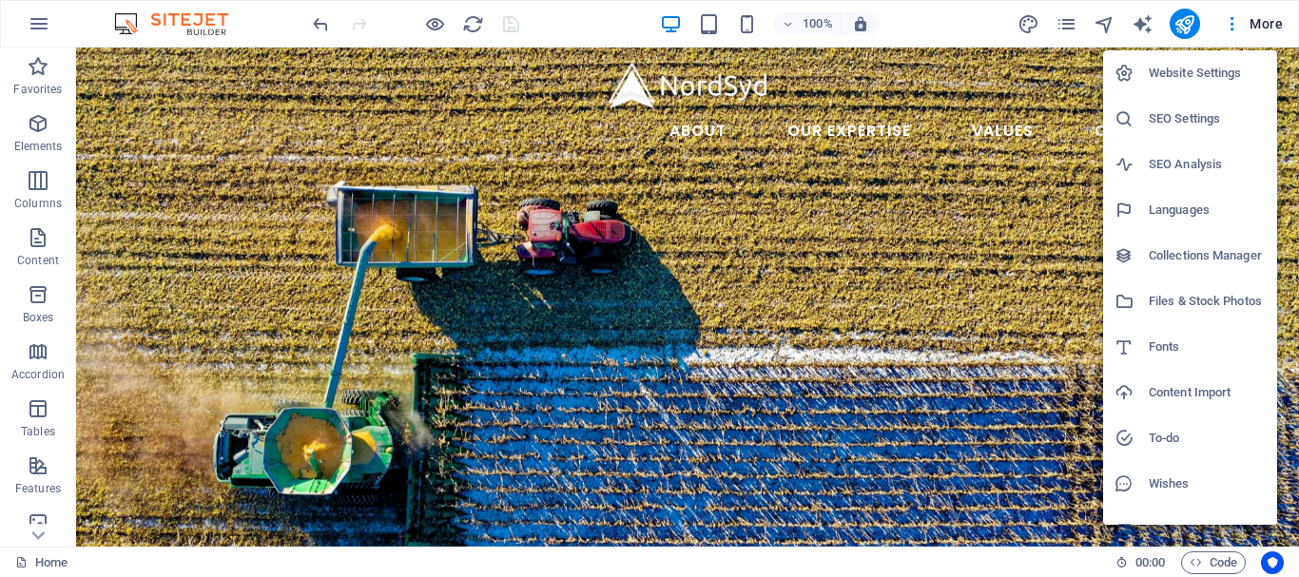
click at [1208, 69] on h6 "Website Settings" at bounding box center [1207, 73] width 117 height 23
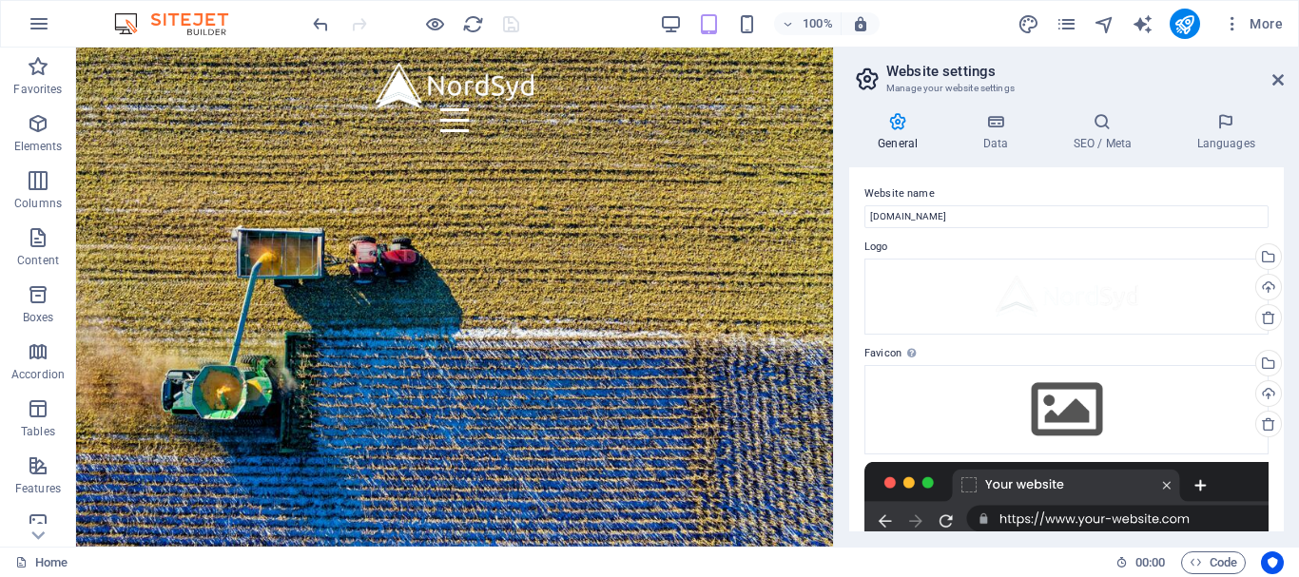
drag, startPoint x: 1284, startPoint y: 193, endPoint x: 1282, endPoint y: 213, distance: 20.1
click at [1282, 213] on div "General Data SEO / Meta Languages Website name [DOMAIN_NAME] Logo Drag files he…" at bounding box center [1066, 322] width 465 height 450
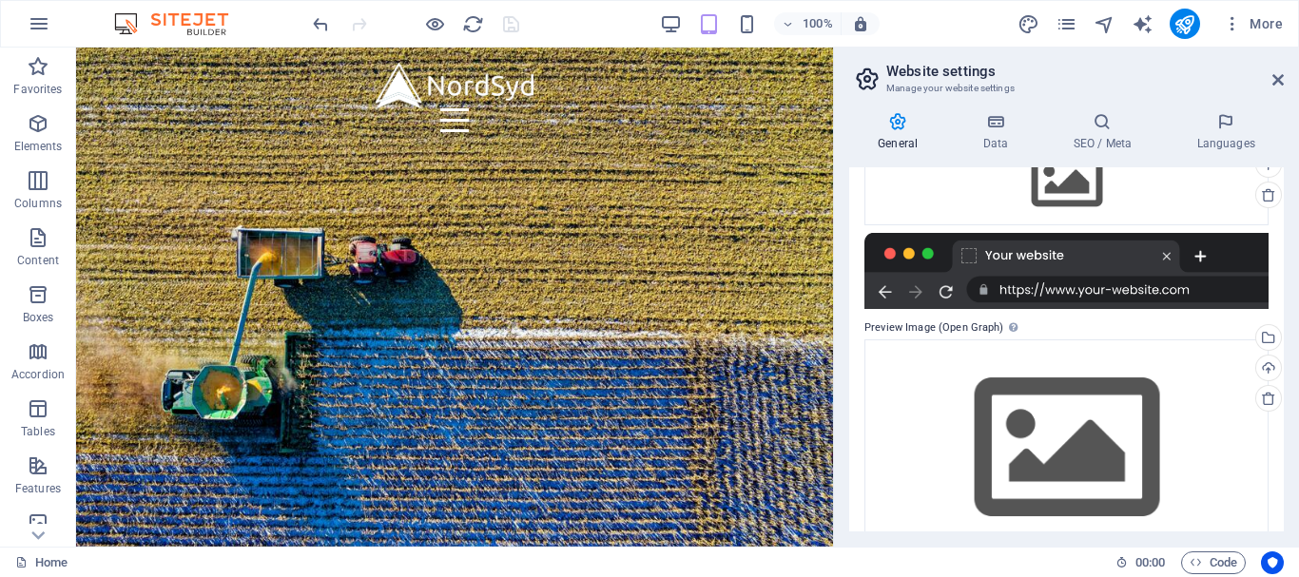
scroll to position [270, 0]
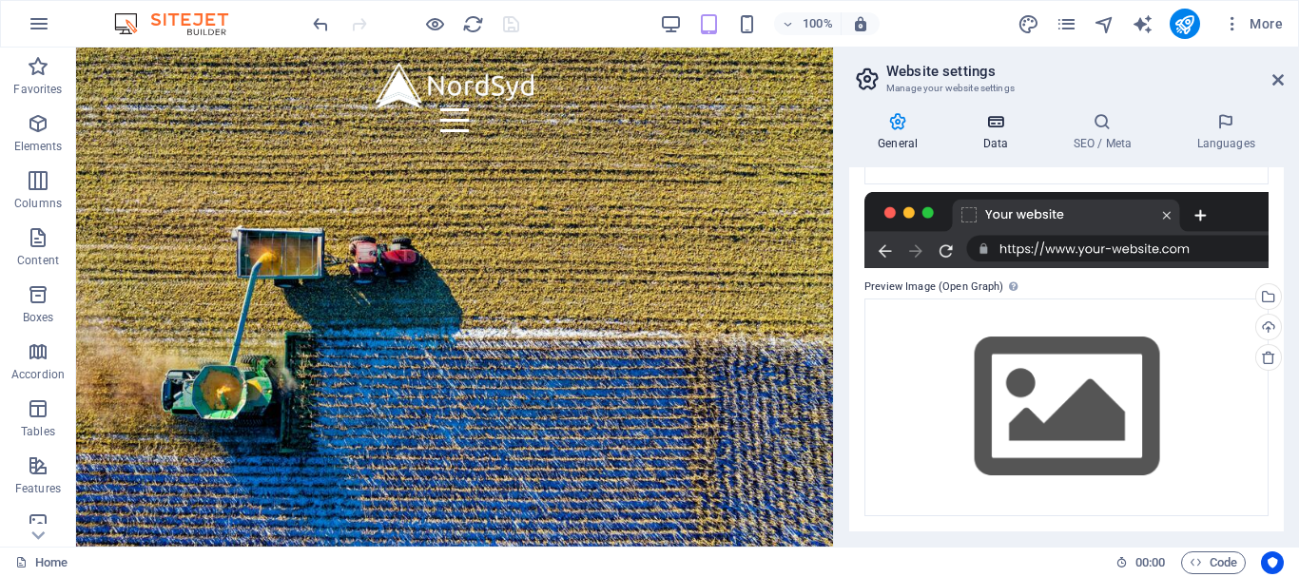
click at [992, 126] on icon at bounding box center [995, 121] width 83 height 19
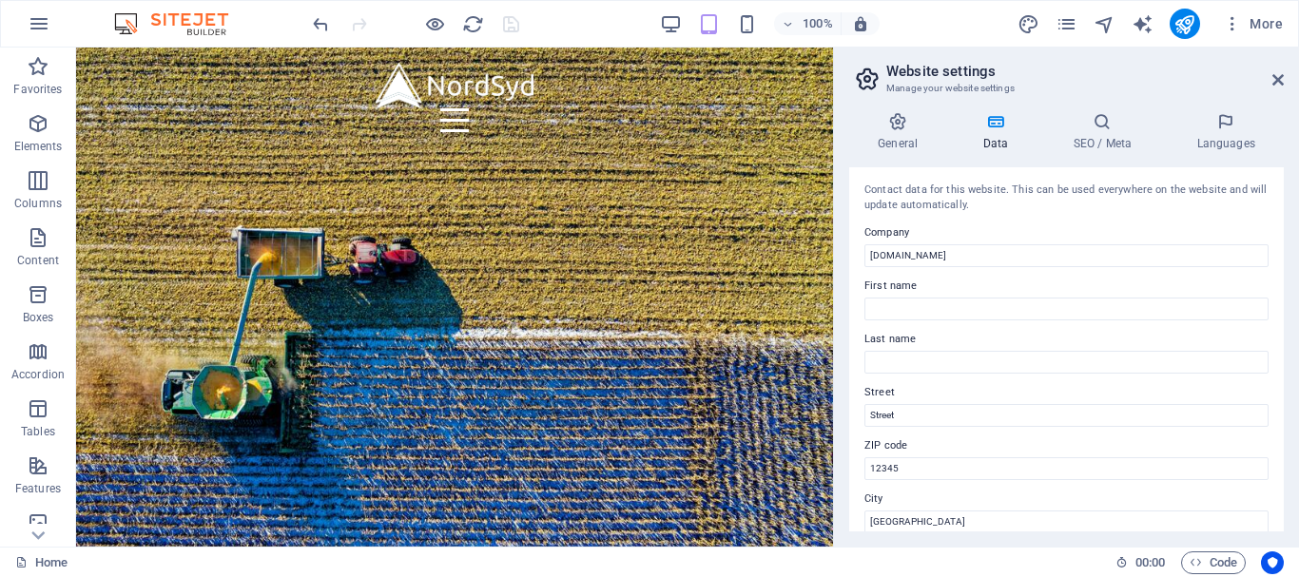
drag, startPoint x: 1284, startPoint y: 256, endPoint x: 1287, endPoint y: 321, distance: 64.7
click at [1287, 321] on div "General Data SEO / Meta Languages Website name [DOMAIN_NAME] Logo Drag files he…" at bounding box center [1066, 322] width 465 height 450
drag, startPoint x: 1279, startPoint y: 292, endPoint x: 1282, endPoint y: 350, distance: 58.1
click at [1282, 350] on div "Contact data for this website. This can be used everywhere on the website and w…" at bounding box center [1066, 349] width 435 height 364
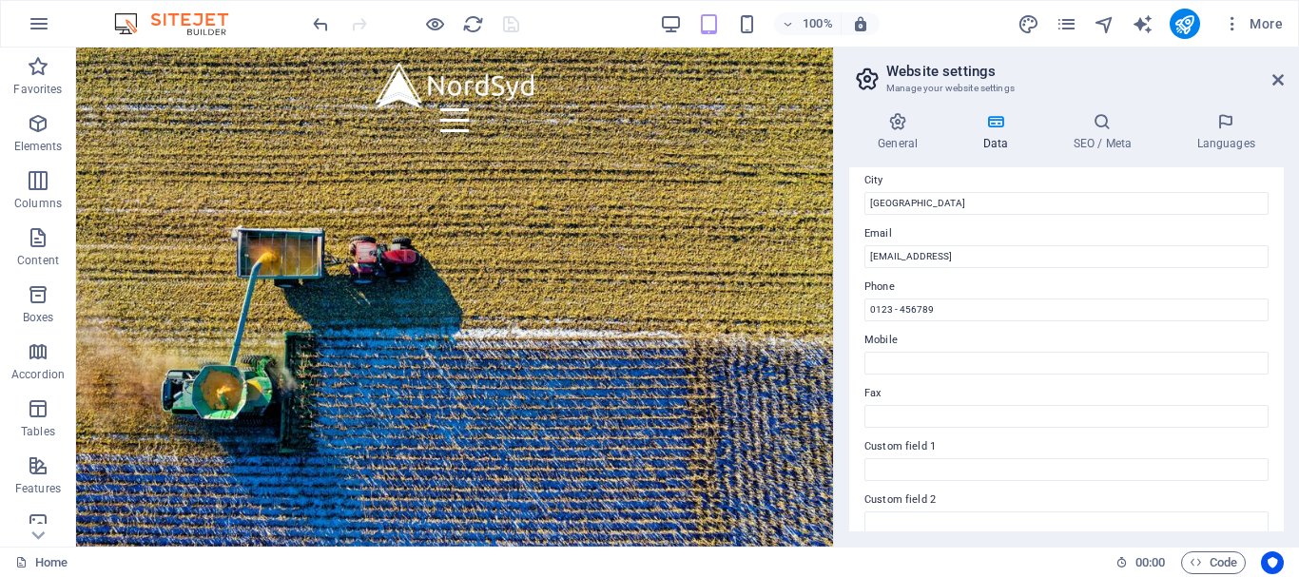
drag, startPoint x: 1284, startPoint y: 381, endPoint x: 1284, endPoint y: 349, distance: 32.3
click at [1284, 349] on div "General Data SEO / Meta Languages Website name [DOMAIN_NAME] Logo Drag files he…" at bounding box center [1066, 322] width 465 height 450
drag, startPoint x: 1284, startPoint y: 349, endPoint x: 1284, endPoint y: 282, distance: 67.5
click at [1284, 282] on div "General Data SEO / Meta Languages Website name [DOMAIN_NAME] Logo Drag files he…" at bounding box center [1066, 322] width 465 height 450
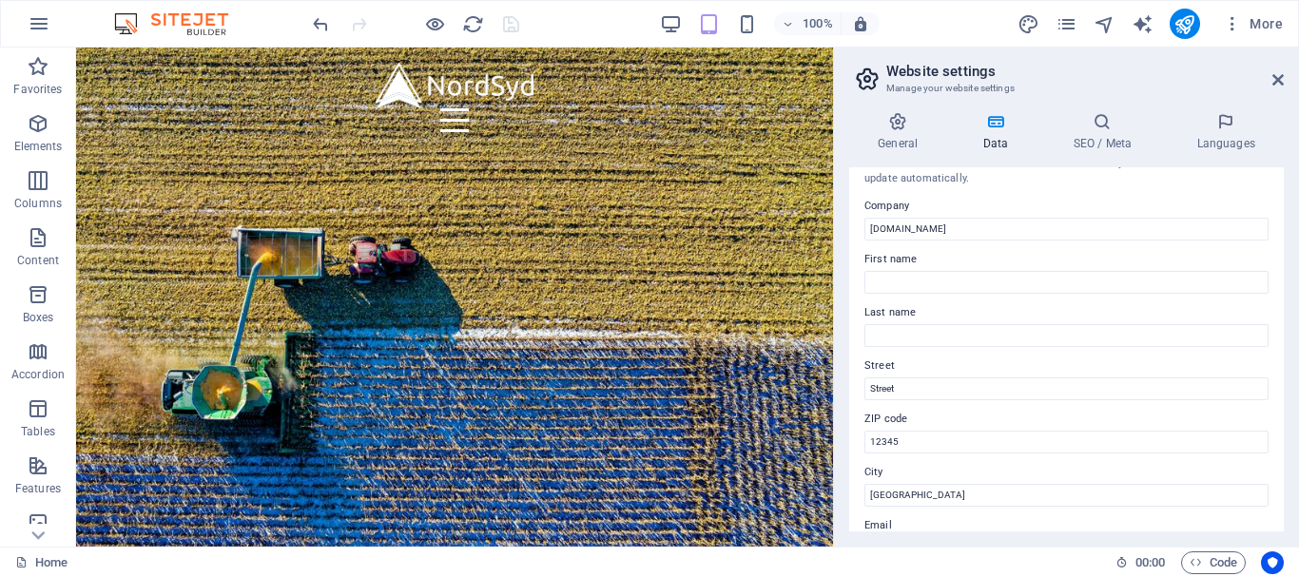
scroll to position [16, 0]
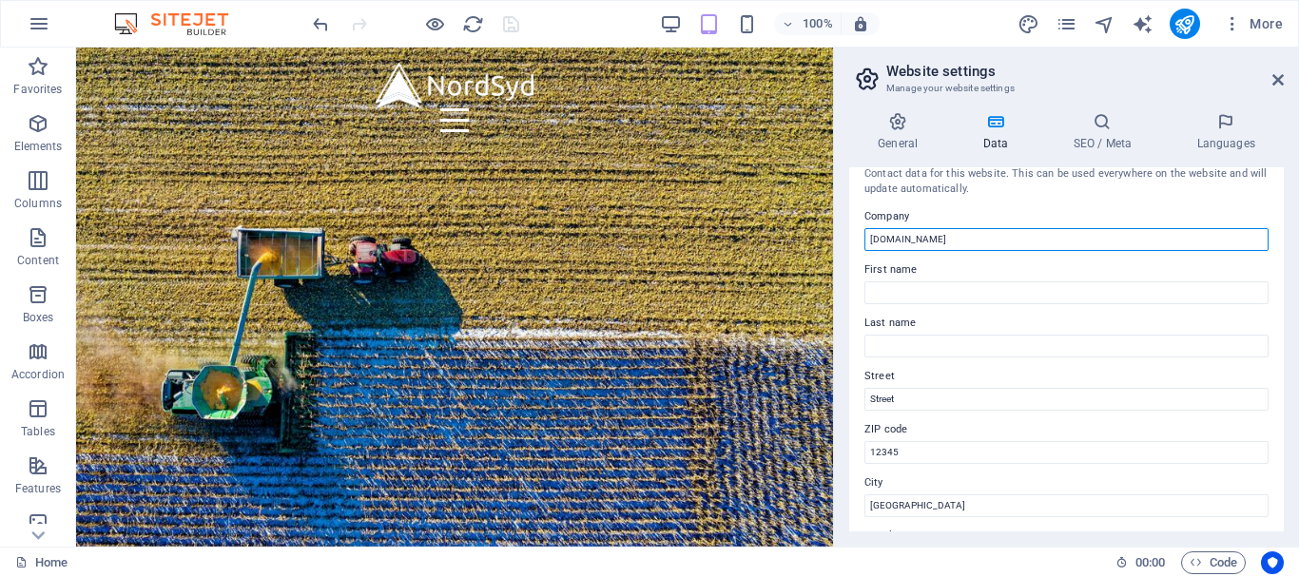
click at [964, 232] on input "[DOMAIN_NAME]" at bounding box center [1067, 239] width 404 height 23
type input "NordSyd FZ-LLC"
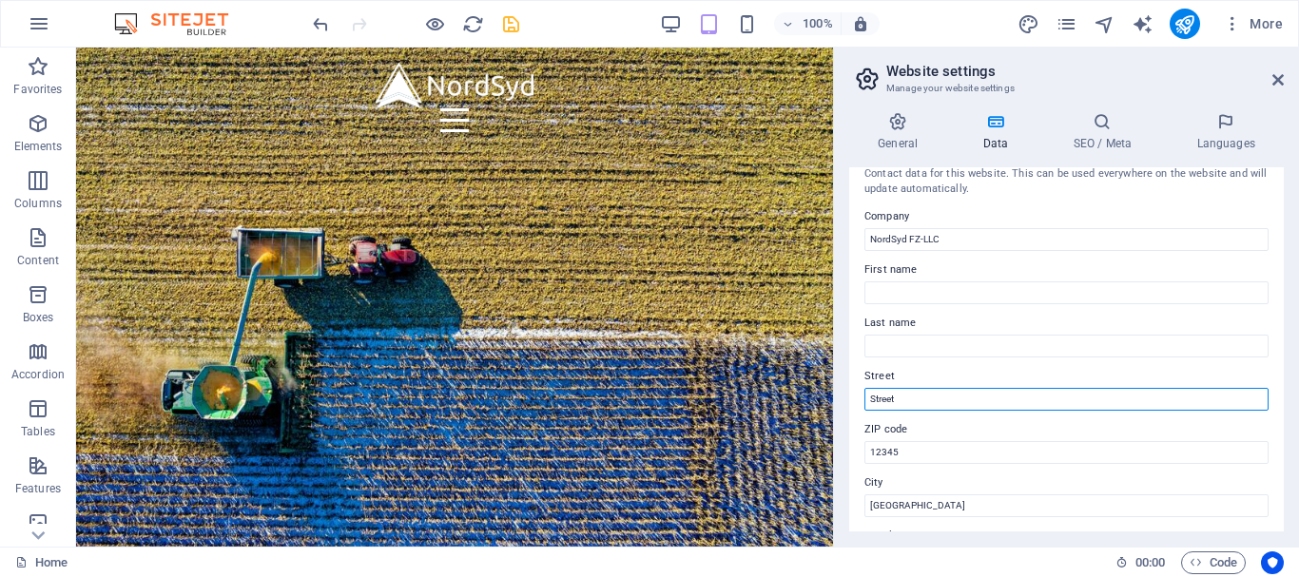
click at [1056, 391] on input "Street" at bounding box center [1067, 399] width 404 height 23
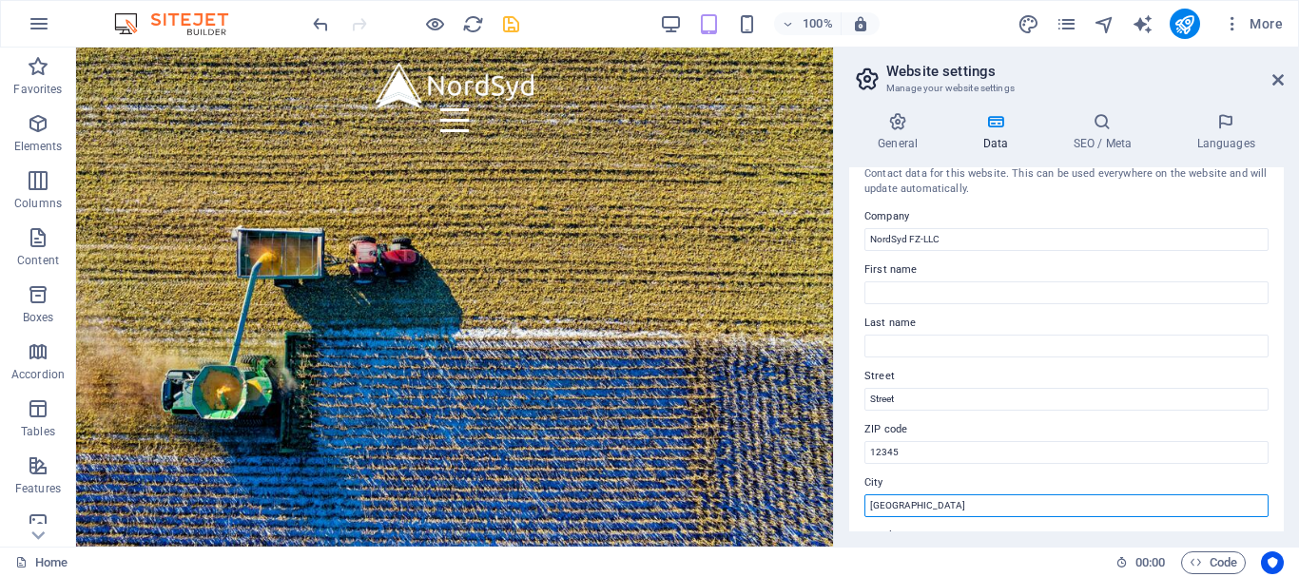
click at [939, 509] on input "[GEOGRAPHIC_DATA]" at bounding box center [1067, 506] width 404 height 23
type input "Ras Al Khaimah"
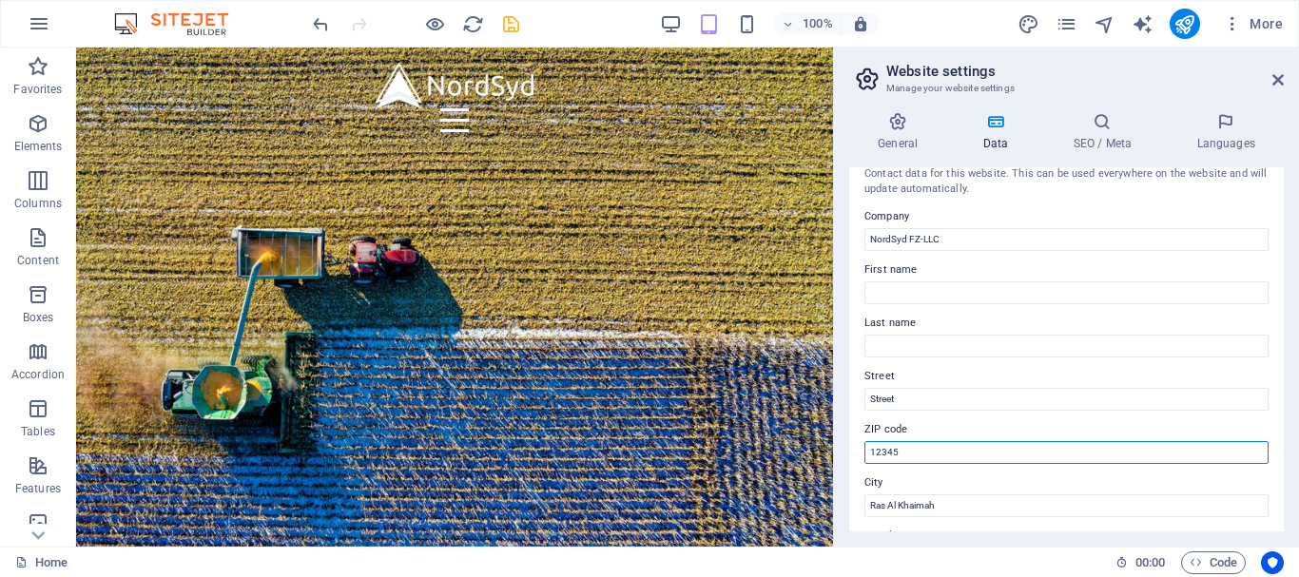
click at [918, 455] on input "12345" at bounding box center [1067, 452] width 404 height 23
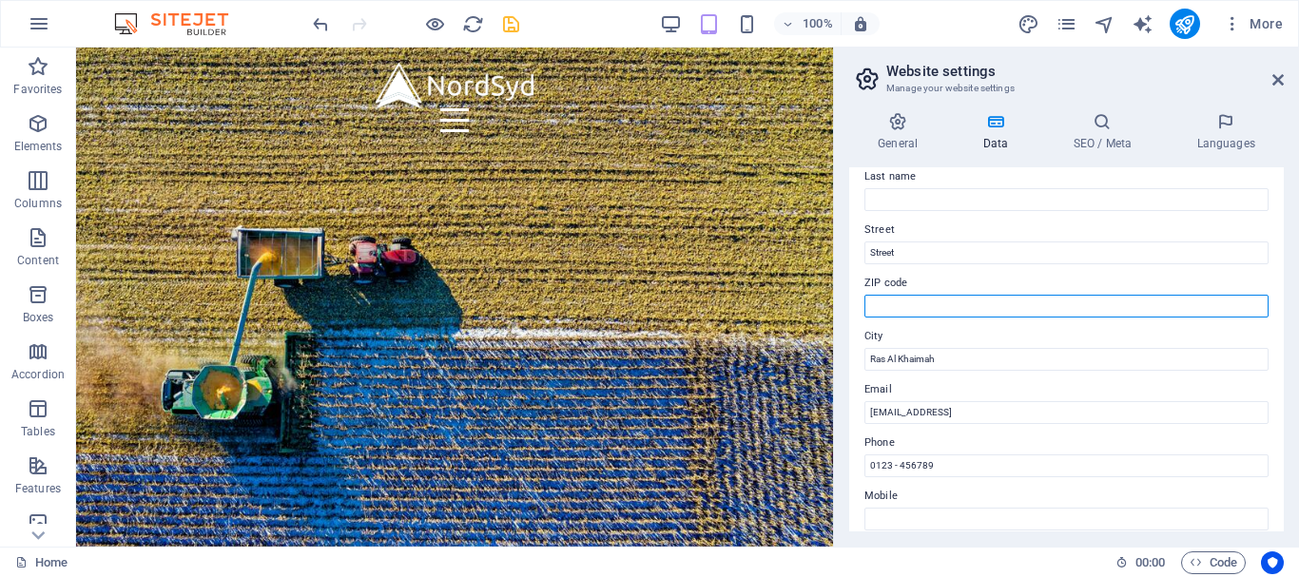
scroll to position [185, 0]
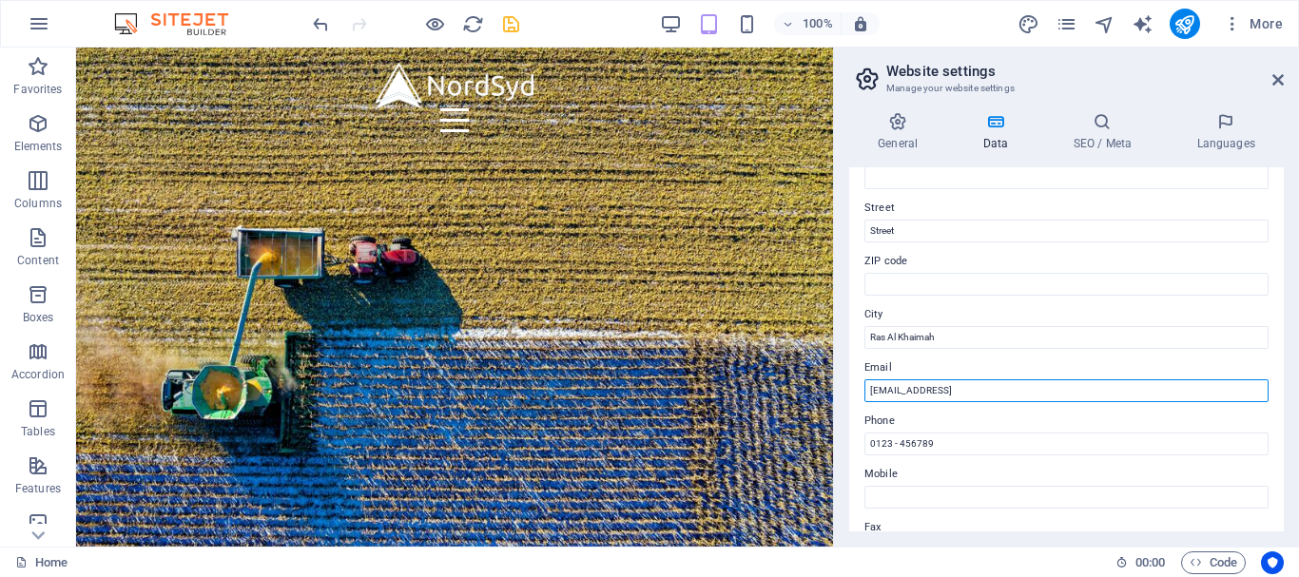
click at [1119, 393] on input "[EMAIL_ADDRESS]" at bounding box center [1067, 390] width 404 height 23
type input "[EMAIL_ADDRESS][DOMAIN_NAME]"
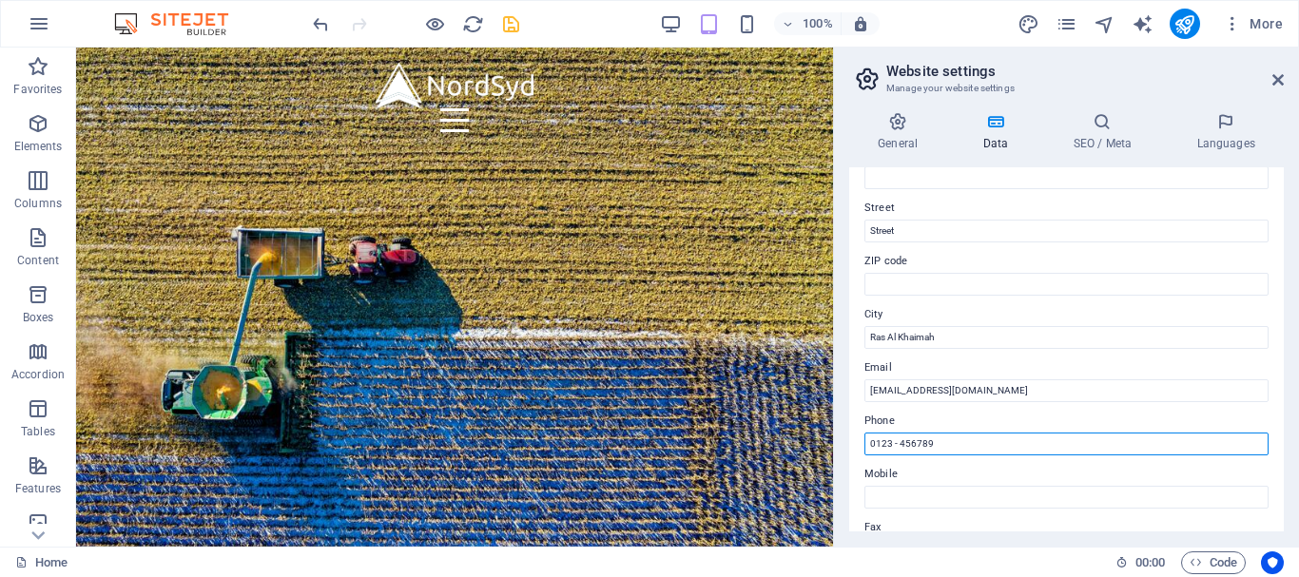
click at [934, 440] on input "0123 - 456789" at bounding box center [1067, 444] width 404 height 23
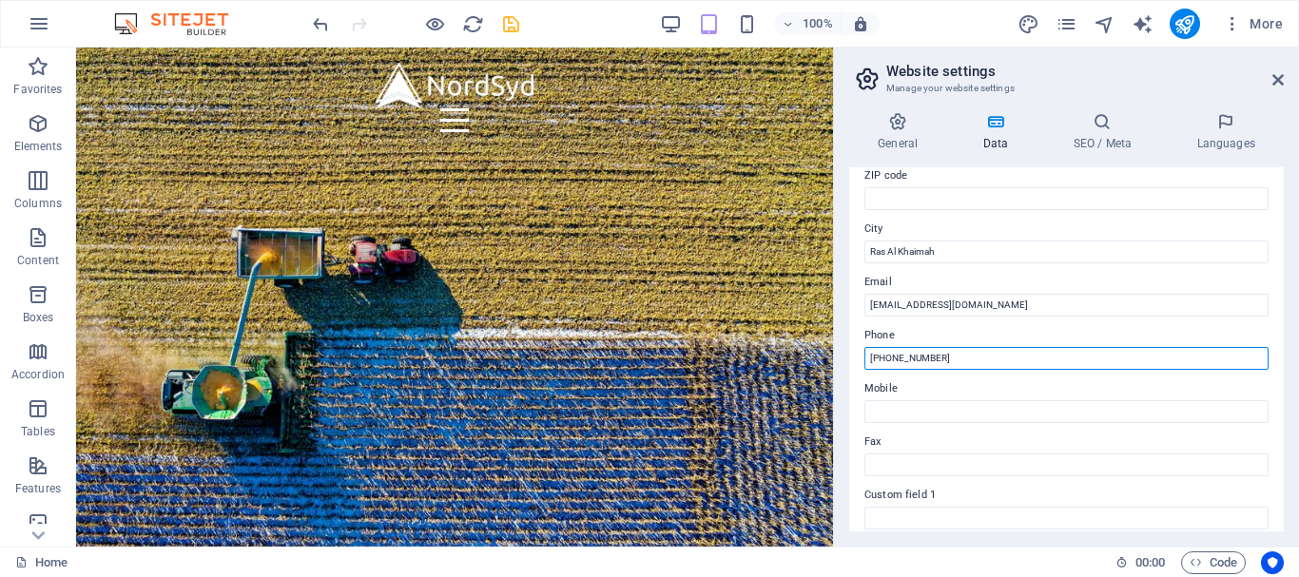
scroll to position [0, 0]
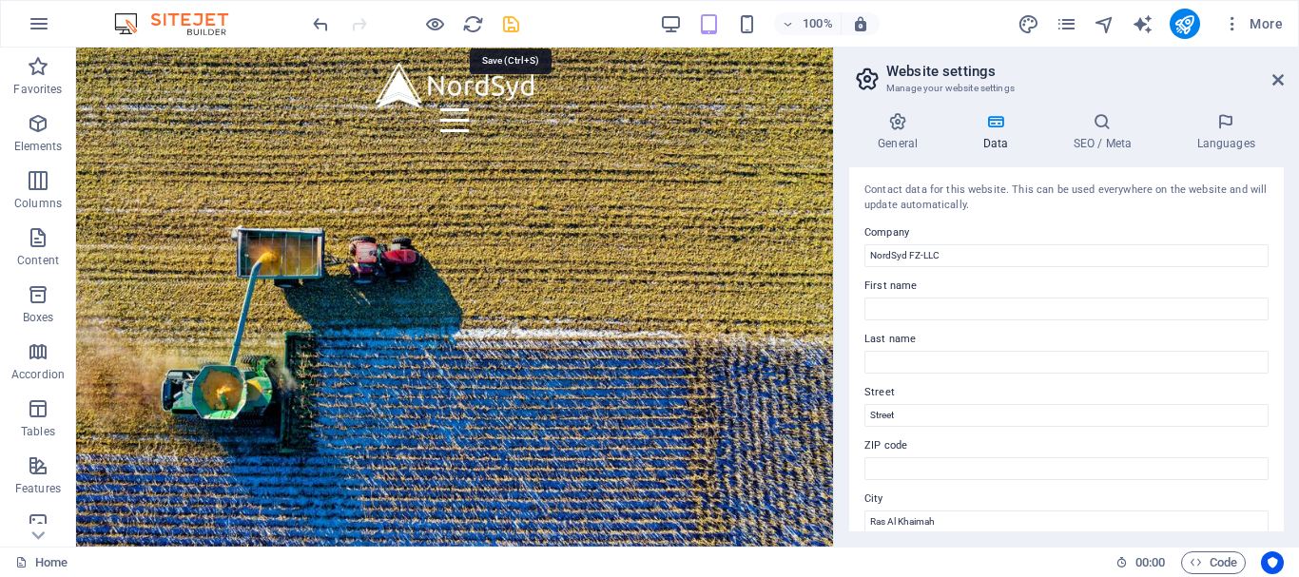
type input "[PHONE_NUMBER]"
click at [510, 33] on icon "save" at bounding box center [511, 24] width 22 height 22
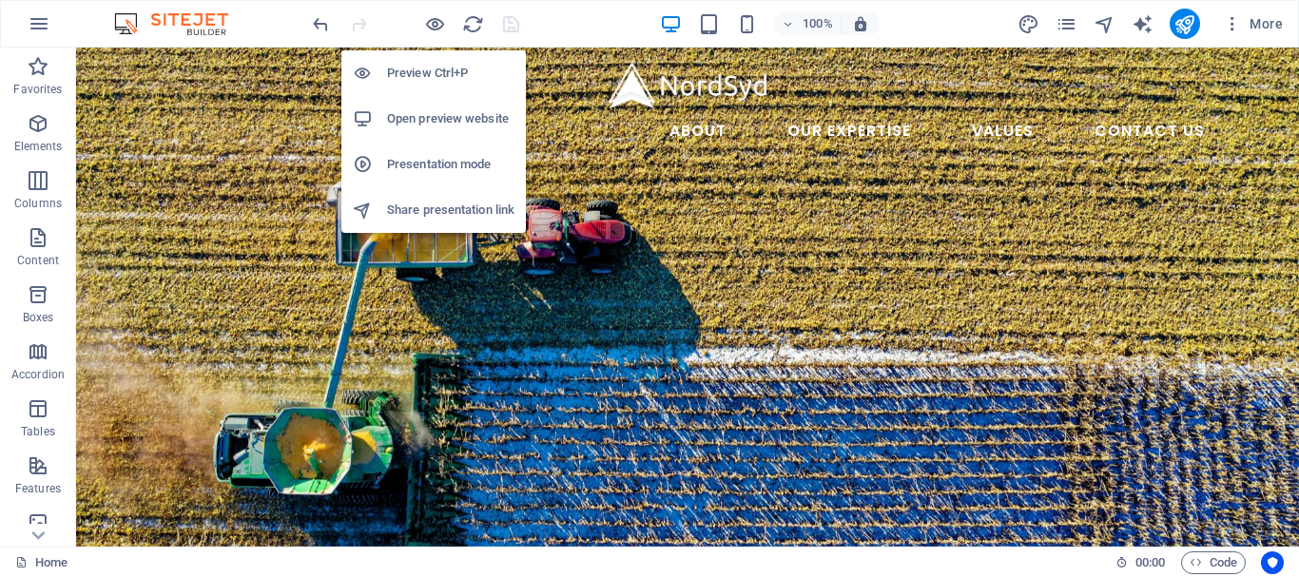
click at [420, 112] on h6 "Open preview website" at bounding box center [450, 118] width 127 height 23
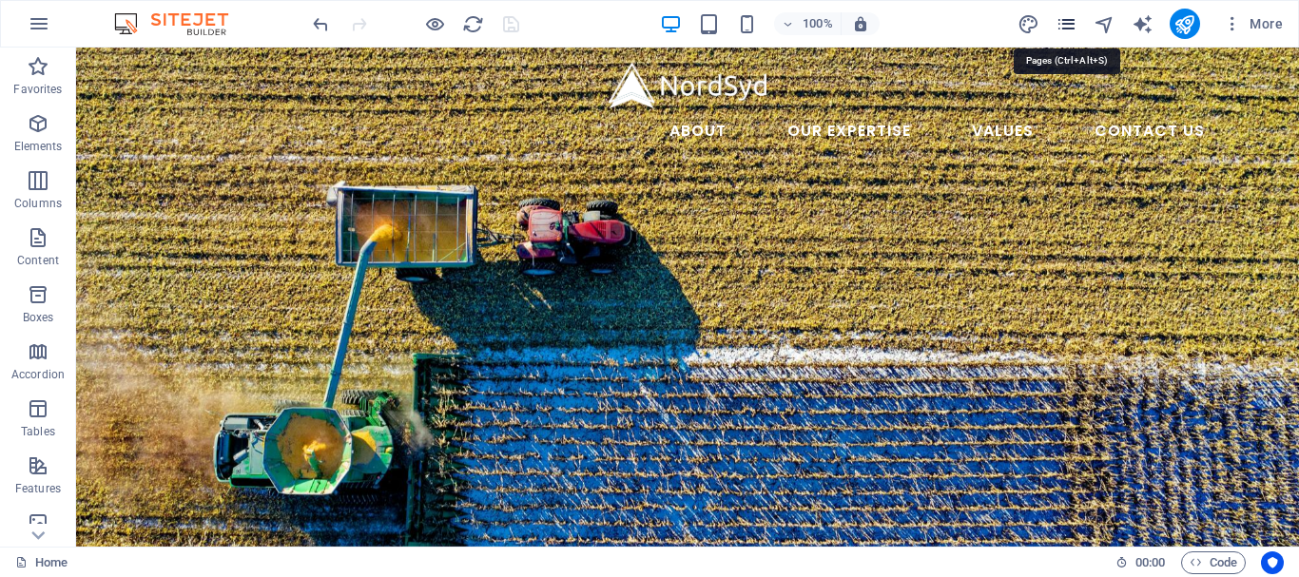
click at [1068, 25] on icon "pages" at bounding box center [1067, 24] width 22 height 22
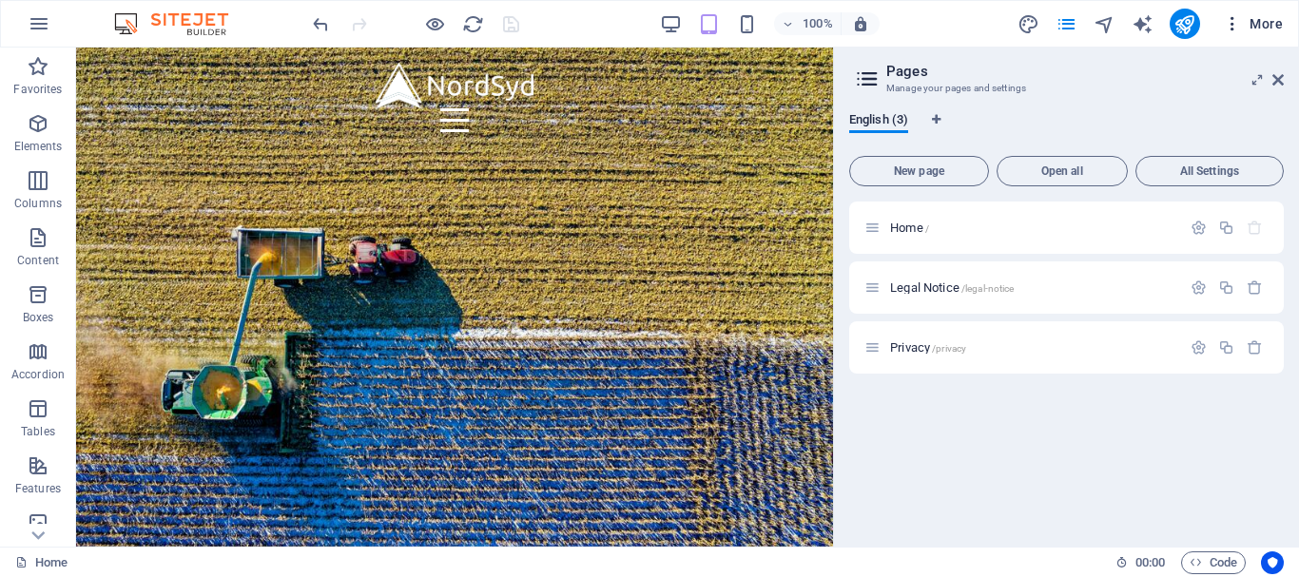
click at [1258, 21] on span "More" at bounding box center [1253, 23] width 60 height 19
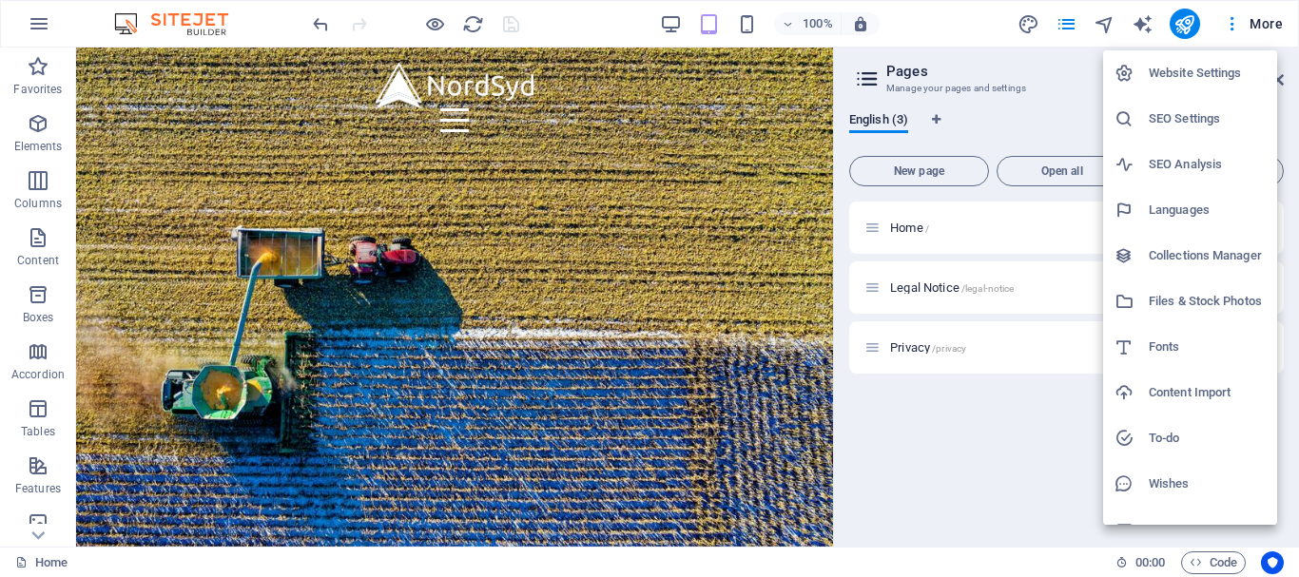
click at [1229, 68] on h6 "Website Settings" at bounding box center [1207, 73] width 117 height 23
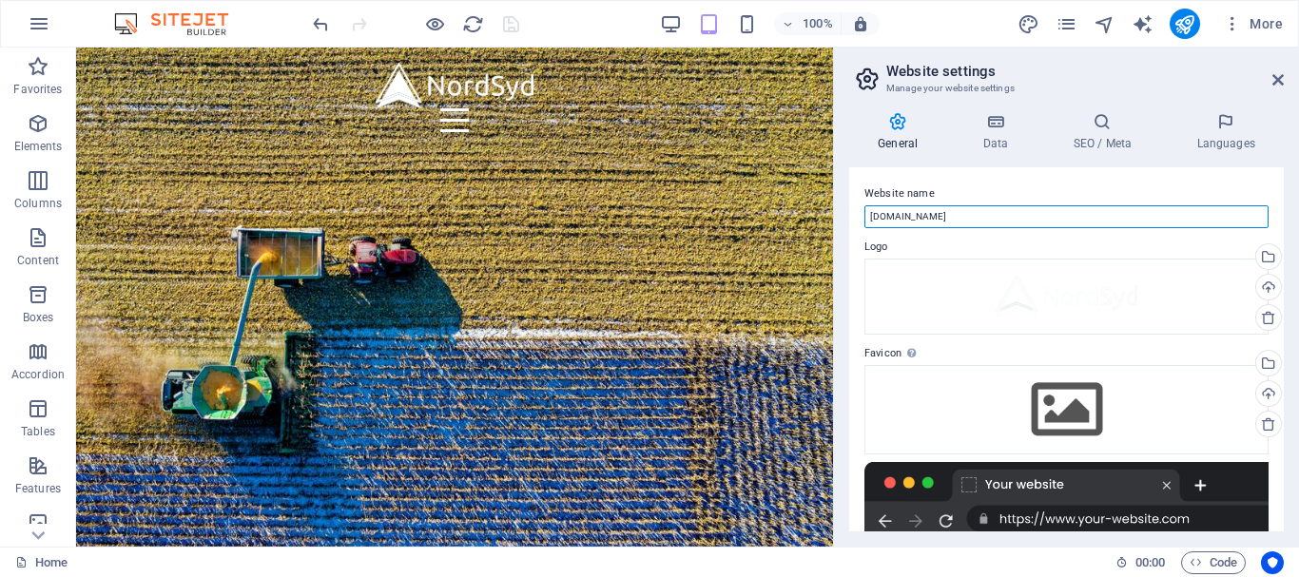
click at [976, 212] on input "[DOMAIN_NAME]" at bounding box center [1067, 216] width 404 height 23
type input "NordSyd FZ LLC"
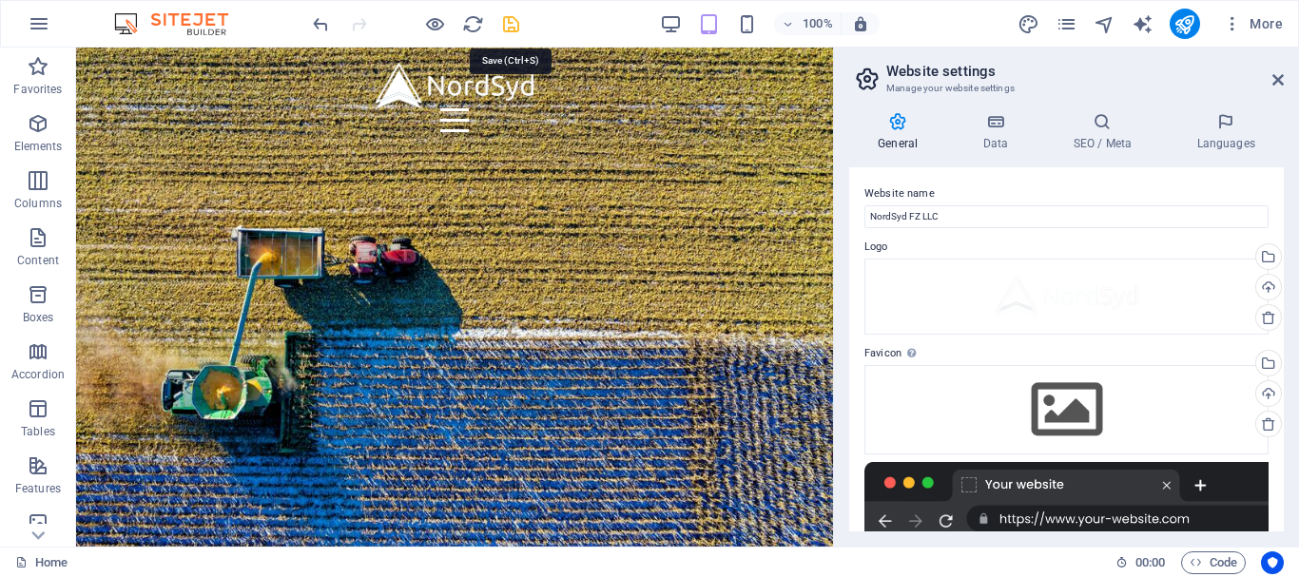
click at [511, 24] on icon "save" at bounding box center [511, 24] width 22 height 22
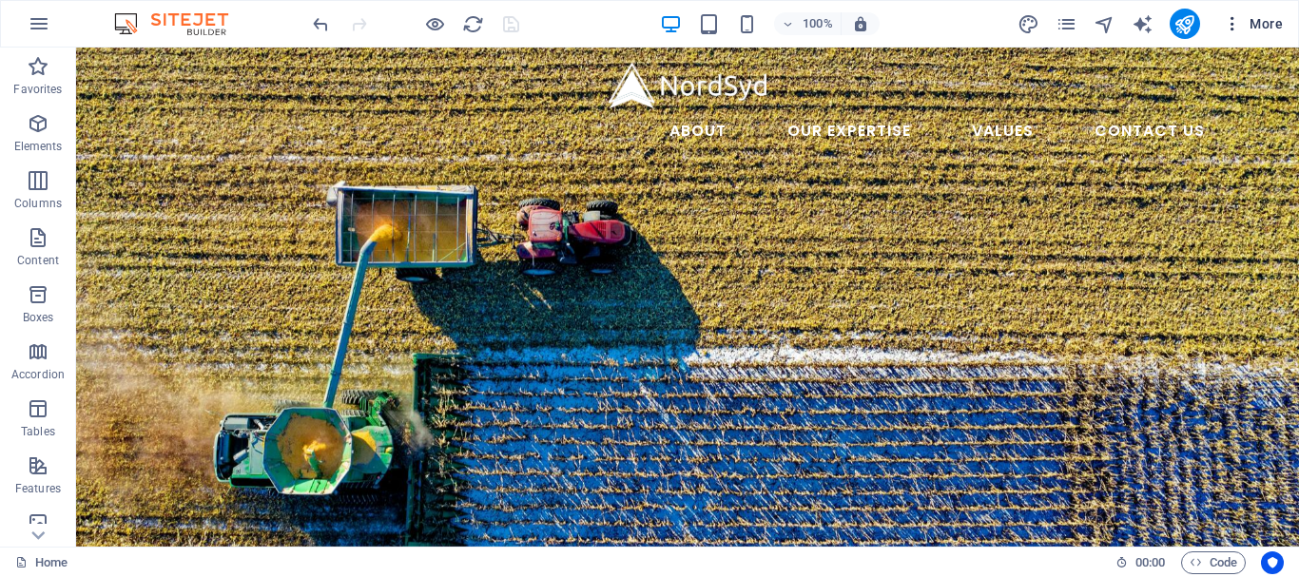
click at [1267, 25] on span "More" at bounding box center [1253, 23] width 60 height 19
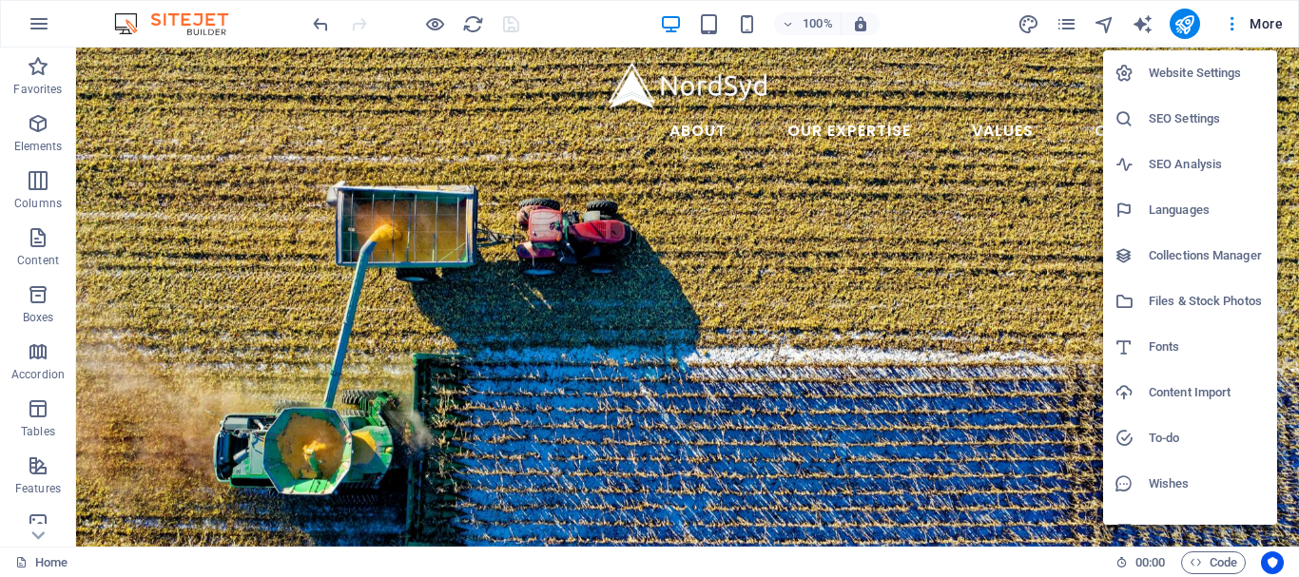
click at [1213, 70] on h6 "Website Settings" at bounding box center [1207, 73] width 117 height 23
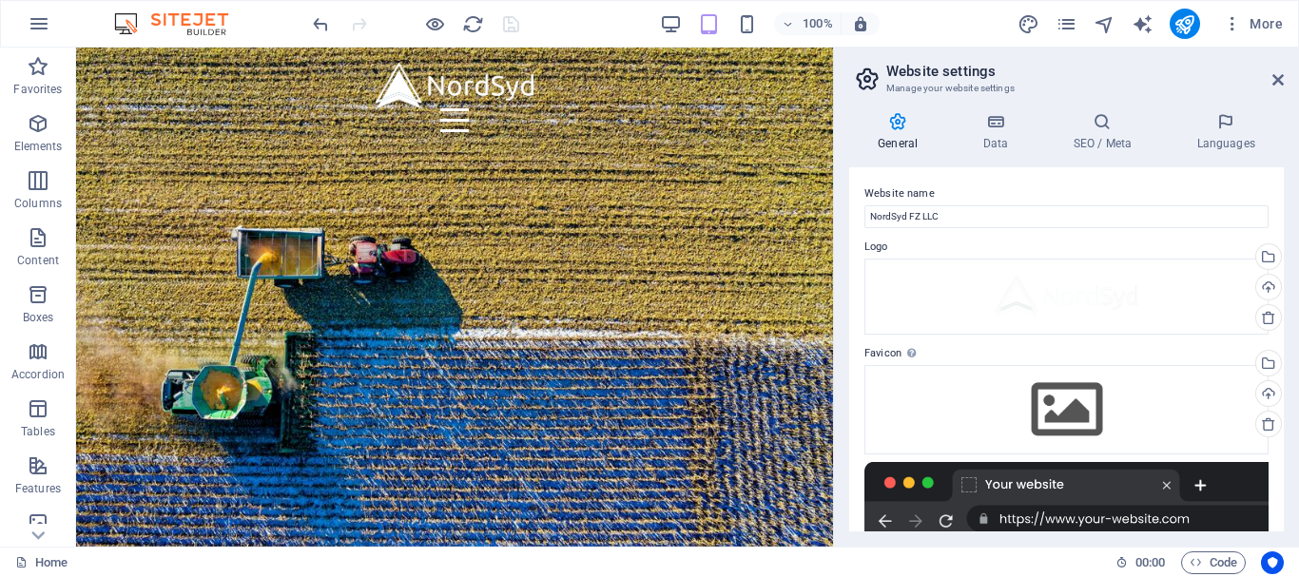
drag, startPoint x: 1284, startPoint y: 232, endPoint x: 1279, endPoint y: 344, distance: 112.3
click at [1279, 344] on div "General Data SEO / Meta Languages Website name NordSyd FZ LLC Logo Drag files h…" at bounding box center [1066, 322] width 465 height 450
click at [954, 122] on icon at bounding box center [995, 121] width 83 height 19
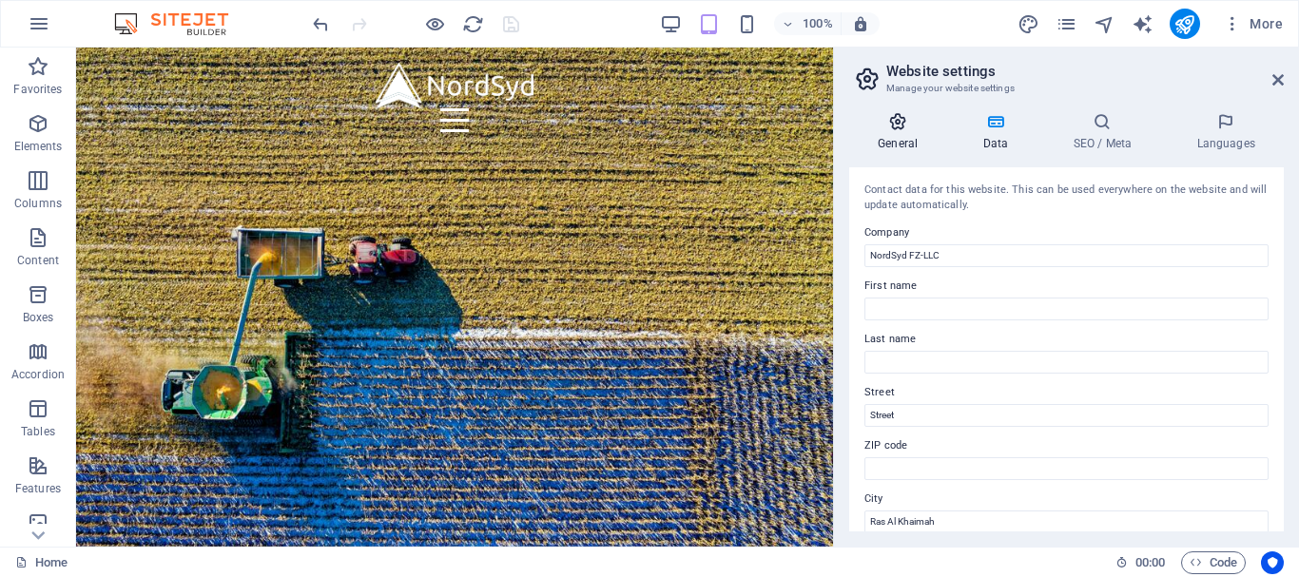
click at [893, 121] on icon at bounding box center [897, 121] width 97 height 19
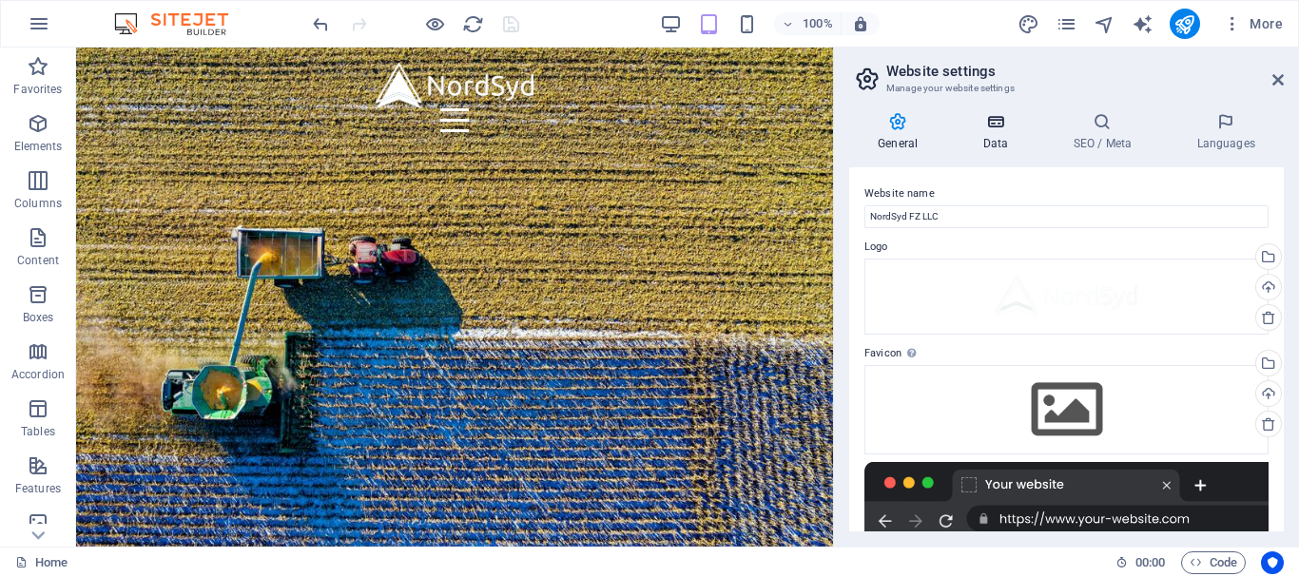
click at [1004, 137] on h4 "Data" at bounding box center [999, 132] width 90 height 40
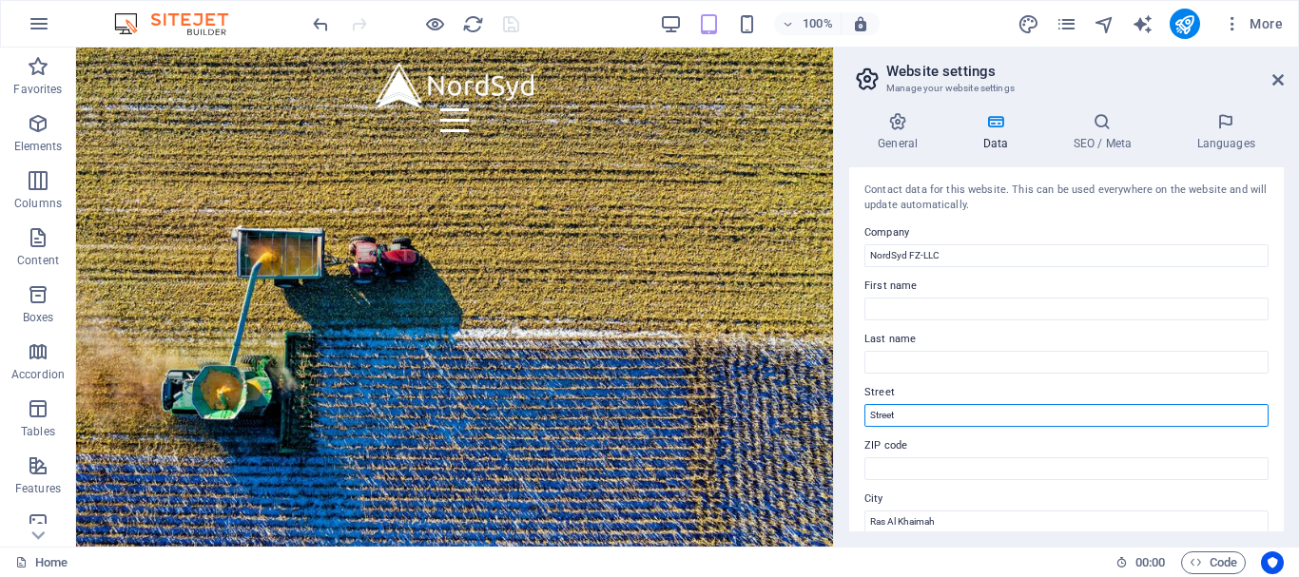
click at [976, 410] on input "Street" at bounding box center [1067, 415] width 404 height 23
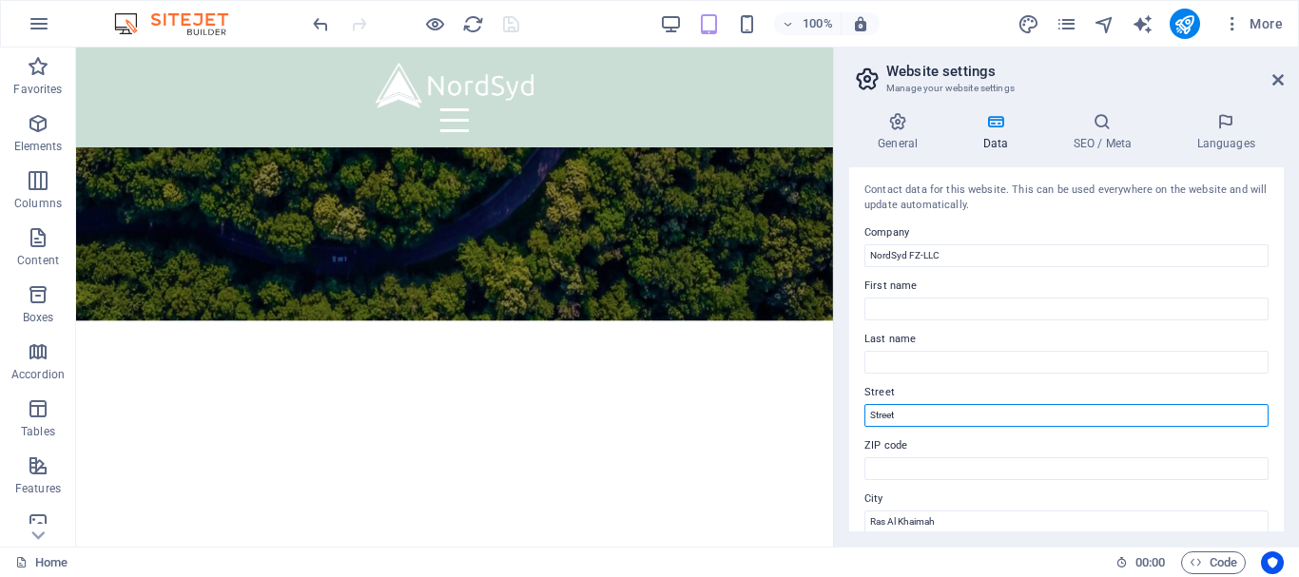
scroll to position [5733, 0]
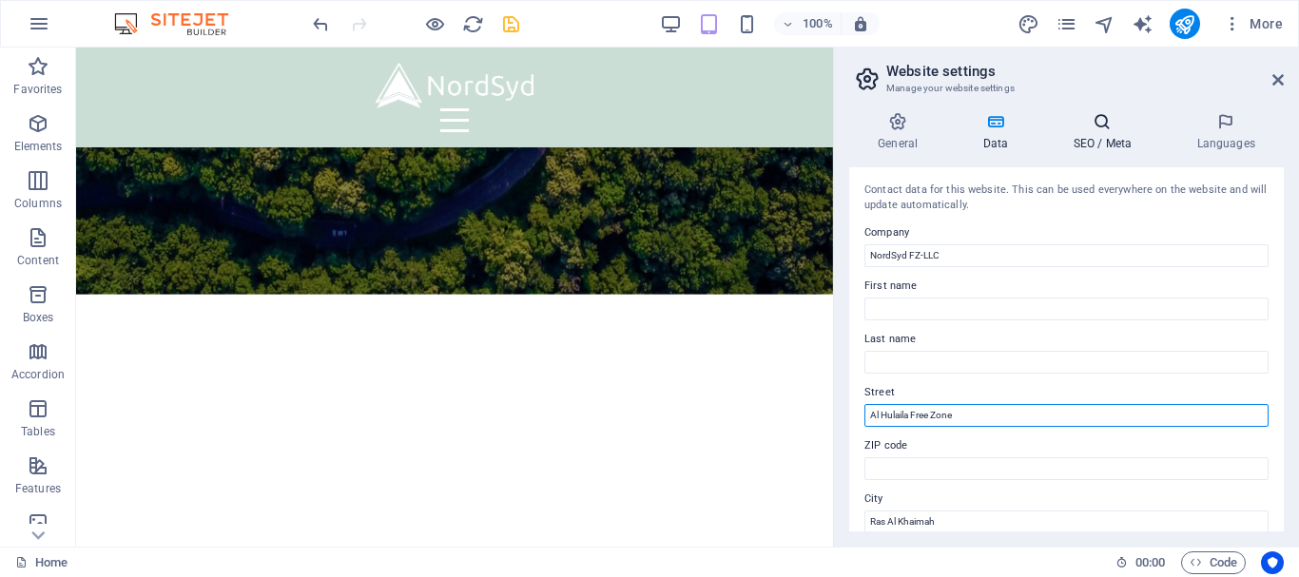
type input "Al Hulaila Free Zone"
click at [1098, 132] on h4 "SEO / Meta" at bounding box center [1106, 132] width 124 height 40
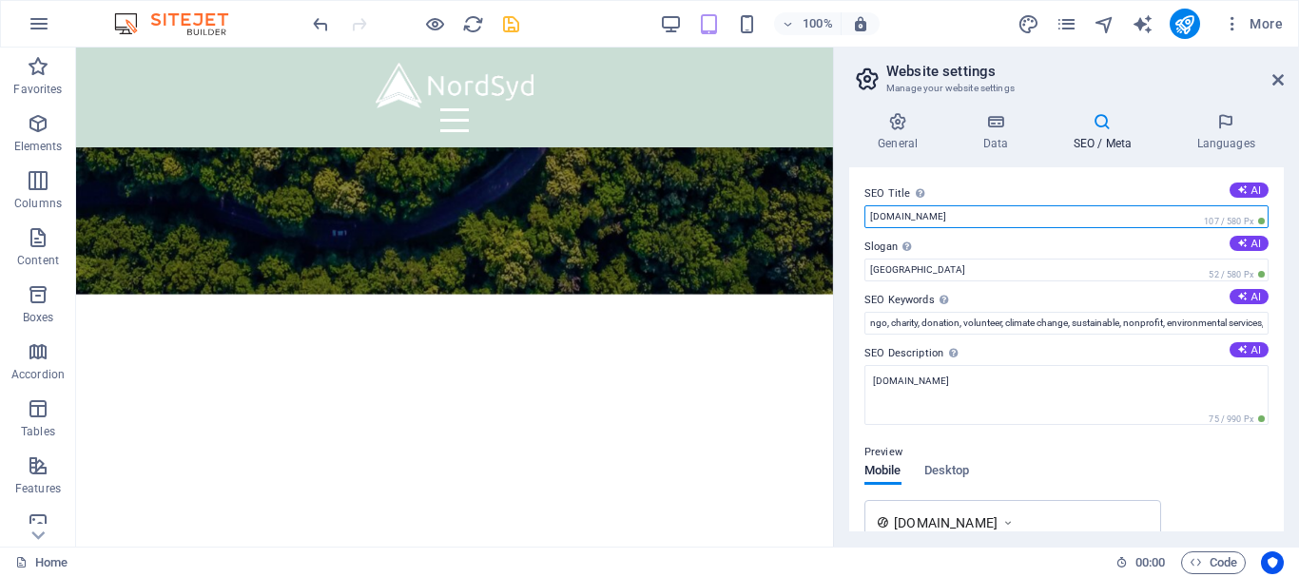
click at [943, 216] on input "[DOMAIN_NAME]" at bounding box center [1067, 216] width 404 height 23
type input "NordSyd FZ LLC"
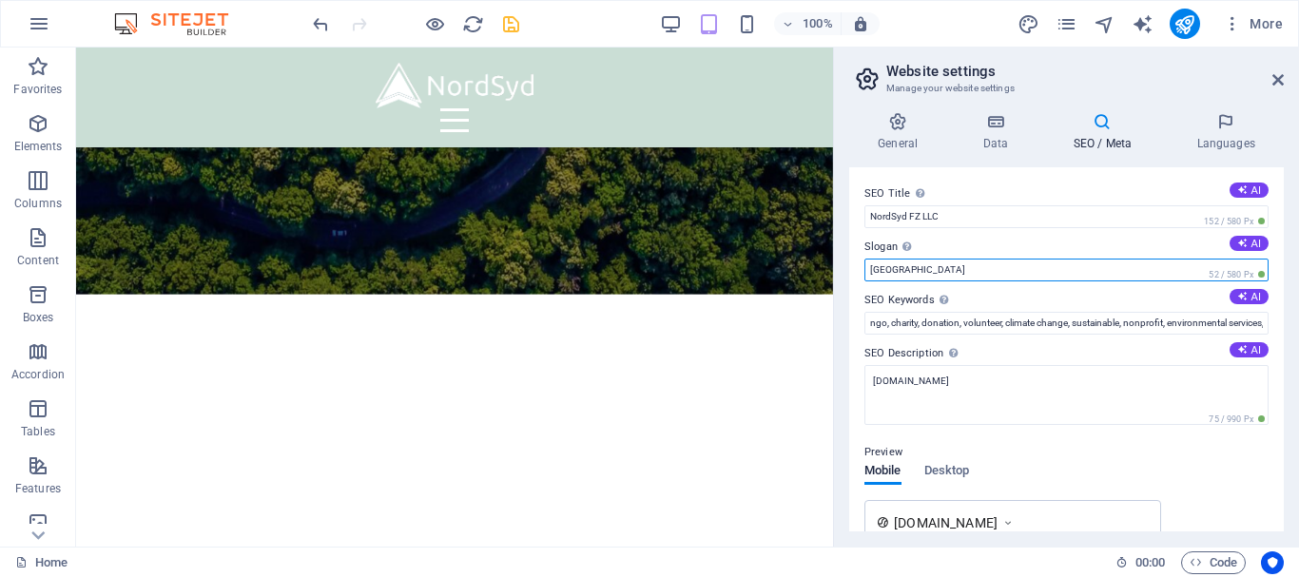
click at [1092, 274] on input "[GEOGRAPHIC_DATA]" at bounding box center [1067, 270] width 404 height 23
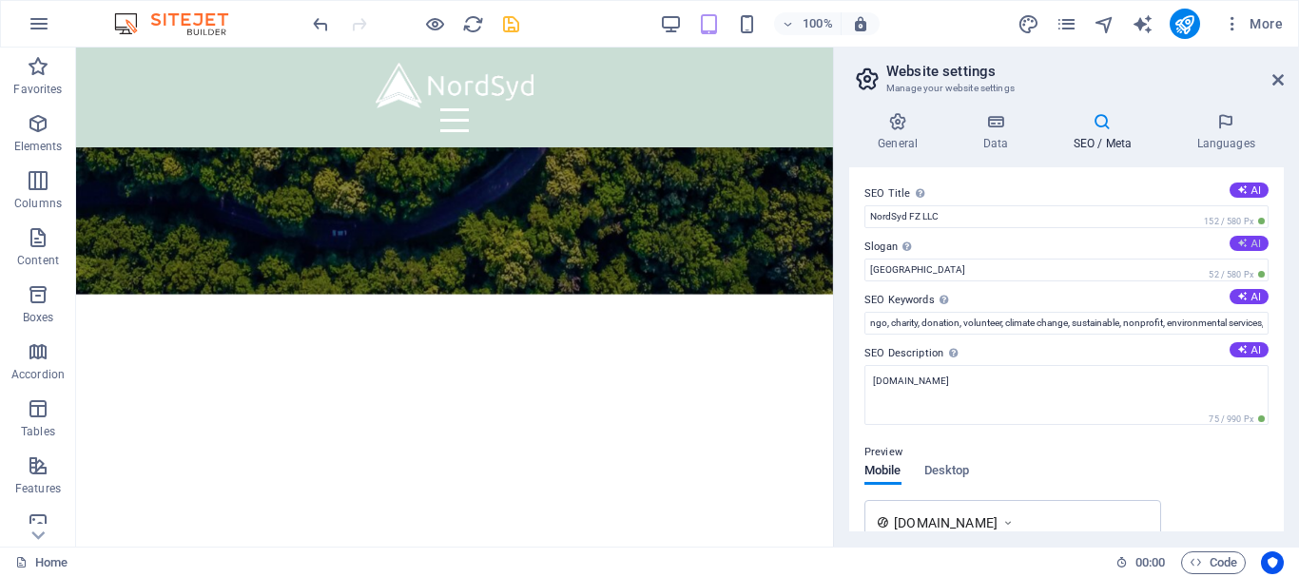
click at [1259, 242] on button "AI" at bounding box center [1249, 243] width 39 height 15
type input "Connecting Global Buyers for Sustainable Success"
click at [1241, 297] on icon at bounding box center [1242, 296] width 10 height 10
type input "international wholesale trade, commodity sourcing, animal feed supplier, non-fe…"
click at [1241, 347] on icon at bounding box center [1242, 349] width 10 height 10
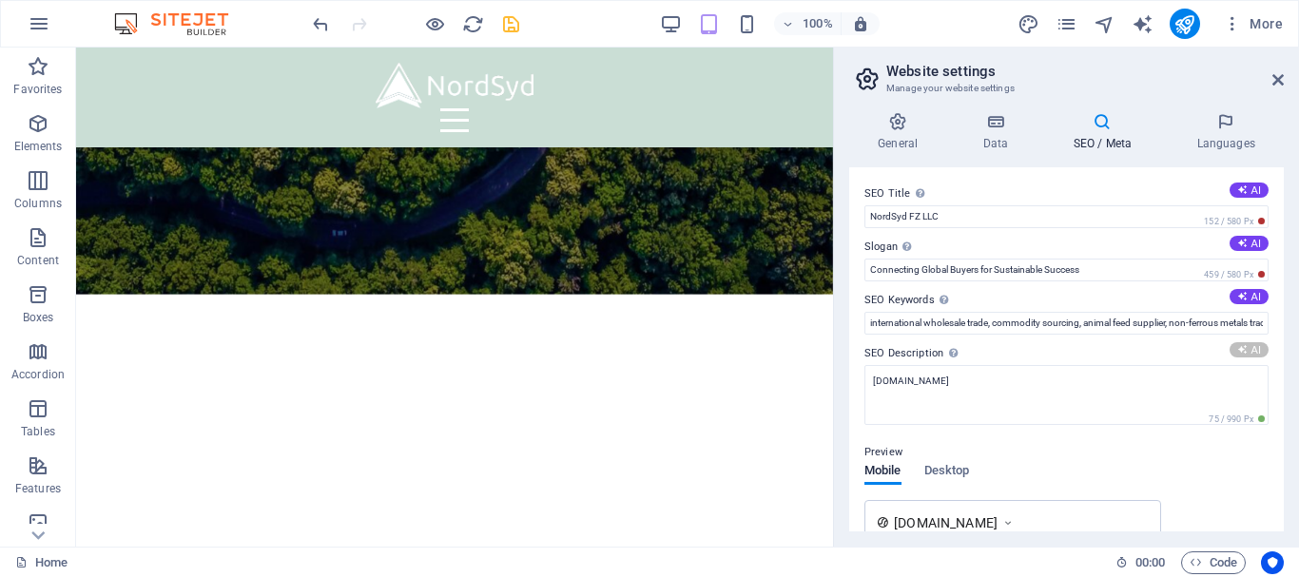
type textarea "NordSyd LLC connects global buyers with trusted suppliers in animal feed, metal…"
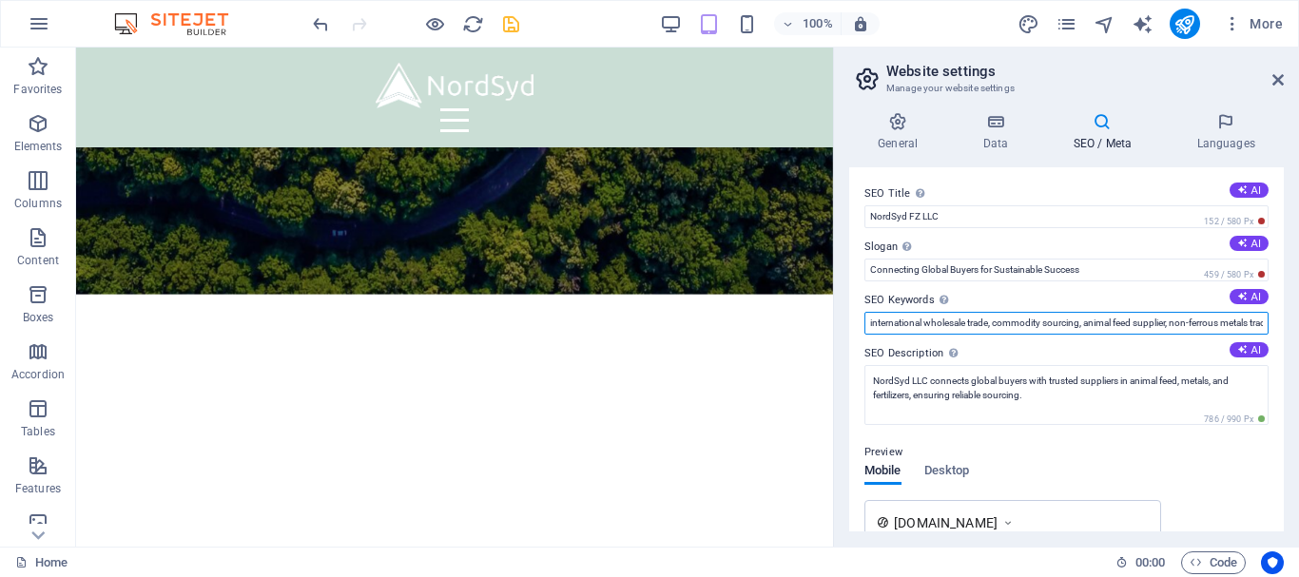
click at [949, 321] on input "international wholesale trade, commodity sourcing, animal feed supplier, non-fe…" at bounding box center [1067, 323] width 404 height 23
drag, startPoint x: 1284, startPoint y: 255, endPoint x: 1282, endPoint y: 308, distance: 53.3
click at [1282, 308] on div "General Data SEO / Meta Languages Website name NordSyd FZ LLC Logo Drag files h…" at bounding box center [1066, 322] width 465 height 450
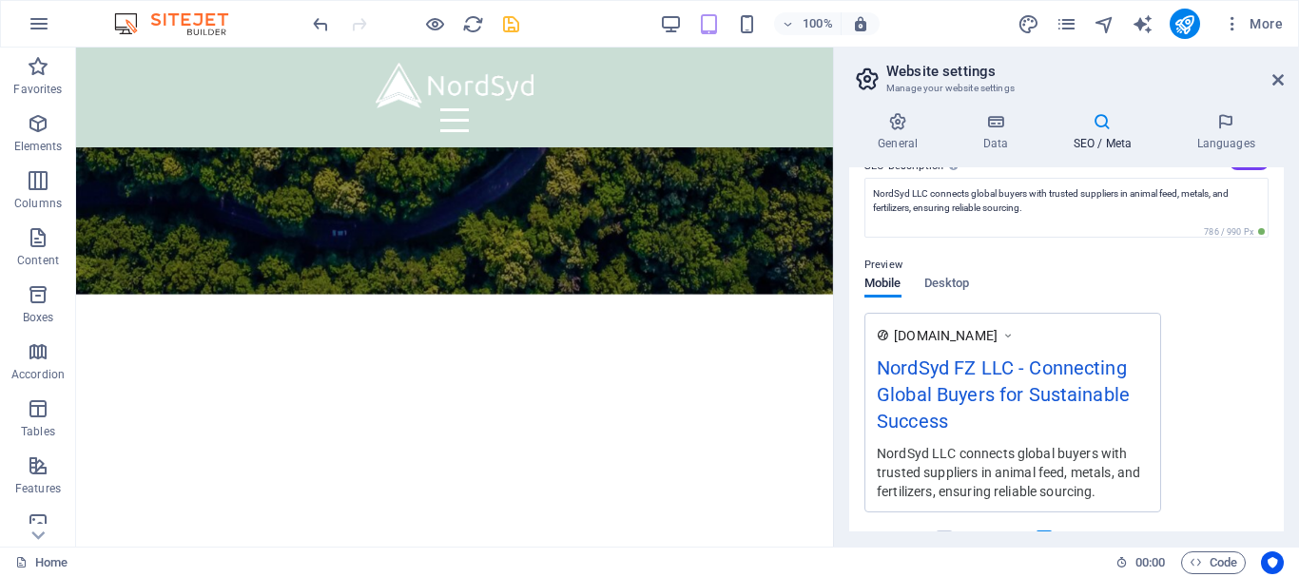
scroll to position [184, 0]
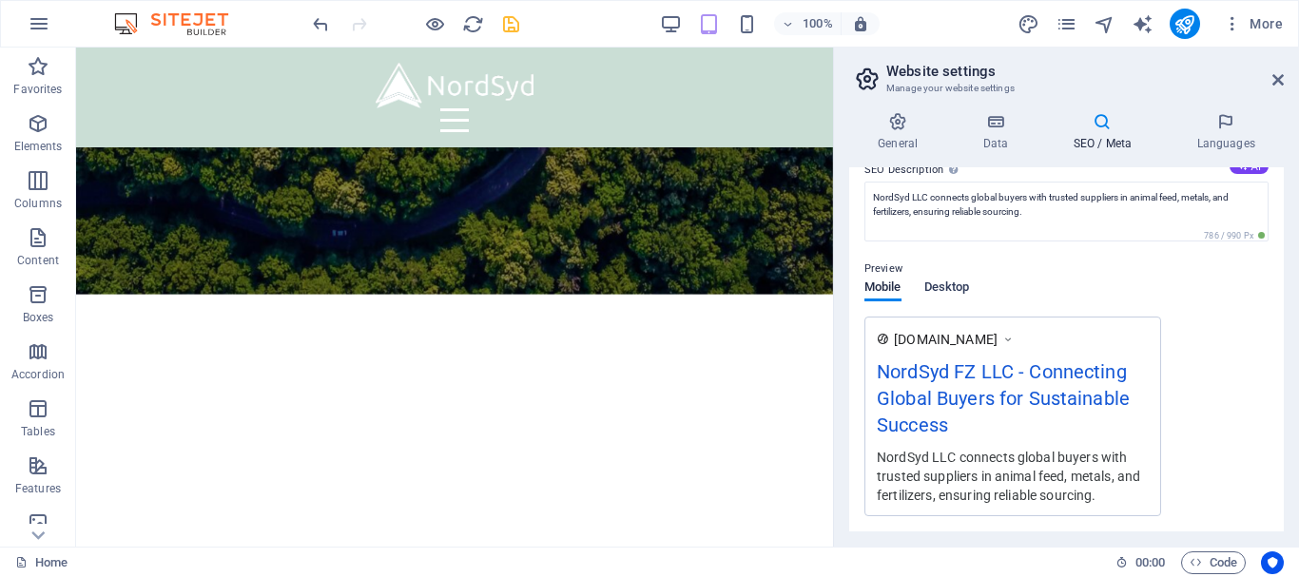
click at [951, 294] on span "Desktop" at bounding box center [947, 289] width 46 height 27
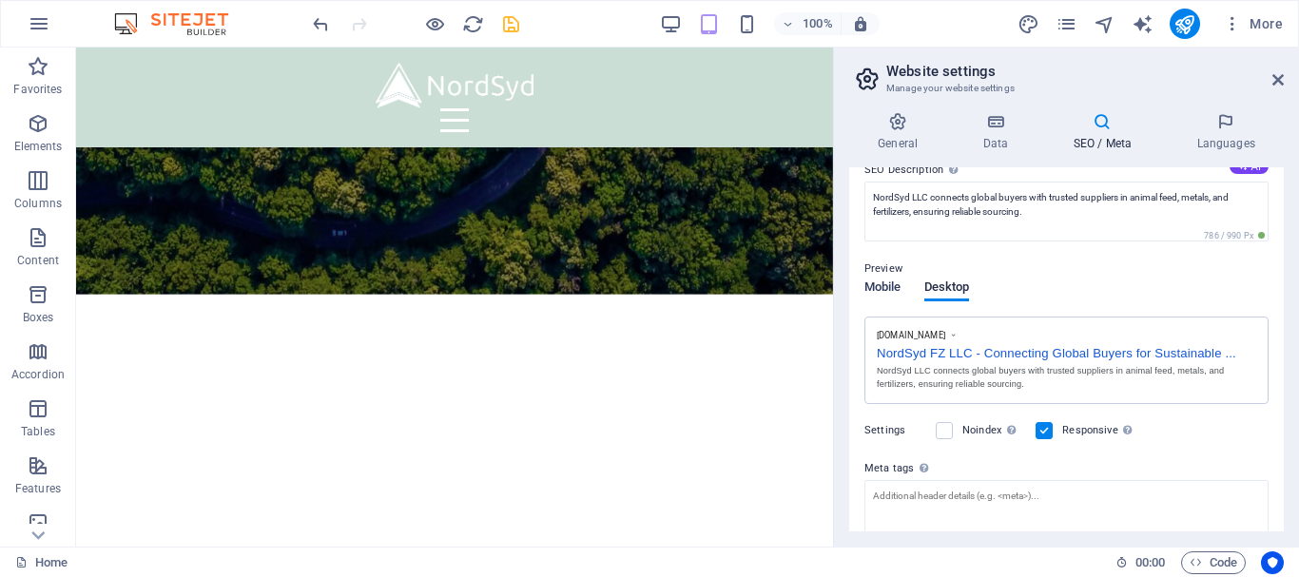
click at [892, 282] on span "Mobile" at bounding box center [883, 289] width 37 height 27
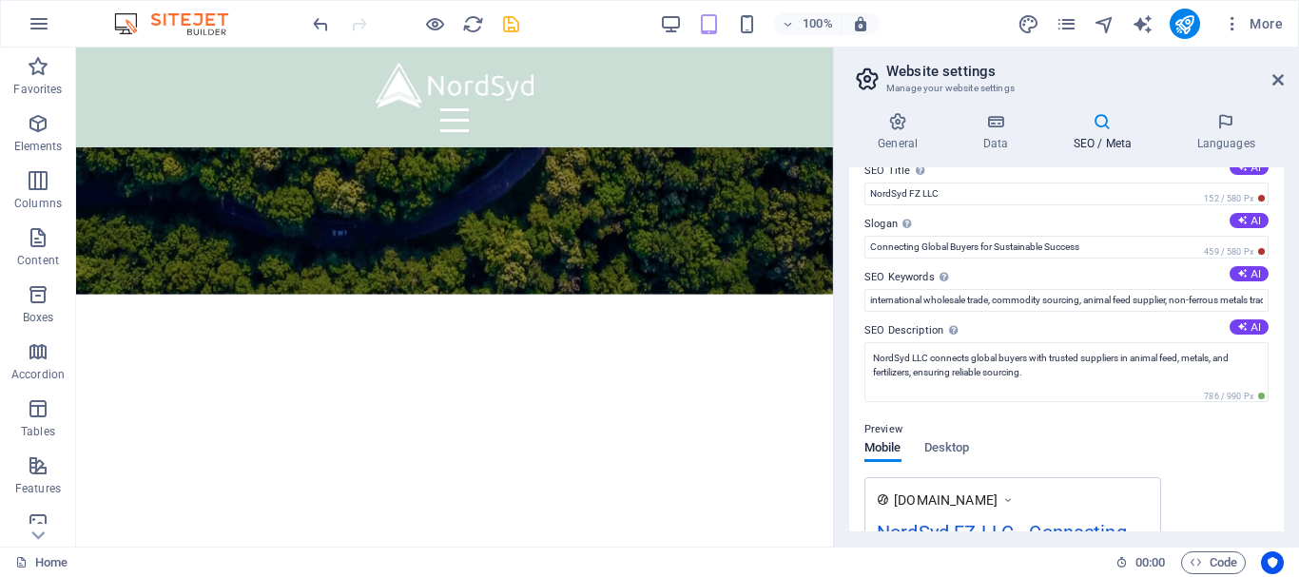
scroll to position [0, 0]
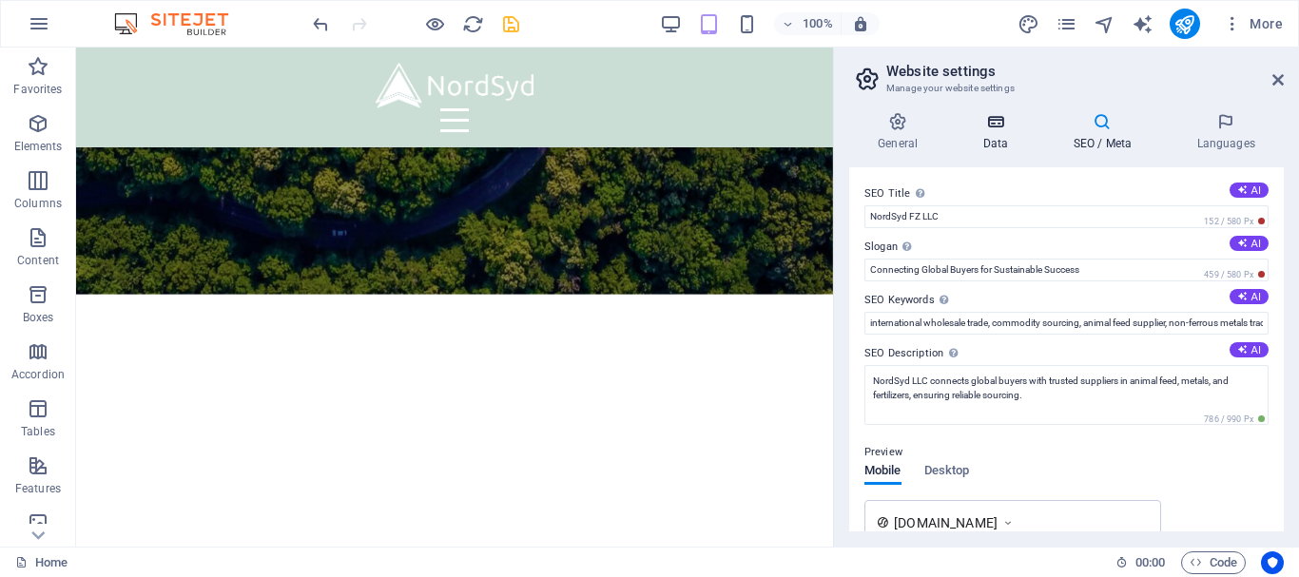
click at [996, 119] on icon at bounding box center [995, 121] width 83 height 19
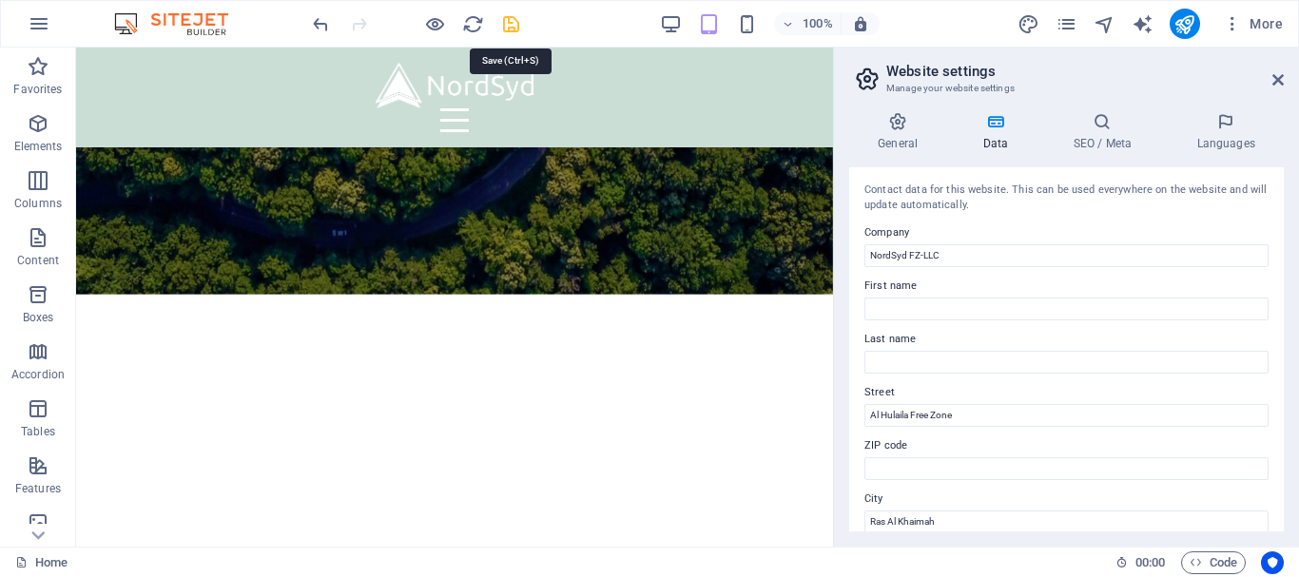
click at [508, 21] on icon "save" at bounding box center [511, 24] width 22 height 22
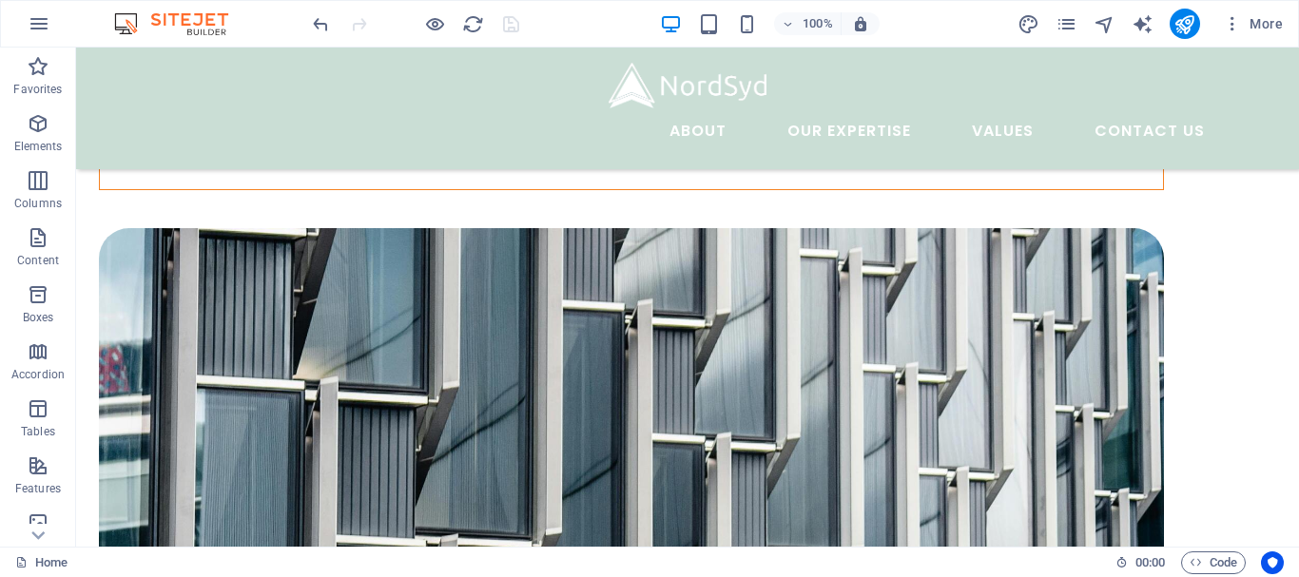
scroll to position [3295, 0]
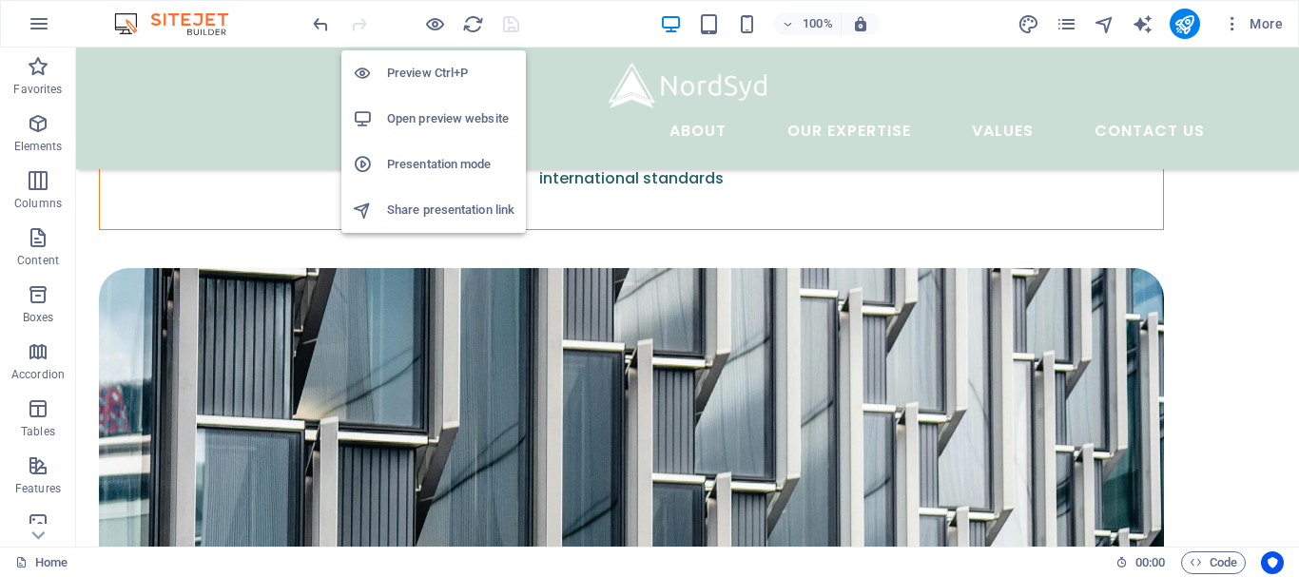
click at [438, 124] on h6 "Open preview website" at bounding box center [450, 118] width 127 height 23
